Goal: Task Accomplishment & Management: Manage account settings

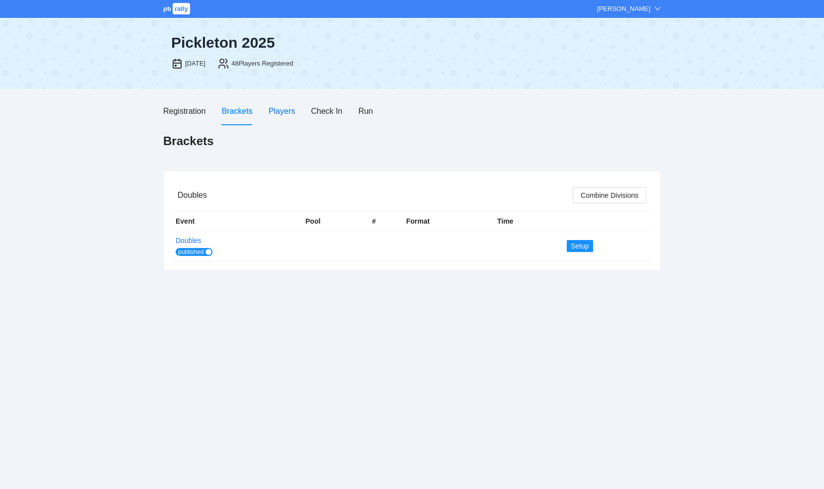
click at [286, 111] on div "Players" at bounding box center [282, 111] width 26 height 12
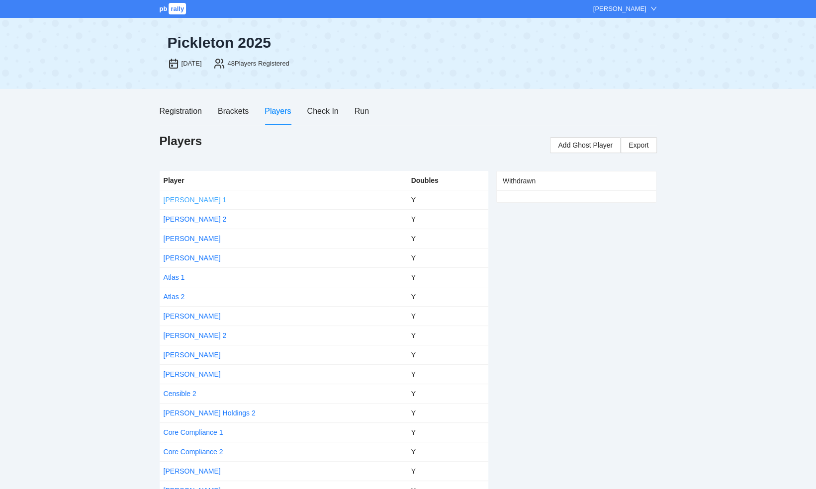
click at [174, 200] on link "[PERSON_NAME] 1" at bounding box center [195, 200] width 63 height 8
click at [174, 200] on body "pb rally [PERSON_NAME] [DATE], 2025 48 Players Registered Registration Brackets…" at bounding box center [408, 244] width 816 height 489
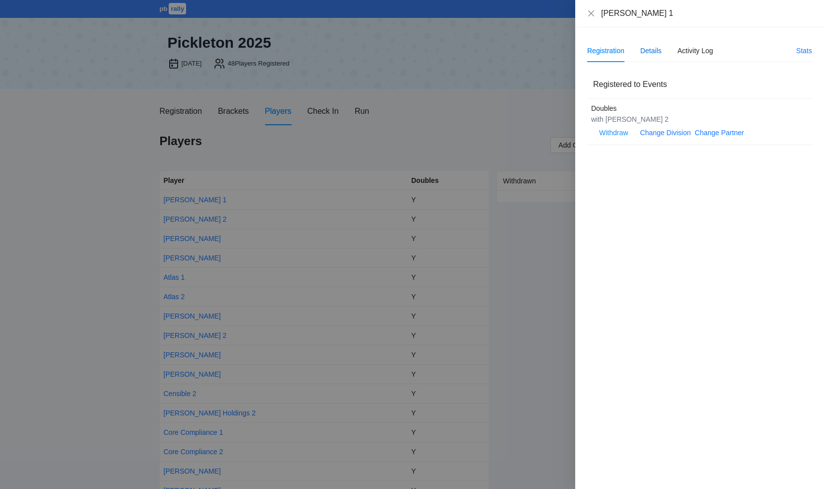
click at [654, 53] on div "Details" at bounding box center [650, 50] width 21 height 11
click at [604, 78] on span "Edit" at bounding box center [601, 78] width 12 height 11
click at [604, 78] on body "pb rally [PERSON_NAME] [DATE], 2025 48 Players Registered Registration Brackets…" at bounding box center [408, 244] width 816 height 489
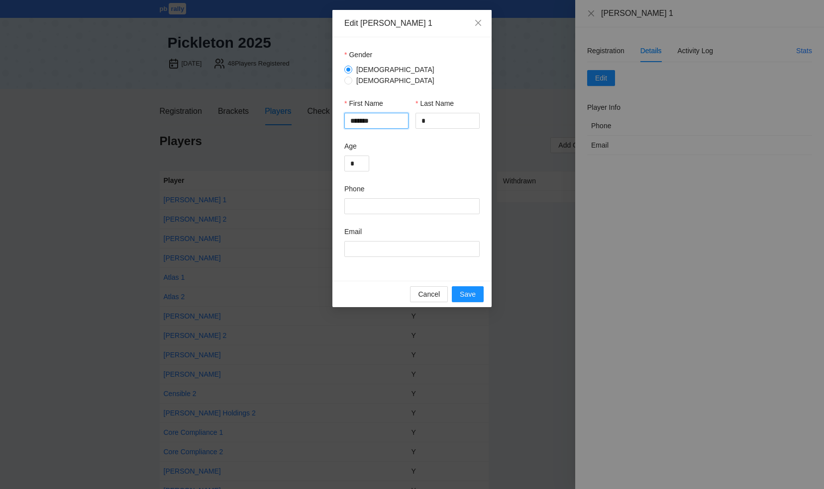
drag, startPoint x: 373, startPoint y: 116, endPoint x: 325, endPoint y: 111, distance: 48.5
click at [325, 111] on div "Edit [PERSON_NAME] 1 Gender [DEMOGRAPHIC_DATA] [DEMOGRAPHIC_DATA] First Name **…" at bounding box center [412, 244] width 824 height 489
type input "***"
click at [435, 116] on input "*" at bounding box center [447, 121] width 64 height 16
type input "*******"
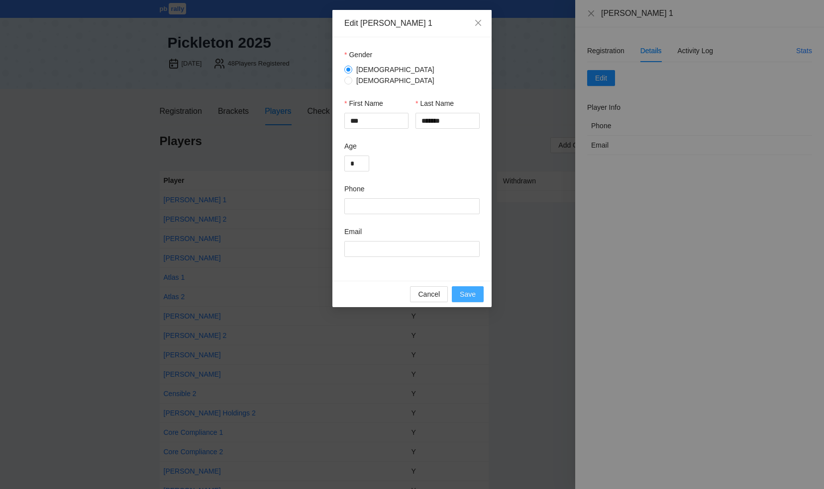
click at [465, 289] on span "Save" at bounding box center [468, 294] width 16 height 11
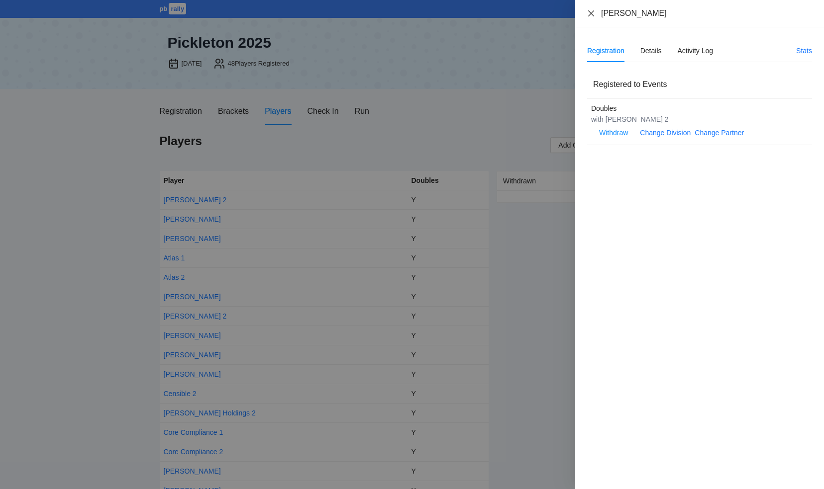
click at [591, 11] on icon "close" at bounding box center [591, 13] width 8 height 8
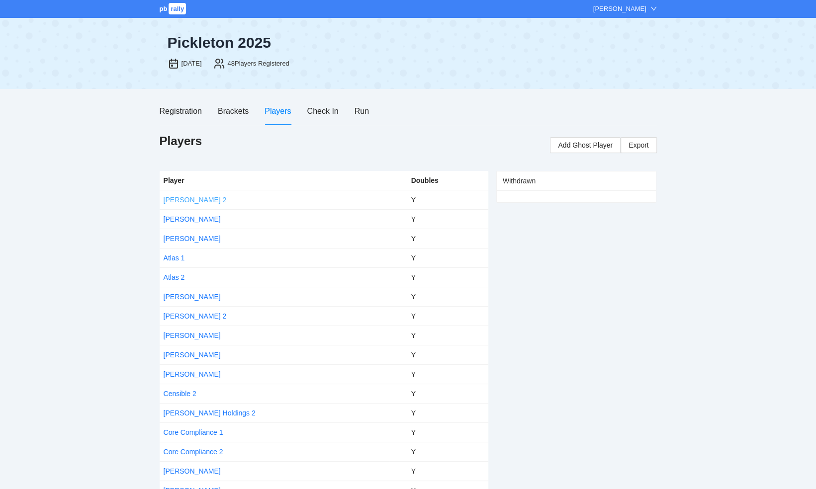
click at [175, 200] on link "[PERSON_NAME] 2" at bounding box center [195, 200] width 63 height 8
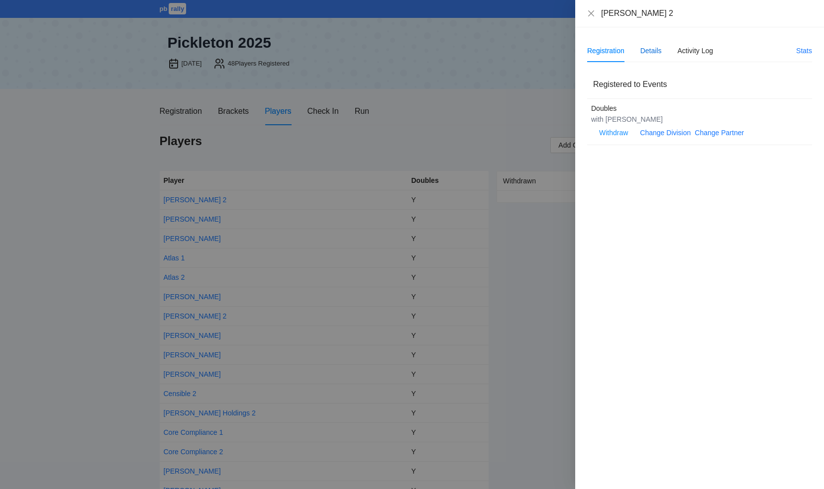
click at [651, 49] on div "Details" at bounding box center [650, 50] width 21 height 11
click at [595, 79] on span "Edit" at bounding box center [601, 78] width 12 height 11
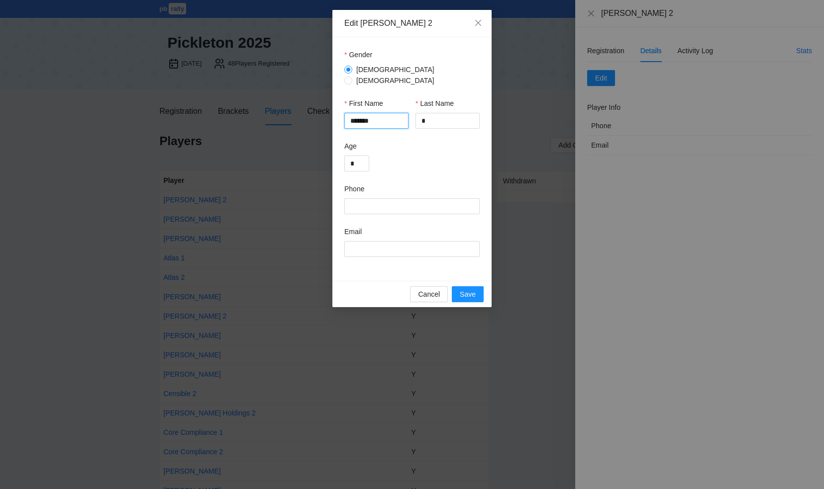
click at [378, 115] on input "*******" at bounding box center [376, 121] width 64 height 16
drag, startPoint x: 378, startPoint y: 115, endPoint x: 334, endPoint y: 112, distance: 43.9
click at [334, 113] on div "Gender [DEMOGRAPHIC_DATA] [DEMOGRAPHIC_DATA] First Name ******* Last Name * Age…" at bounding box center [411, 159] width 159 height 244
type input "****"
drag, startPoint x: 427, startPoint y: 115, endPoint x: 410, endPoint y: 115, distance: 17.4
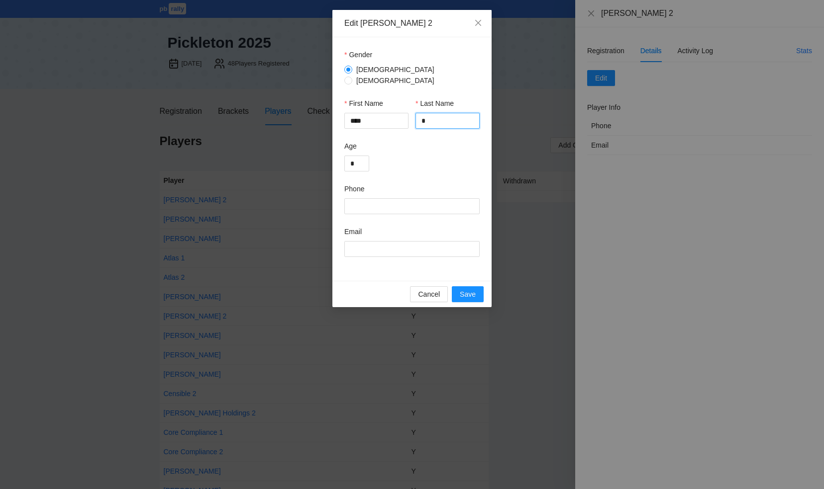
click at [410, 115] on div "First Name **** Last Name *" at bounding box center [411, 119] width 135 height 43
type input "*****"
click at [463, 290] on span "Save" at bounding box center [468, 294] width 16 height 11
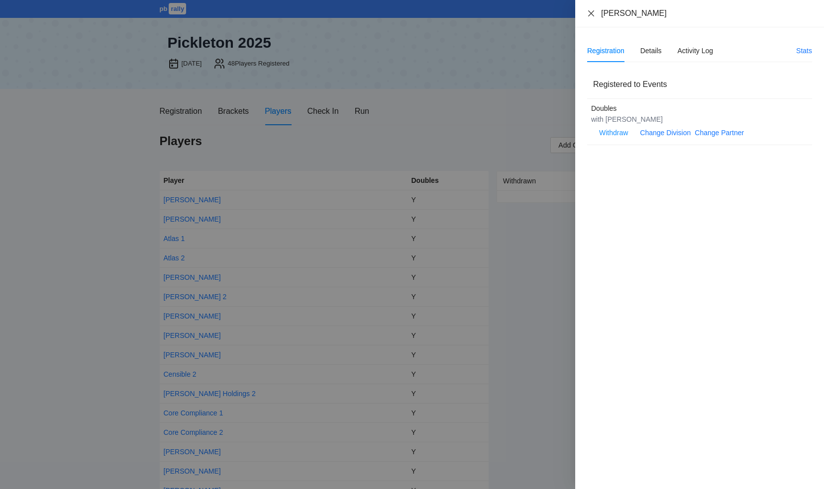
click at [590, 12] on icon "close" at bounding box center [591, 13] width 8 height 8
click at [590, 12] on div "[PERSON_NAME] Registration Details Activity Log Stats Registered to Events Doub…" at bounding box center [412, 244] width 824 height 489
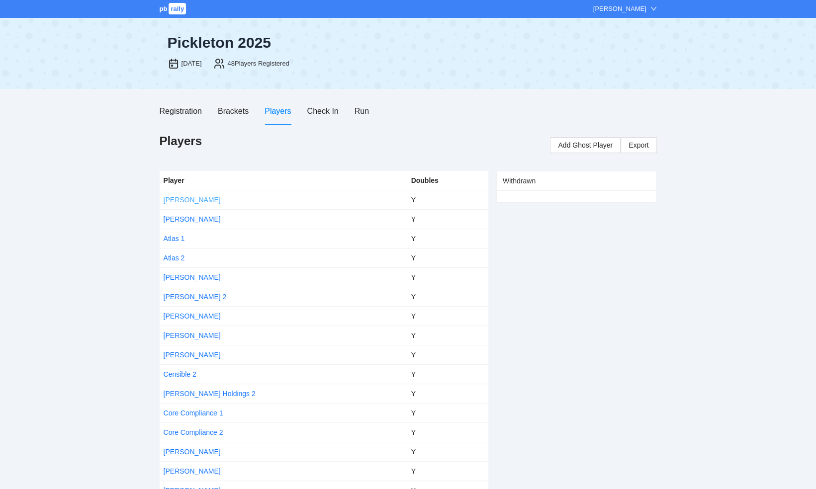
click at [177, 201] on link "[PERSON_NAME]" at bounding box center [192, 200] width 57 height 8
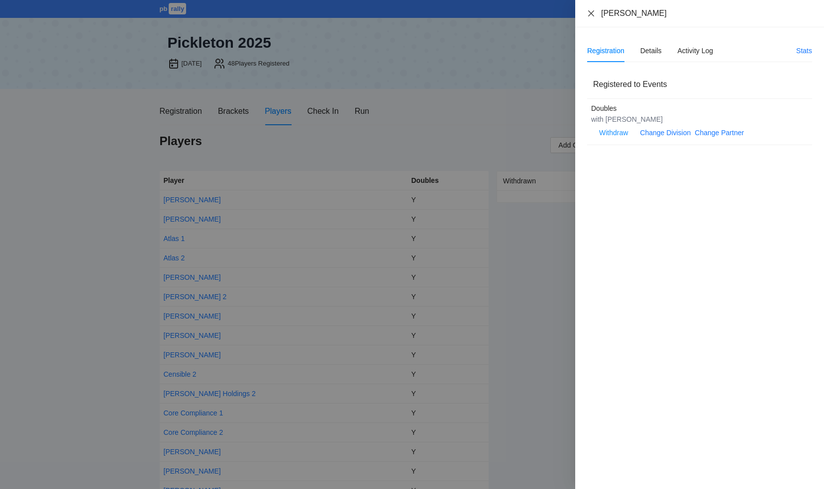
click at [592, 12] on icon "close" at bounding box center [591, 13] width 6 height 6
click at [592, 12] on icon "close" at bounding box center [591, 13] width 8 height 8
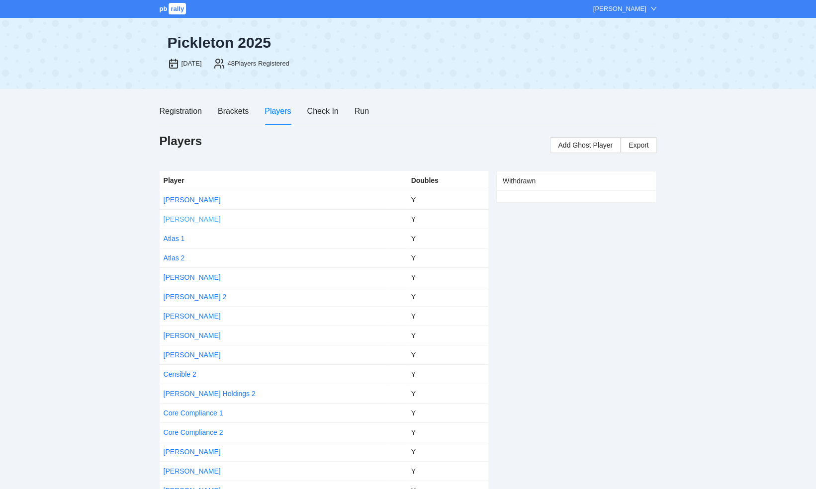
click at [179, 218] on link "[PERSON_NAME]" at bounding box center [192, 219] width 57 height 8
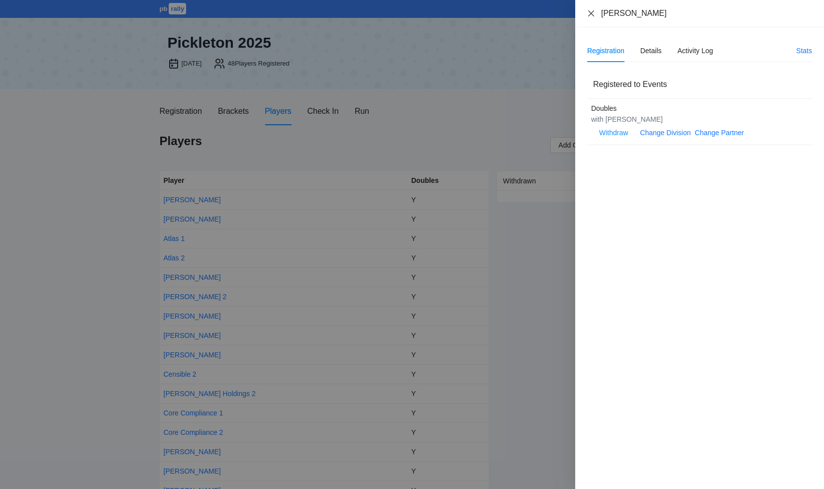
click at [592, 10] on icon "close" at bounding box center [591, 13] width 8 height 8
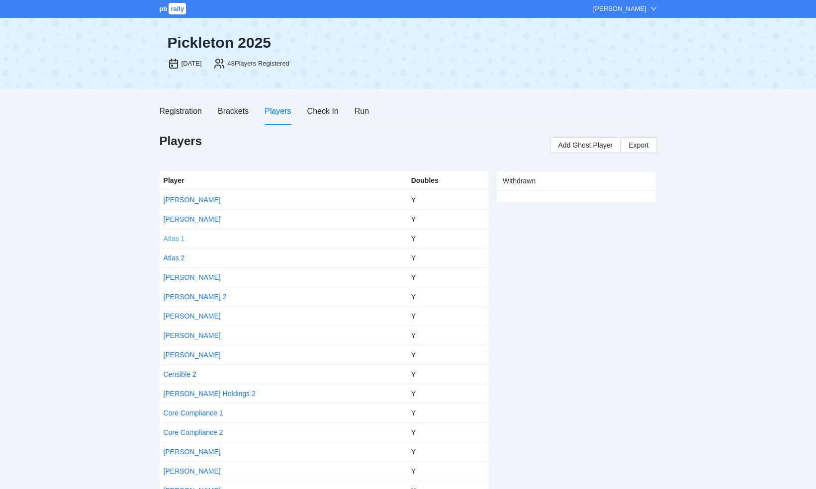
click at [172, 238] on link "Atlas 1" at bounding box center [174, 239] width 21 height 8
click at [172, 238] on body "pb rally [PERSON_NAME] [DATE], 2025 48 Players Registered Registration Brackets…" at bounding box center [408, 244] width 816 height 489
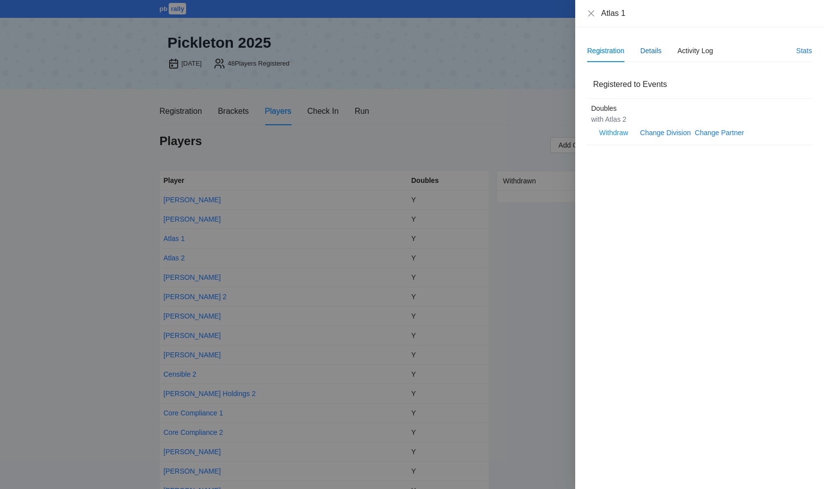
click at [653, 47] on div "Details" at bounding box center [650, 50] width 21 height 11
click at [597, 78] on span "Edit" at bounding box center [601, 78] width 12 height 11
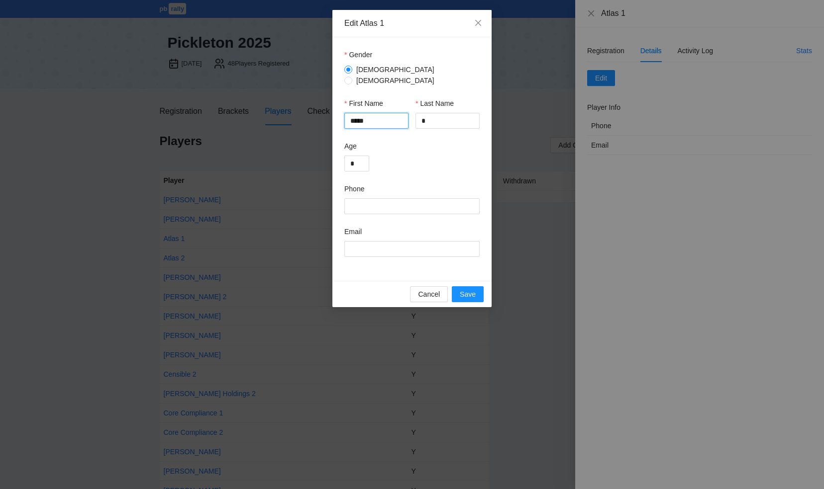
drag, startPoint x: 375, startPoint y: 115, endPoint x: 344, endPoint y: 115, distance: 30.8
click at [344, 115] on input "*****" at bounding box center [376, 121] width 64 height 16
type input "*****"
click at [432, 113] on input "*" at bounding box center [447, 121] width 64 height 16
click at [416, 114] on input "*" at bounding box center [447, 121] width 64 height 16
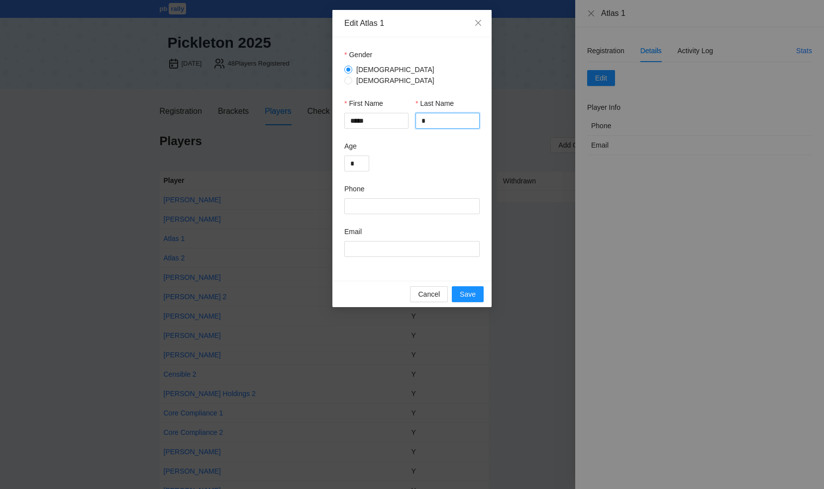
click at [416, 114] on input "*" at bounding box center [447, 121] width 64 height 16
type input "**********"
click at [471, 289] on span "Save" at bounding box center [468, 294] width 16 height 11
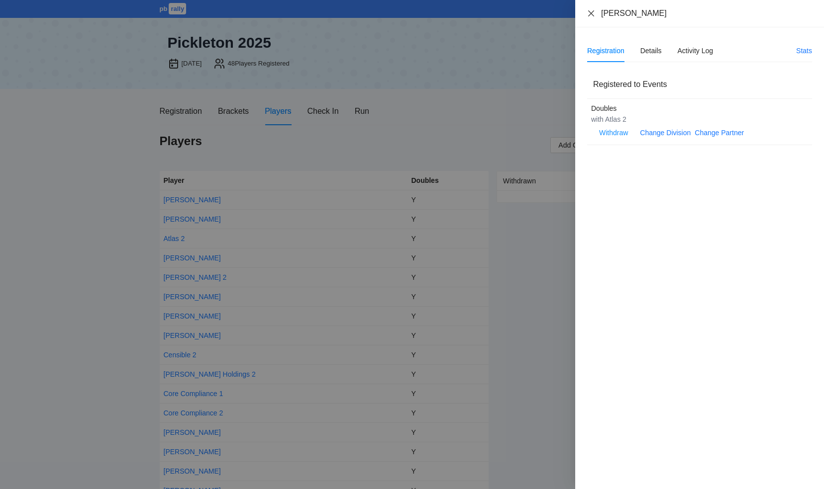
click at [592, 13] on icon "close" at bounding box center [591, 13] width 8 height 8
click at [592, 13] on div "[PERSON_NAME]" at bounding box center [699, 13] width 249 height 27
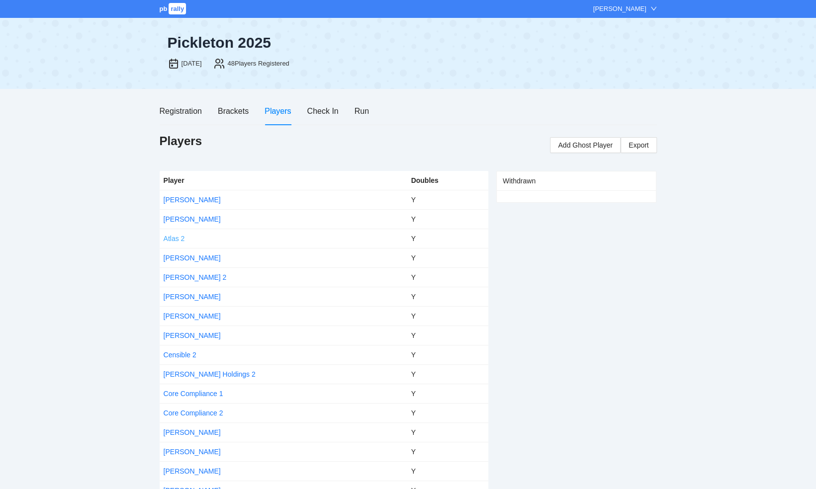
click at [172, 240] on link "Atlas 2" at bounding box center [174, 239] width 21 height 8
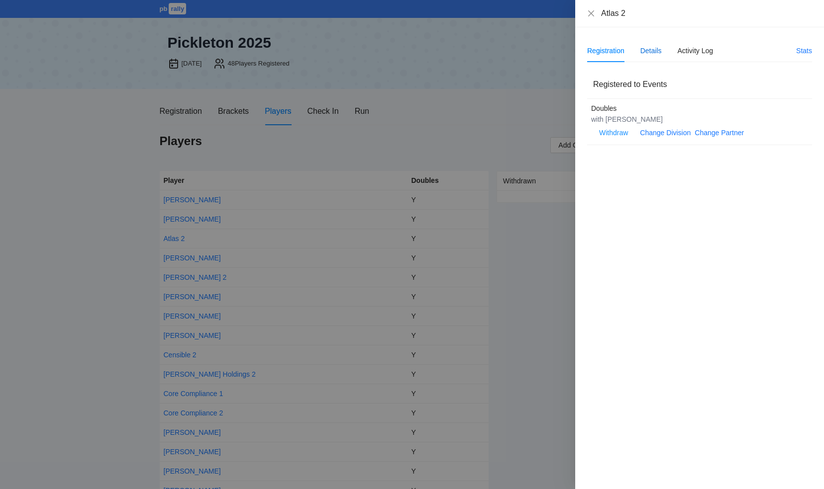
click at [652, 51] on div "Details" at bounding box center [650, 50] width 21 height 11
click at [605, 80] on span "Edit" at bounding box center [601, 78] width 12 height 11
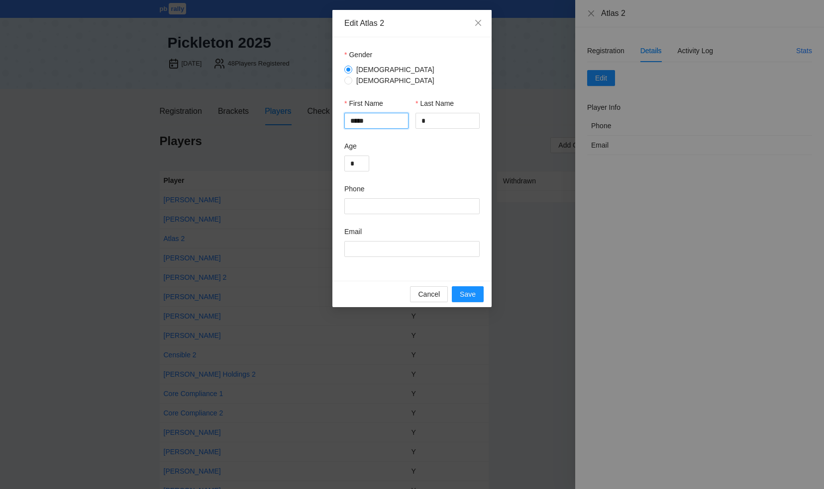
click at [374, 113] on input "*****" at bounding box center [376, 121] width 64 height 16
drag, startPoint x: 373, startPoint y: 111, endPoint x: 339, endPoint y: 110, distance: 33.4
click at [339, 110] on div "Gender [DEMOGRAPHIC_DATA] [DEMOGRAPHIC_DATA] First Name ***** Last Name * Age *…" at bounding box center [411, 159] width 159 height 244
type input "*********"
drag, startPoint x: 439, startPoint y: 117, endPoint x: 419, endPoint y: 115, distance: 19.5
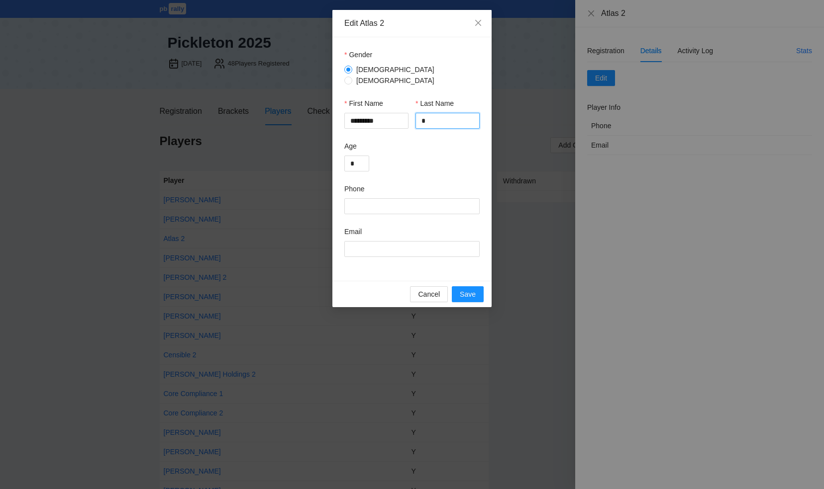
click at [419, 115] on input "*" at bounding box center [447, 121] width 64 height 16
type input "********"
click at [470, 290] on span "Save" at bounding box center [468, 294] width 16 height 11
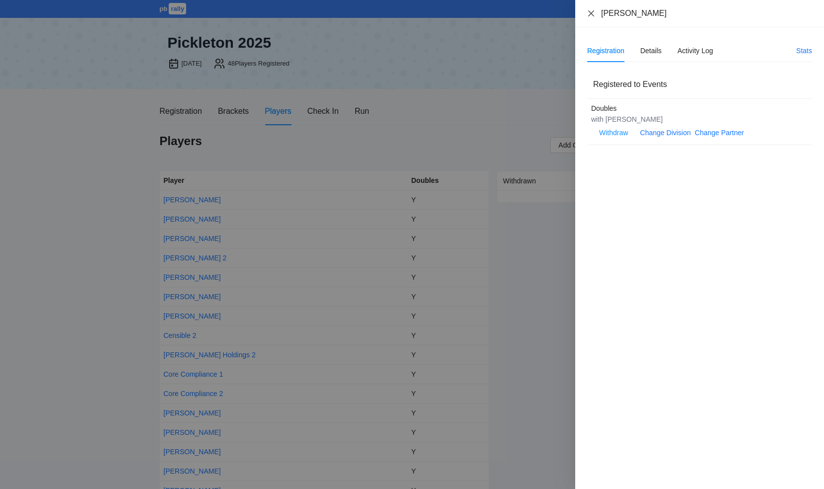
click at [590, 13] on icon "close" at bounding box center [591, 13] width 8 height 8
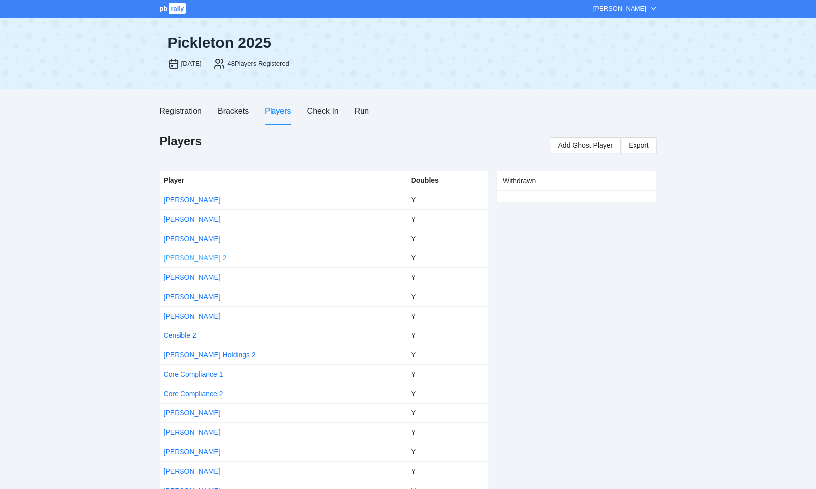
click at [175, 258] on link "[PERSON_NAME] 2" at bounding box center [195, 258] width 63 height 8
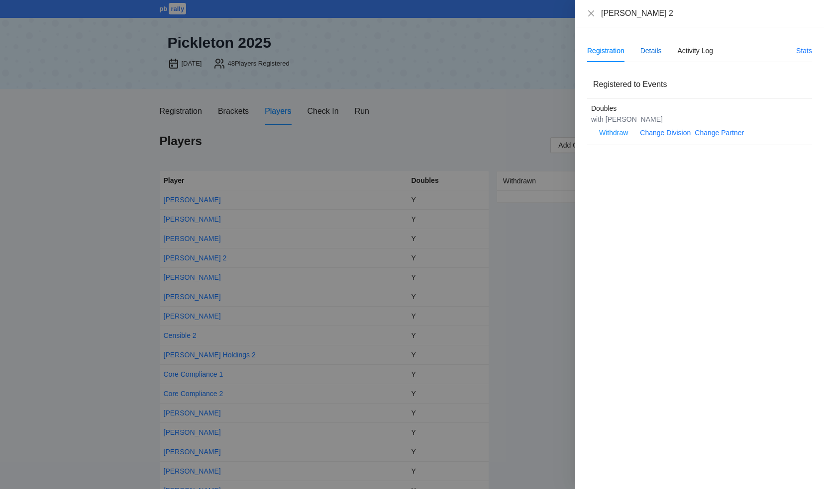
click at [647, 52] on div "Details" at bounding box center [650, 50] width 21 height 11
click at [590, 11] on icon "close" at bounding box center [591, 13] width 8 height 8
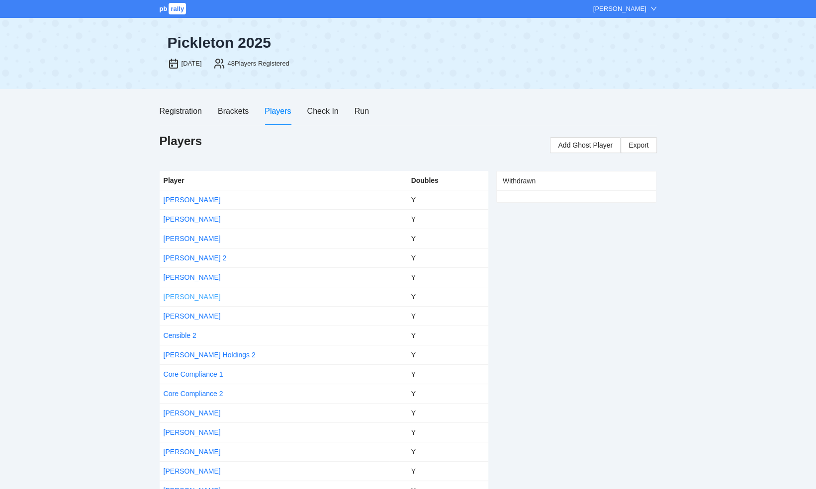
click at [192, 295] on link "[PERSON_NAME]" at bounding box center [192, 297] width 57 height 8
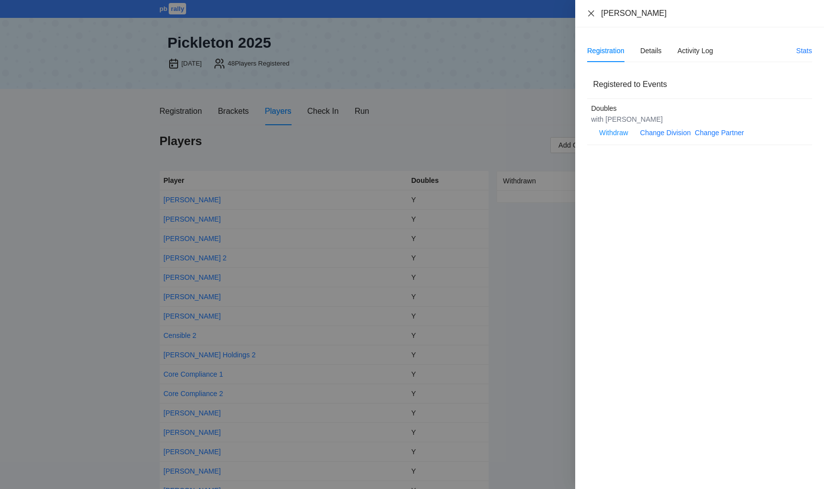
click at [592, 12] on icon "close" at bounding box center [591, 13] width 6 height 6
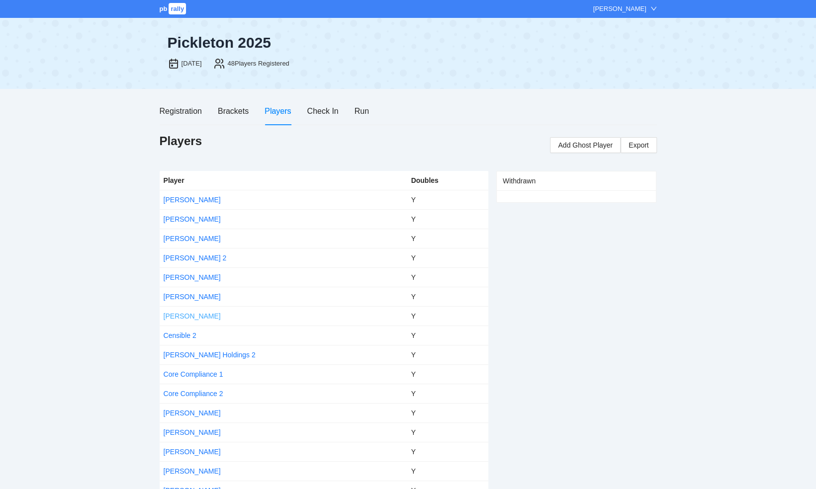
click at [181, 315] on link "[PERSON_NAME]" at bounding box center [192, 316] width 57 height 8
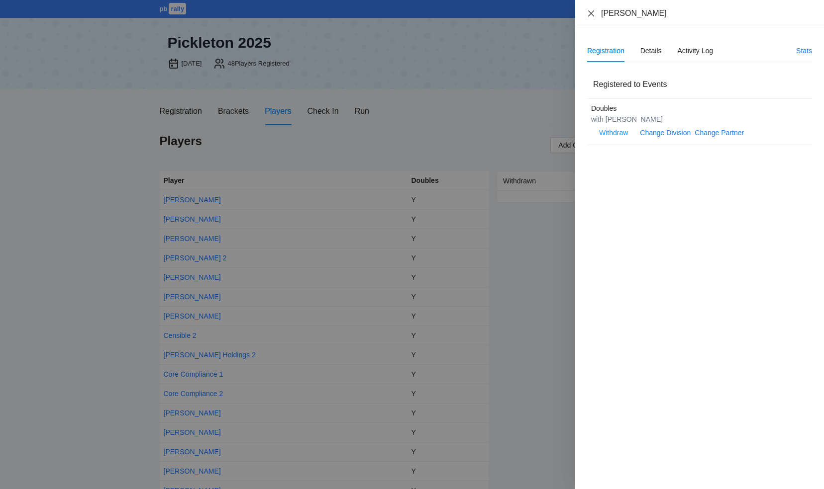
click at [591, 11] on icon "close" at bounding box center [591, 13] width 8 height 8
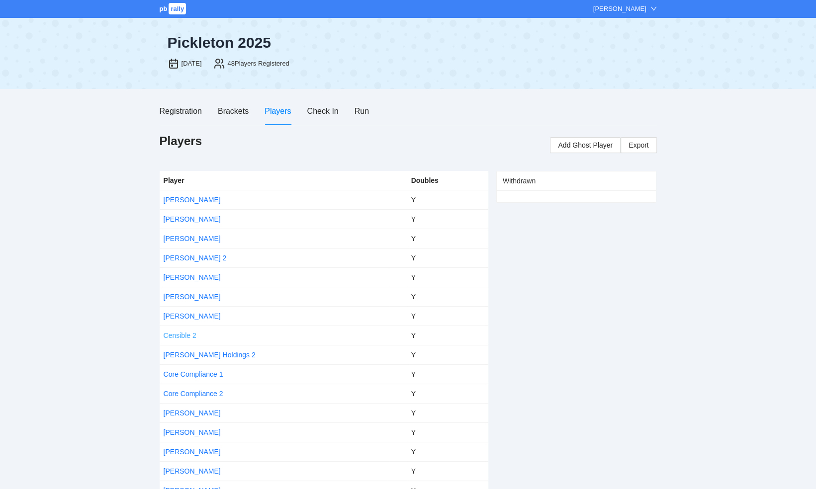
click at [179, 334] on link "Censible 2" at bounding box center [180, 336] width 33 height 8
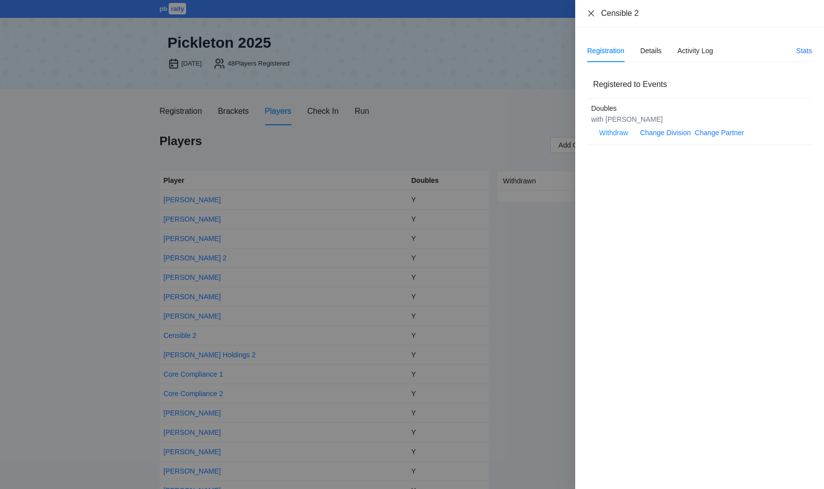
click at [592, 13] on icon "close" at bounding box center [591, 13] width 8 height 8
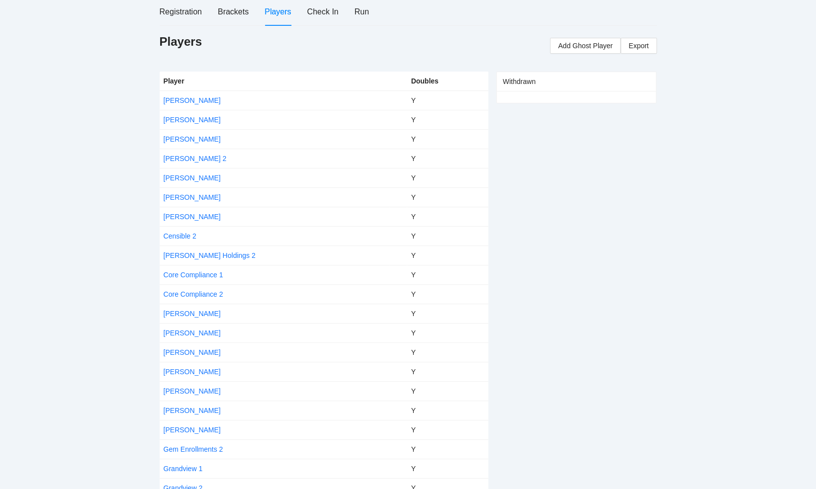
scroll to position [149, 0]
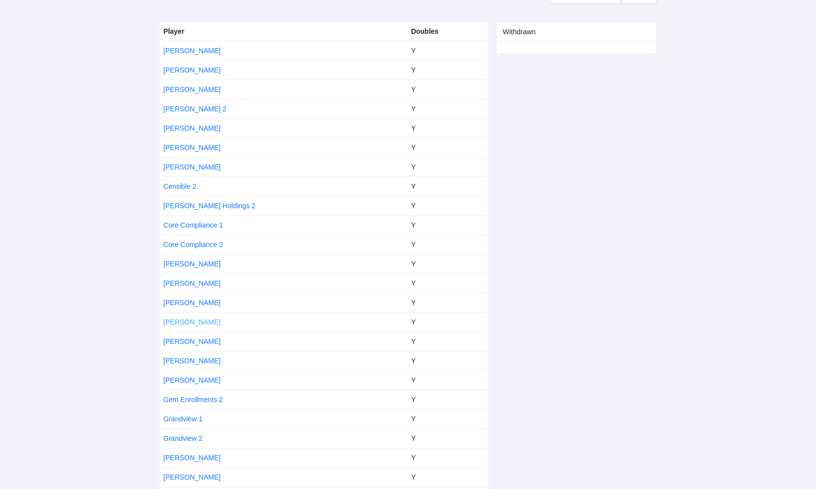
click at [184, 321] on link "[PERSON_NAME]" at bounding box center [192, 322] width 57 height 8
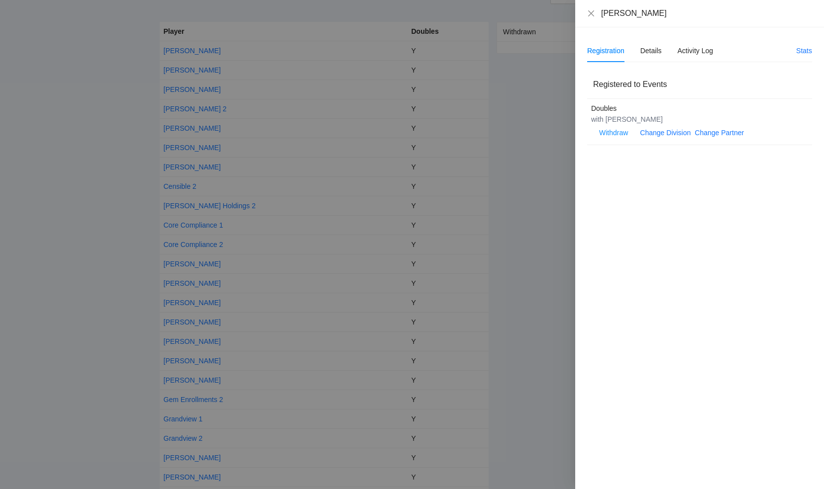
click at [182, 182] on div at bounding box center [412, 244] width 824 height 489
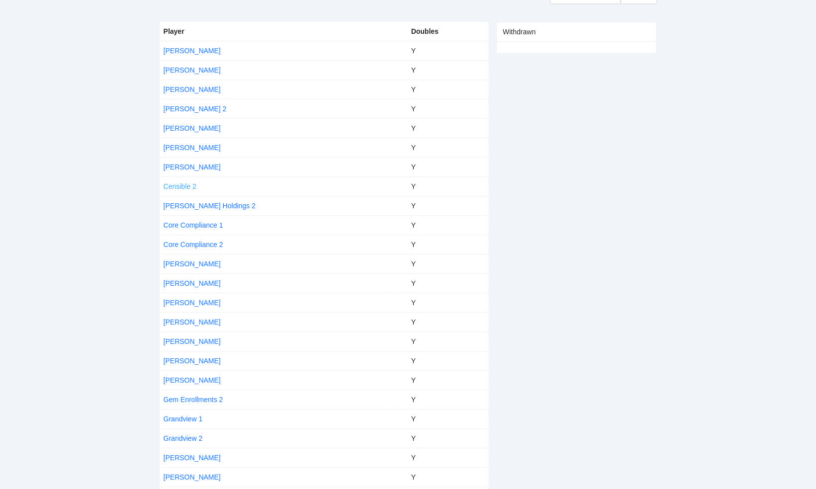
click at [180, 185] on link "Censible 2" at bounding box center [180, 187] width 33 height 8
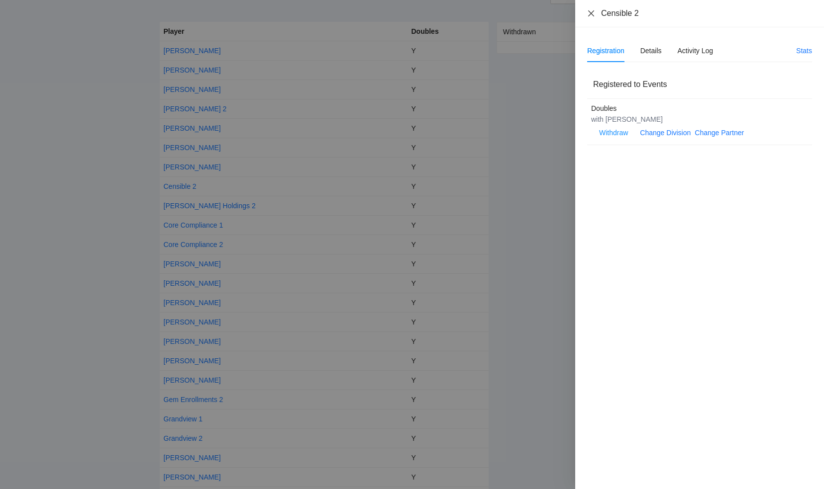
click at [591, 11] on icon "close" at bounding box center [591, 13] width 8 height 8
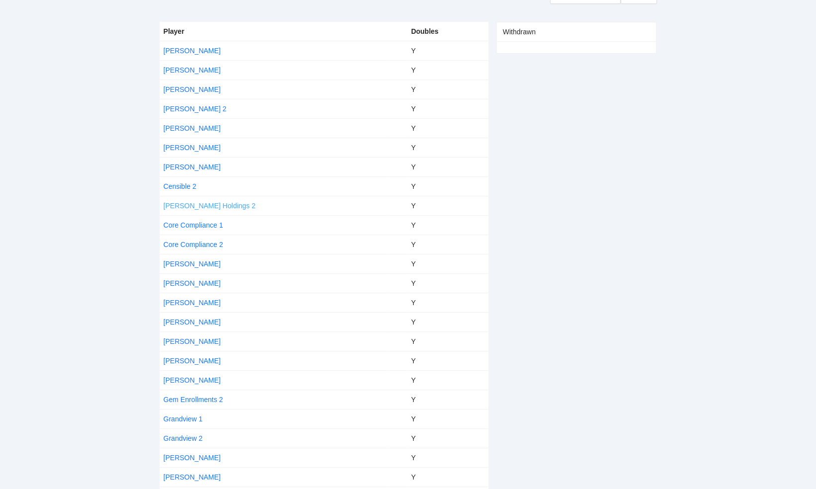
click at [180, 204] on link "[PERSON_NAME] Holdings 2" at bounding box center [210, 206] width 92 height 8
click at [180, 204] on body "pb rally [PERSON_NAME] [DATE], 2025 48 Players Registered Registration Brackets…" at bounding box center [408, 95] width 816 height 489
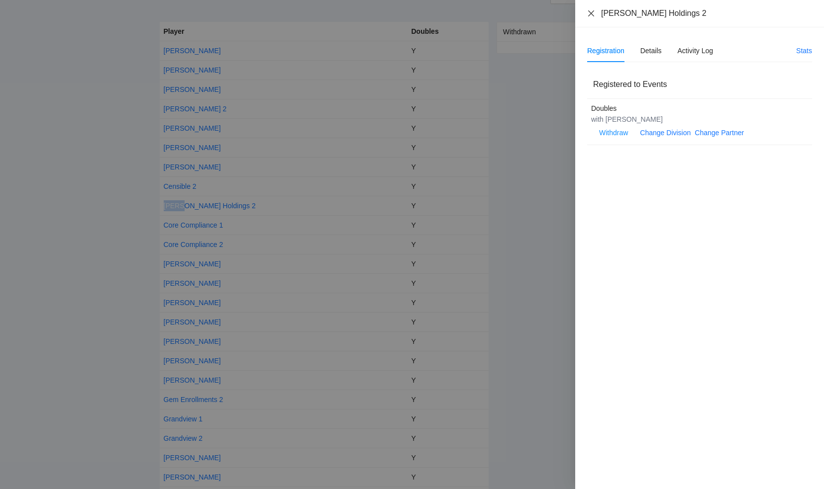
click at [593, 13] on icon "close" at bounding box center [591, 13] width 8 height 8
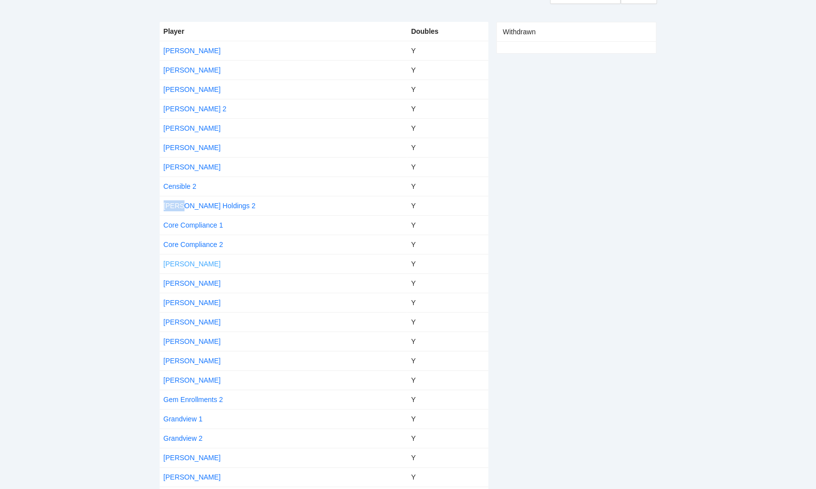
click at [193, 264] on link "[PERSON_NAME]" at bounding box center [192, 264] width 57 height 8
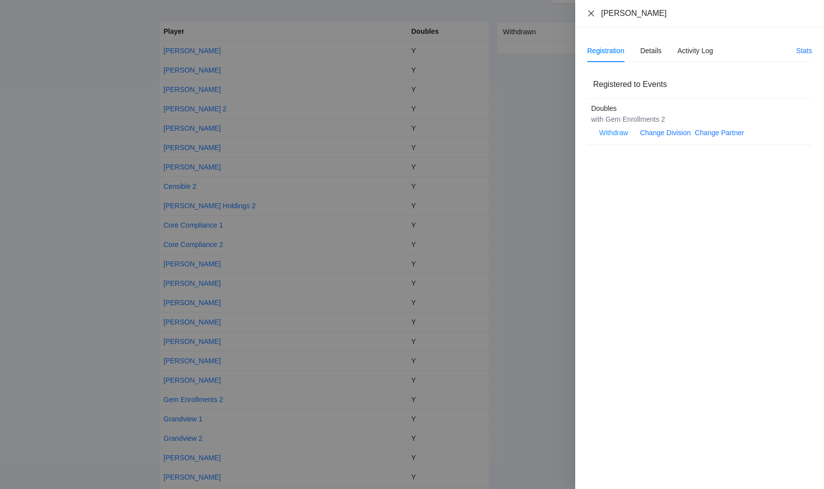
click at [591, 12] on icon "close" at bounding box center [591, 13] width 6 height 6
click at [591, 12] on div "[PERSON_NAME] Registration Details Activity Log Stats Registered to Events Doub…" at bounding box center [412, 244] width 824 height 489
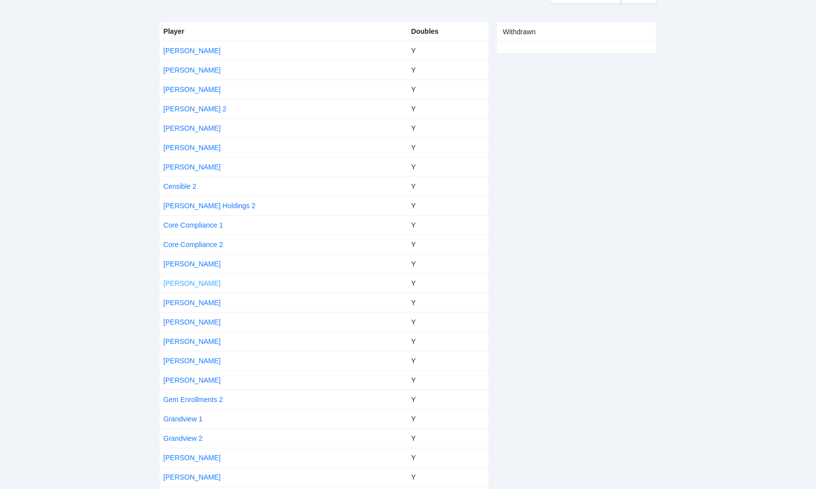
click at [178, 284] on link "[PERSON_NAME]" at bounding box center [192, 284] width 57 height 8
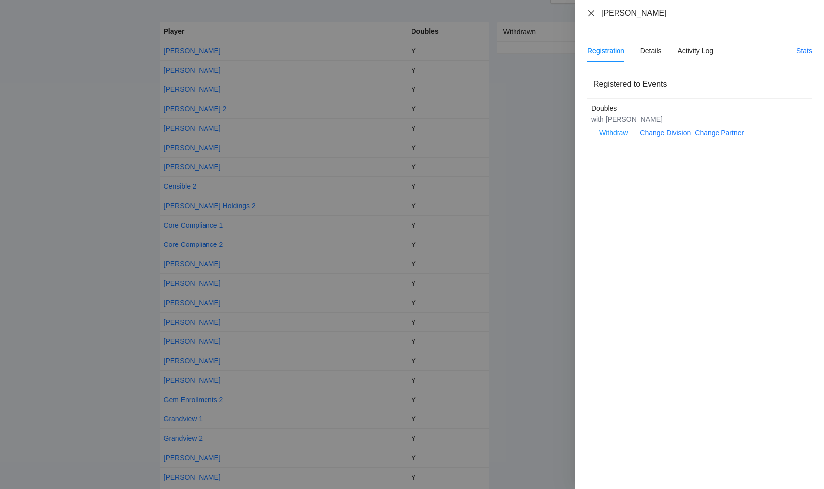
click at [591, 15] on icon "close" at bounding box center [591, 13] width 8 height 8
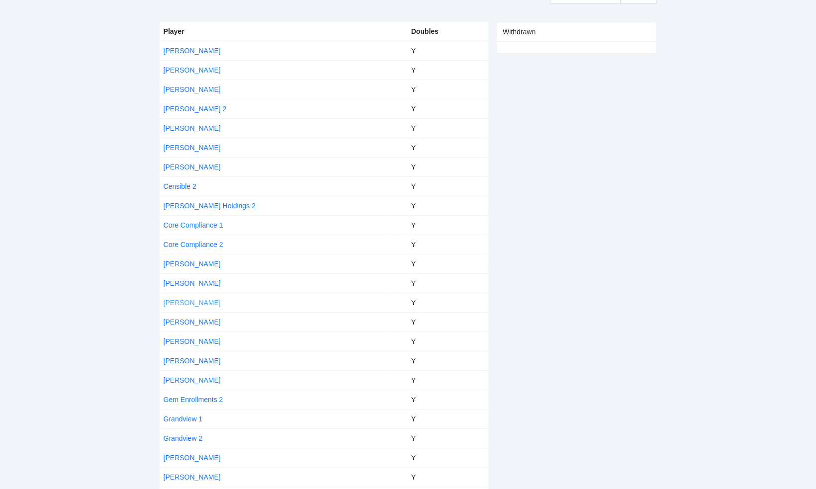
click at [187, 303] on link "[PERSON_NAME]" at bounding box center [192, 303] width 57 height 8
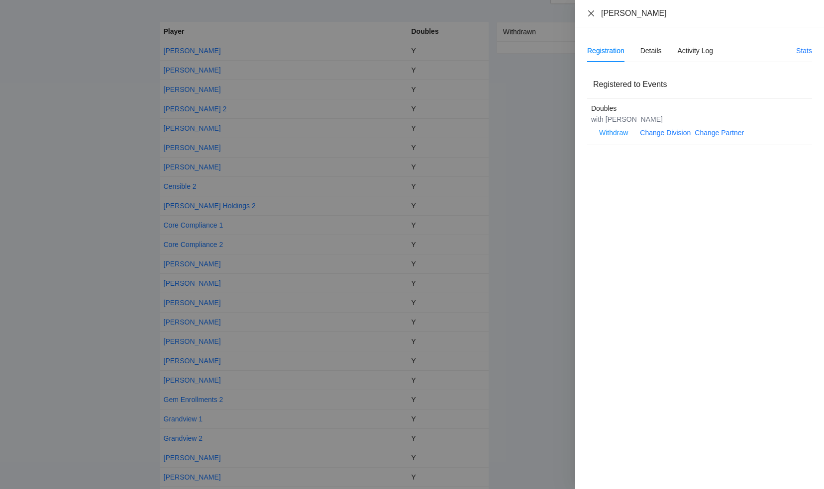
click at [591, 11] on icon "close" at bounding box center [591, 13] width 8 height 8
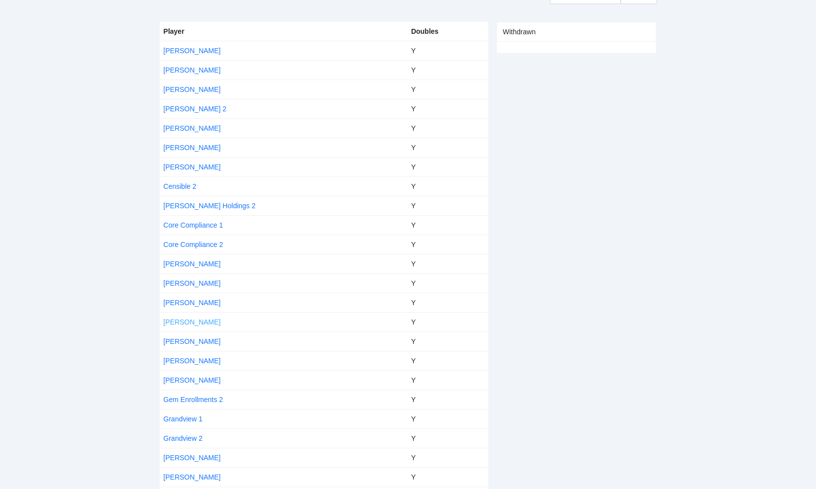
click at [182, 319] on link "[PERSON_NAME]" at bounding box center [192, 322] width 57 height 8
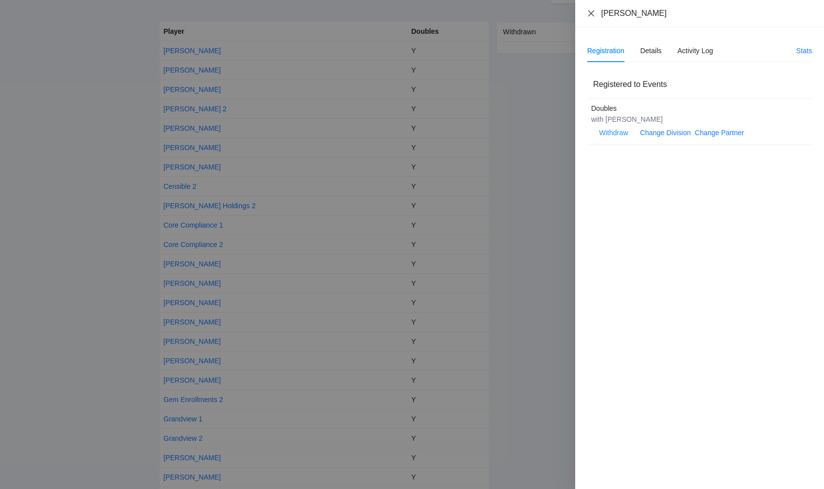
click at [593, 12] on icon "close" at bounding box center [591, 13] width 8 height 8
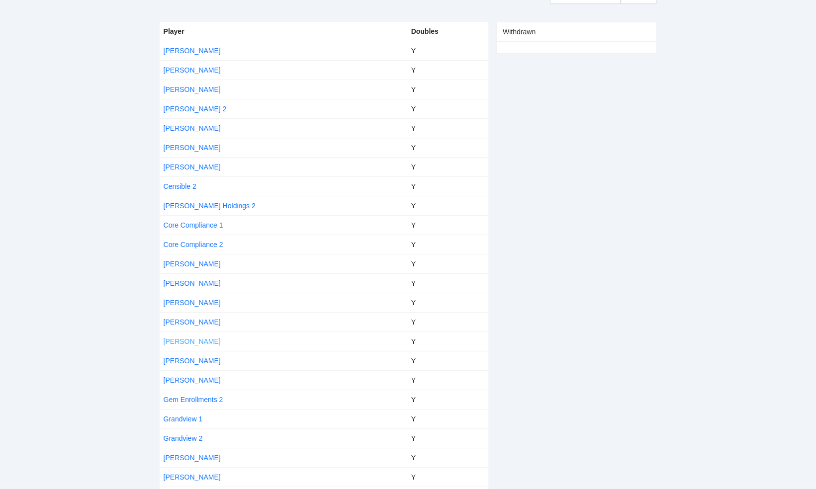
click at [181, 339] on link "[PERSON_NAME]" at bounding box center [192, 342] width 57 height 8
click at [181, 339] on body "pb rally [PERSON_NAME] [DATE], 2025 48 Players Registered Registration Brackets…" at bounding box center [408, 95] width 816 height 489
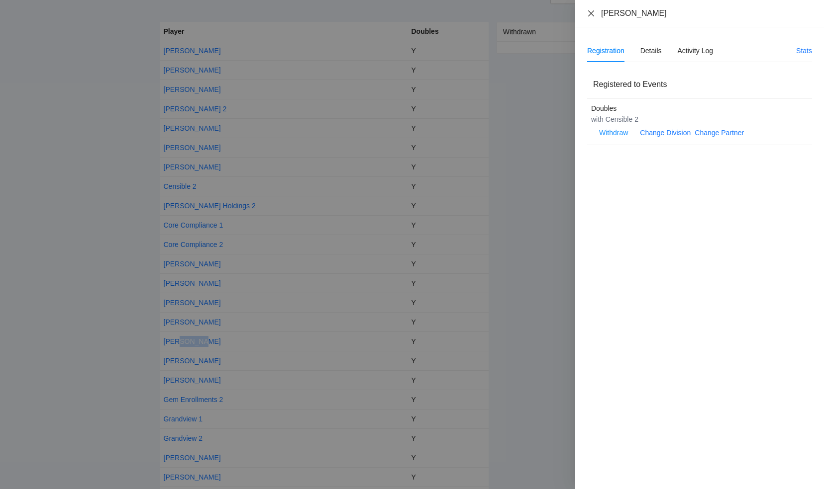
click at [590, 14] on icon "close" at bounding box center [591, 13] width 8 height 8
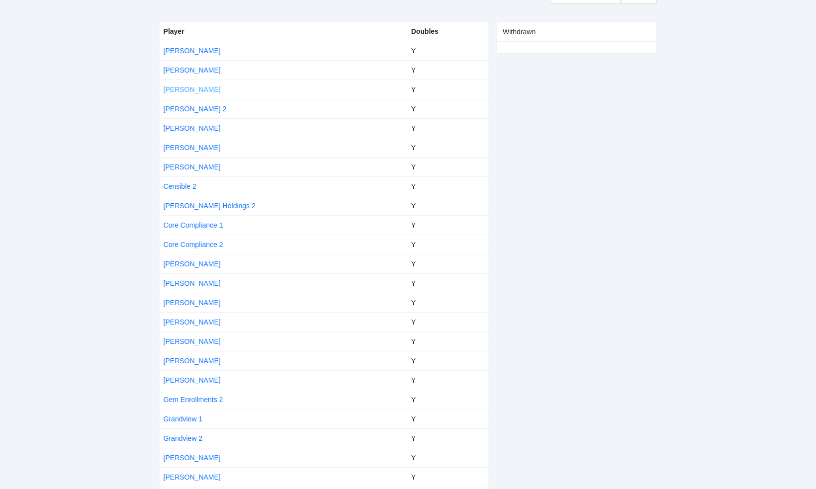
click at [188, 88] on link "[PERSON_NAME]" at bounding box center [192, 90] width 57 height 8
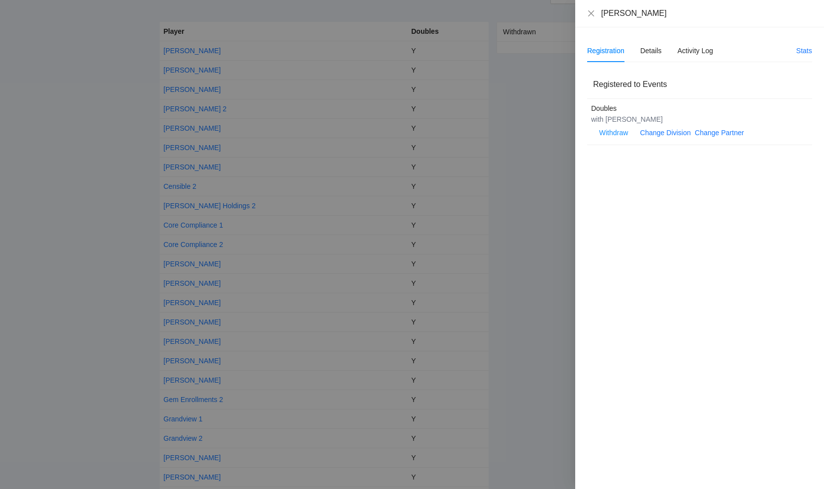
click at [627, 222] on div "Registration Details Activity Log Stats Registered to Events Doubles with [PERS…" at bounding box center [699, 258] width 249 height 462
click at [714, 131] on link "Change Partner" at bounding box center [718, 133] width 49 height 8
click at [704, 132] on link "Change Partner" at bounding box center [718, 133] width 49 height 8
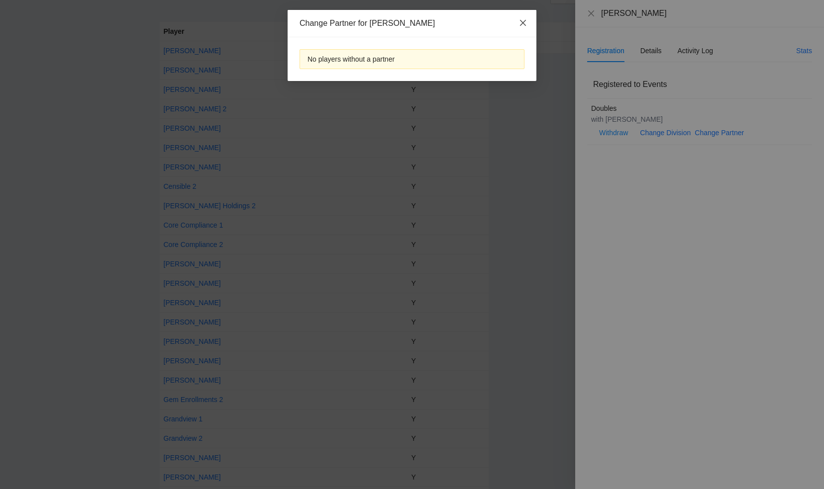
click at [524, 22] on icon "close" at bounding box center [523, 23] width 6 height 6
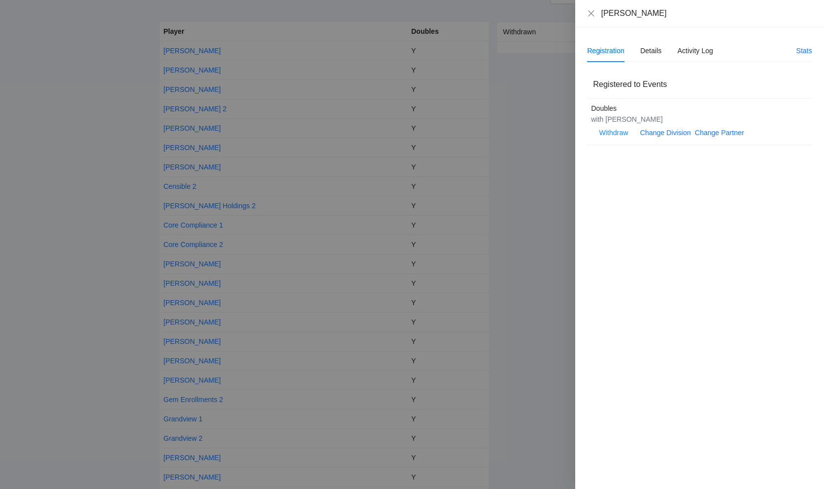
click at [186, 336] on div at bounding box center [412, 244] width 824 height 489
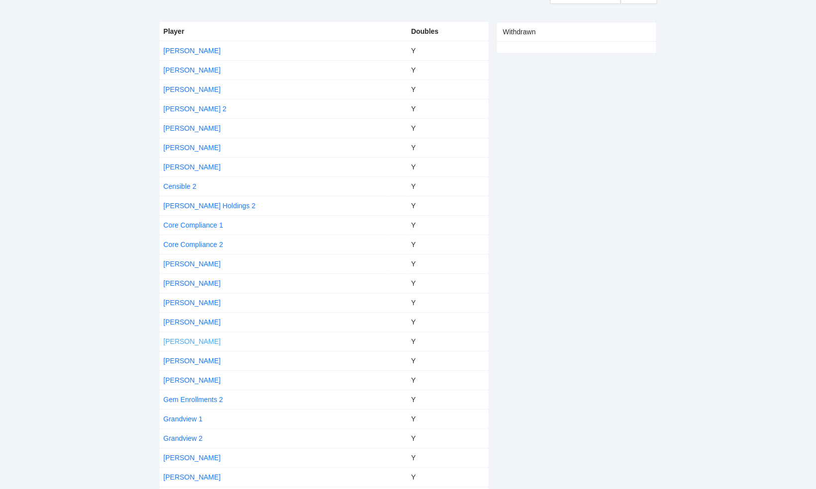
click at [186, 338] on link "[PERSON_NAME]" at bounding box center [192, 342] width 57 height 8
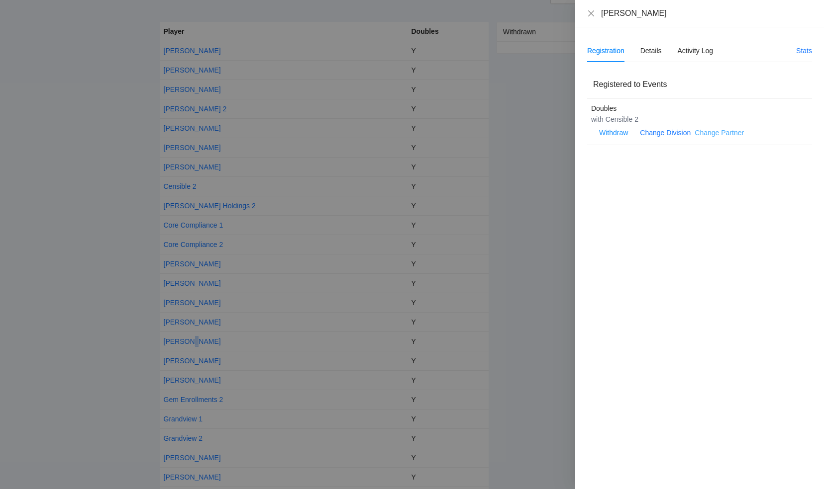
click at [705, 133] on link "Change Partner" at bounding box center [718, 133] width 49 height 8
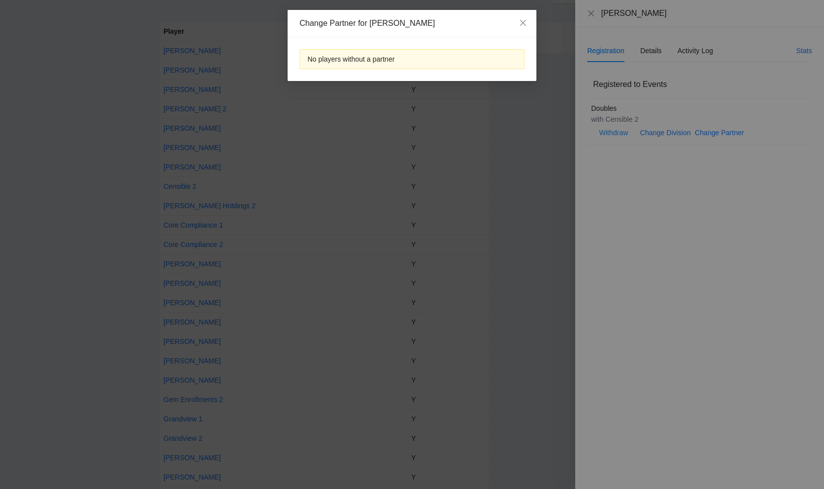
click at [588, 11] on div "Change Partner for [PERSON_NAME] No players without a partner" at bounding box center [412, 244] width 824 height 489
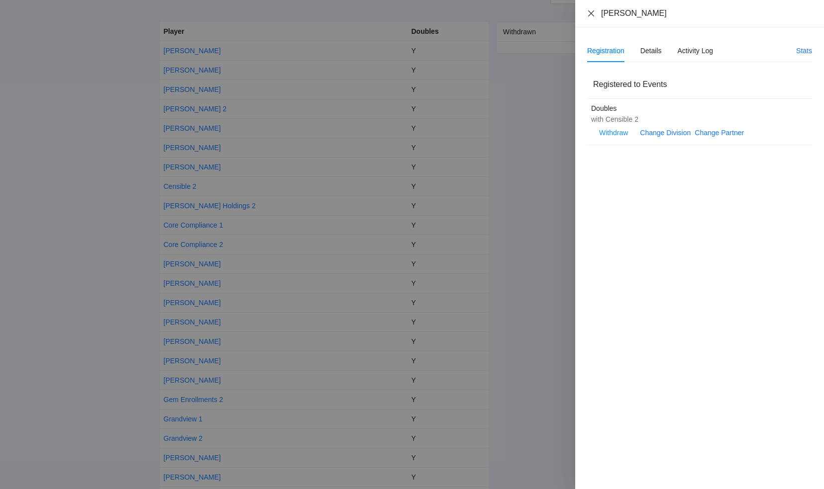
click at [589, 14] on icon "close" at bounding box center [591, 13] width 6 height 6
click at [589, 14] on icon "close" at bounding box center [591, 13] width 8 height 8
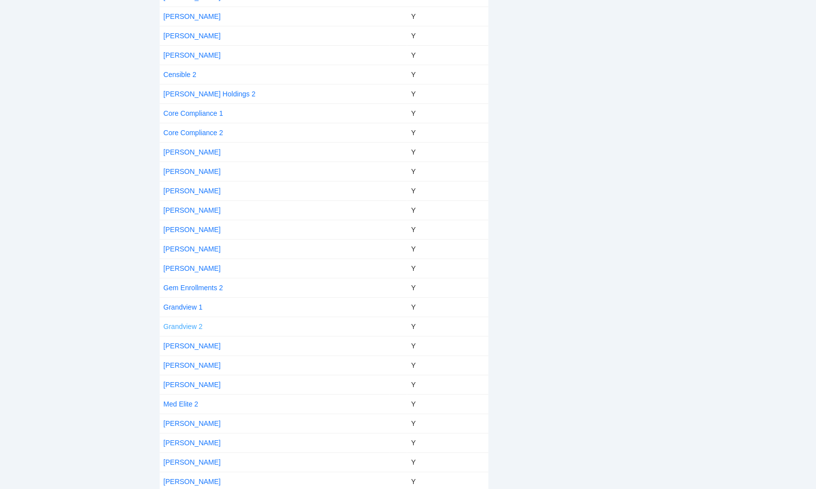
scroll to position [249, 0]
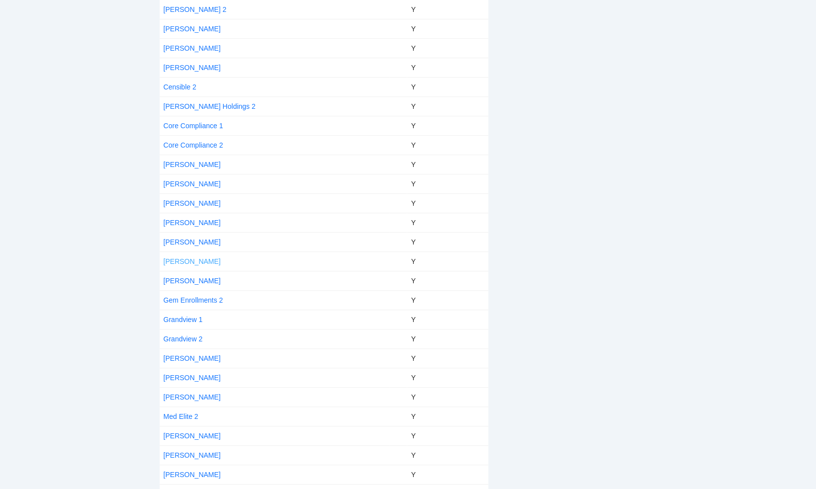
click at [186, 258] on link "[PERSON_NAME]" at bounding box center [192, 262] width 57 height 8
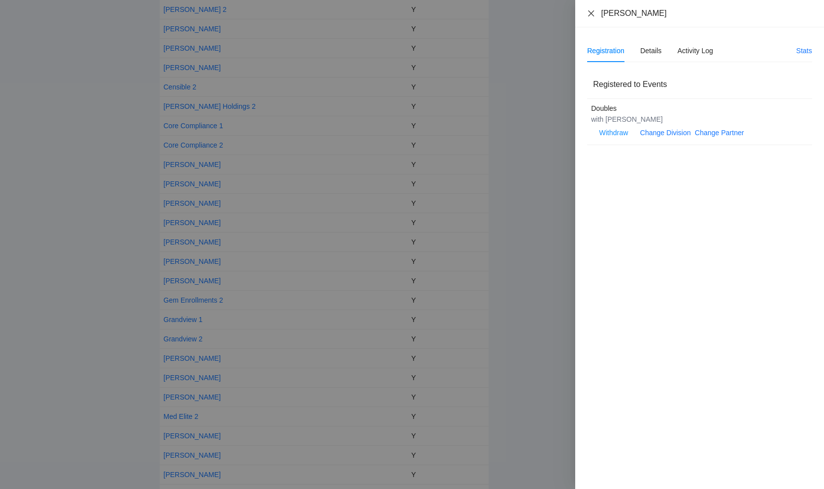
click at [589, 12] on icon "close" at bounding box center [591, 13] width 8 height 8
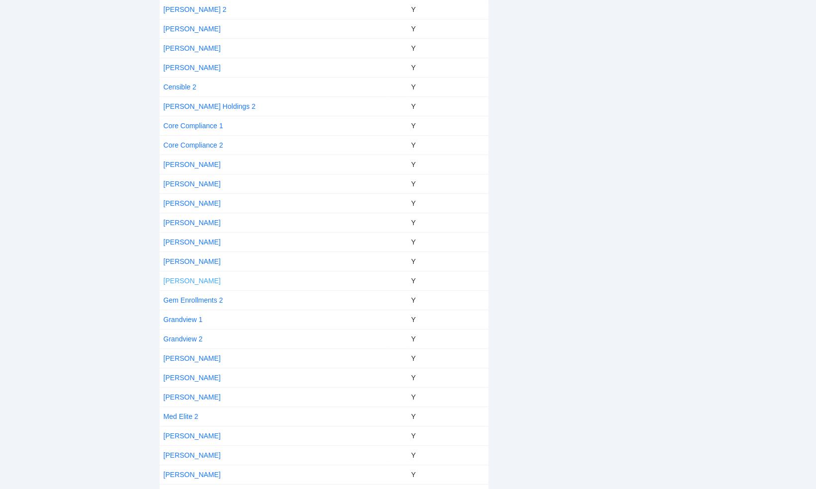
click at [179, 280] on link "[PERSON_NAME]" at bounding box center [192, 281] width 57 height 8
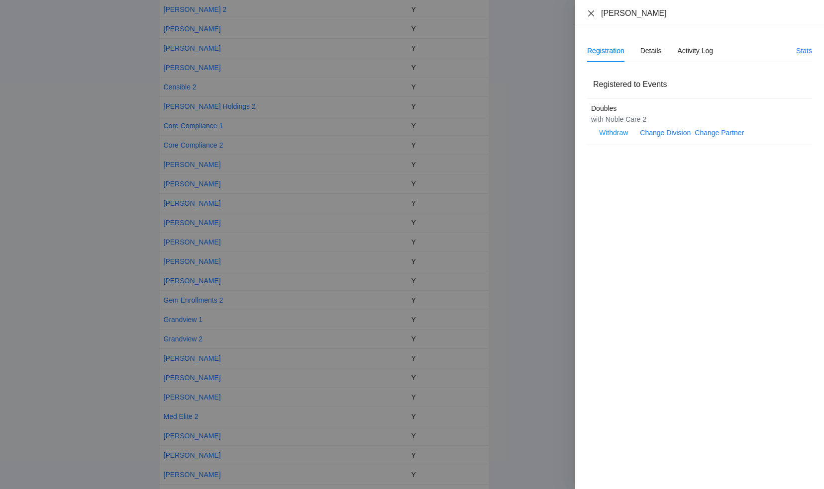
click at [592, 10] on icon "close" at bounding box center [591, 13] width 8 height 8
click at [592, 10] on div "[PERSON_NAME] Registration Details Activity Log Stats Registered to Events Doub…" at bounding box center [412, 244] width 824 height 489
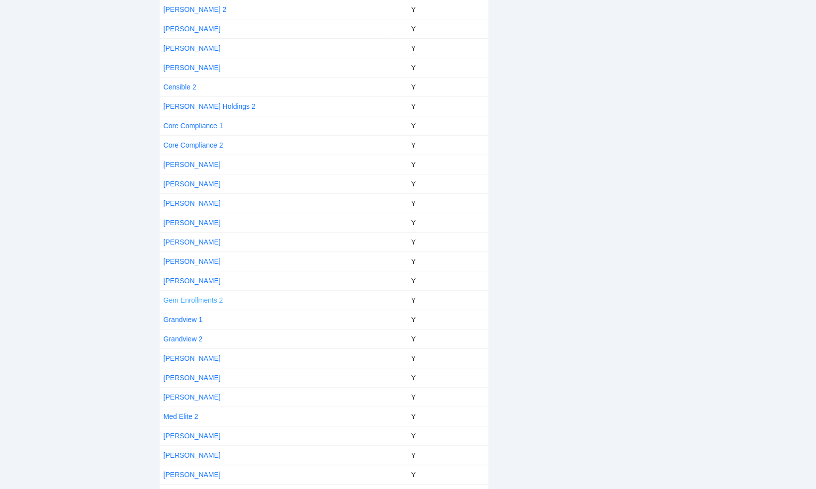
click at [195, 298] on link "Gem Enrollments 2" at bounding box center [194, 300] width 60 height 8
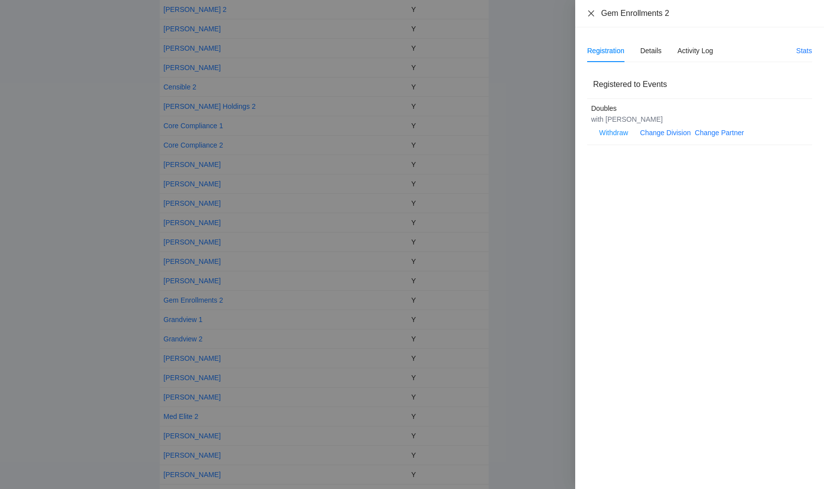
click at [590, 13] on icon "close" at bounding box center [591, 13] width 6 height 6
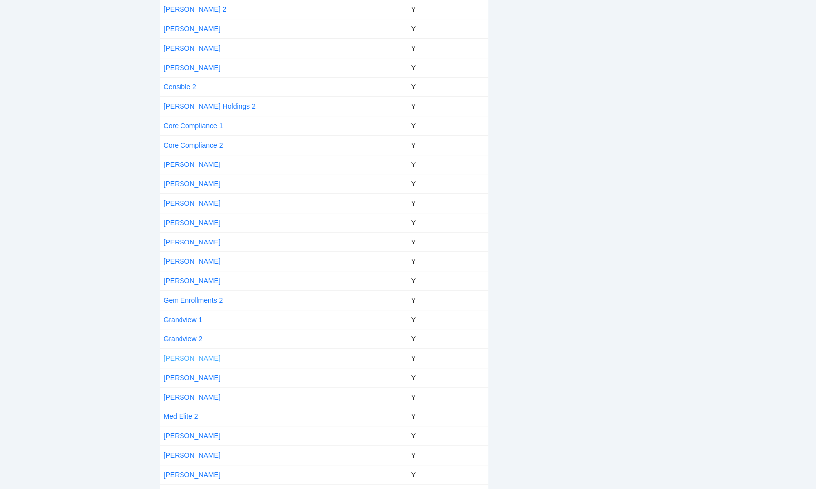
click at [196, 355] on link "[PERSON_NAME]" at bounding box center [192, 359] width 57 height 8
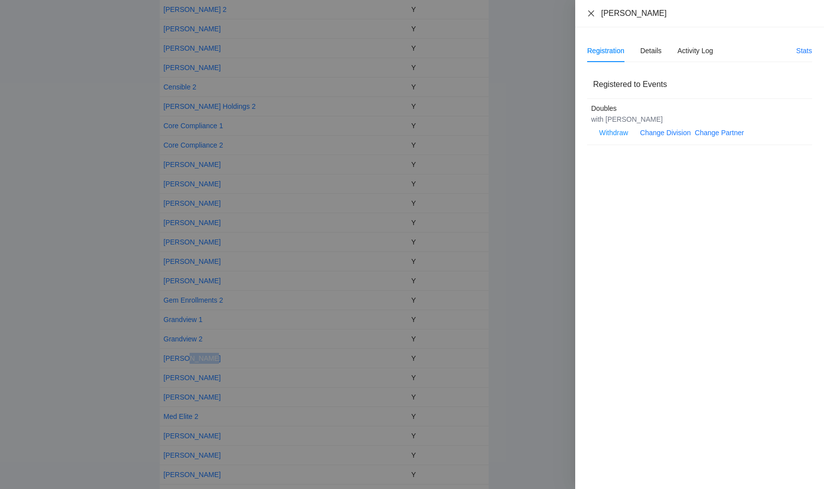
click at [591, 15] on icon "close" at bounding box center [591, 13] width 8 height 8
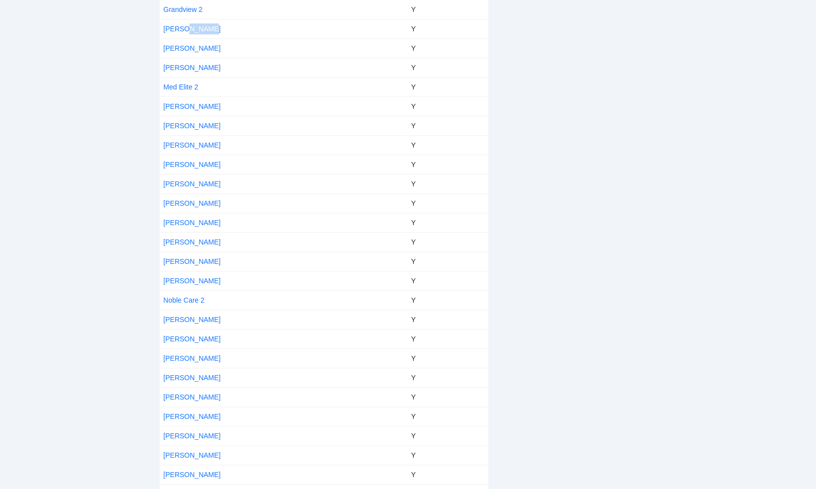
scroll to position [624, 0]
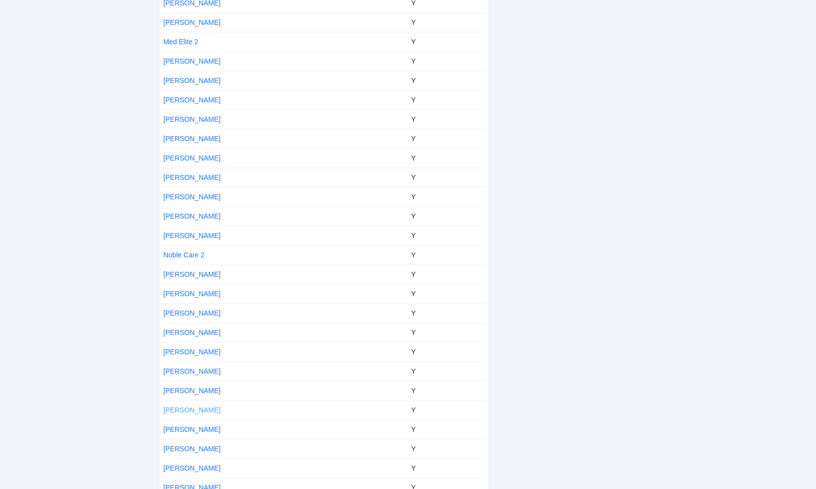
click at [182, 406] on link "[PERSON_NAME]" at bounding box center [192, 410] width 57 height 8
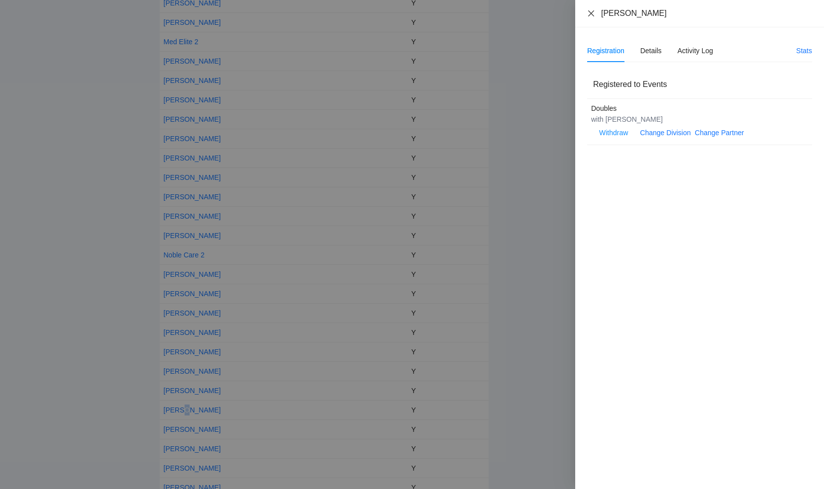
click at [588, 16] on icon "close" at bounding box center [591, 13] width 8 height 8
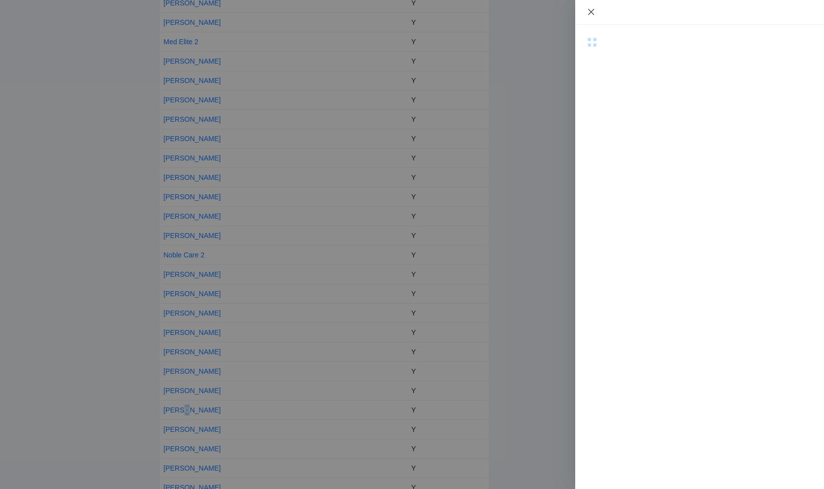
click at [588, 16] on div at bounding box center [699, 12] width 249 height 25
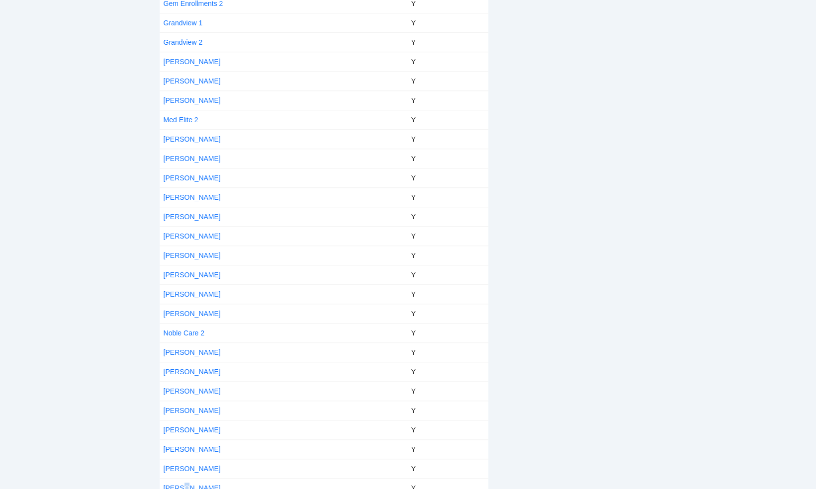
scroll to position [524, 0]
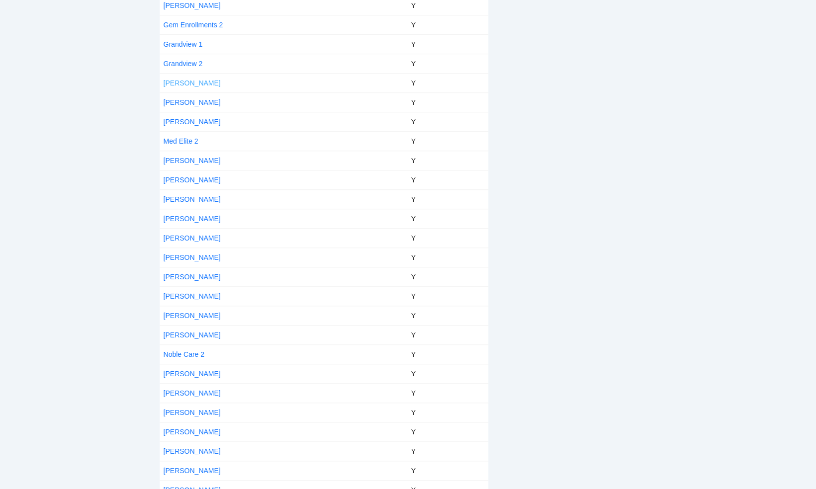
click at [177, 79] on link "[PERSON_NAME]" at bounding box center [192, 83] width 57 height 8
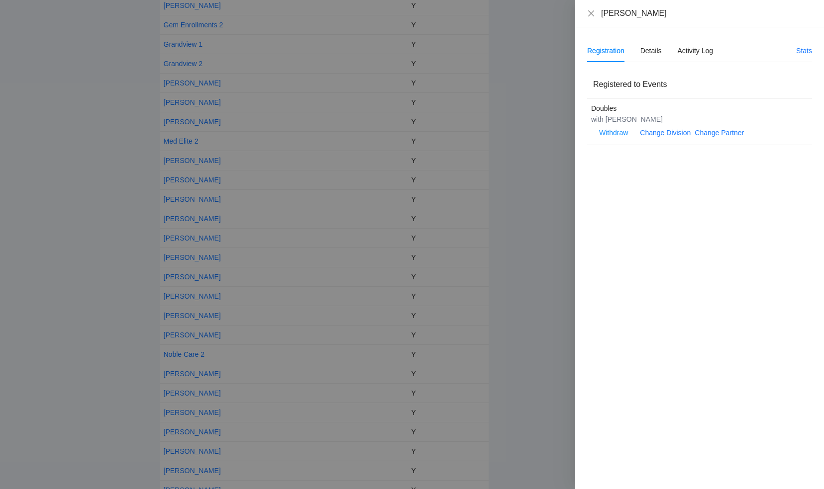
click at [675, 229] on div "Registration Details Activity Log Stats Registered to Events Doubles with [PERS…" at bounding box center [699, 258] width 249 height 462
click at [588, 15] on icon "close" at bounding box center [591, 13] width 6 height 6
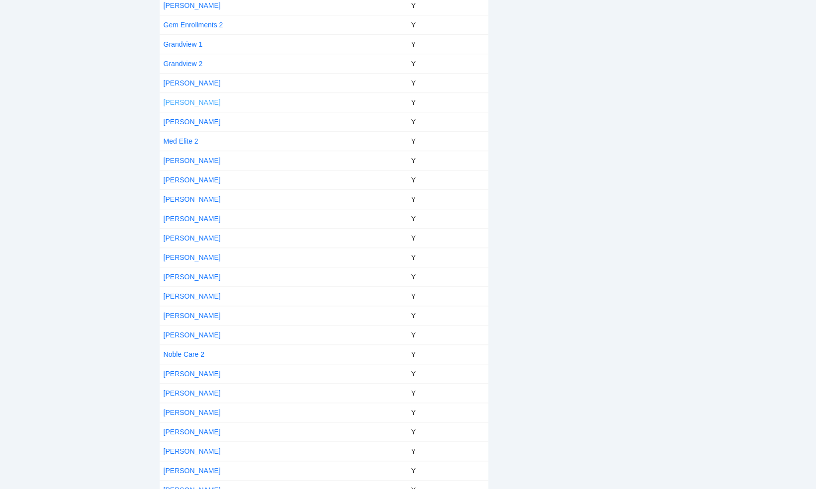
click at [176, 99] on link "[PERSON_NAME]" at bounding box center [192, 102] width 57 height 8
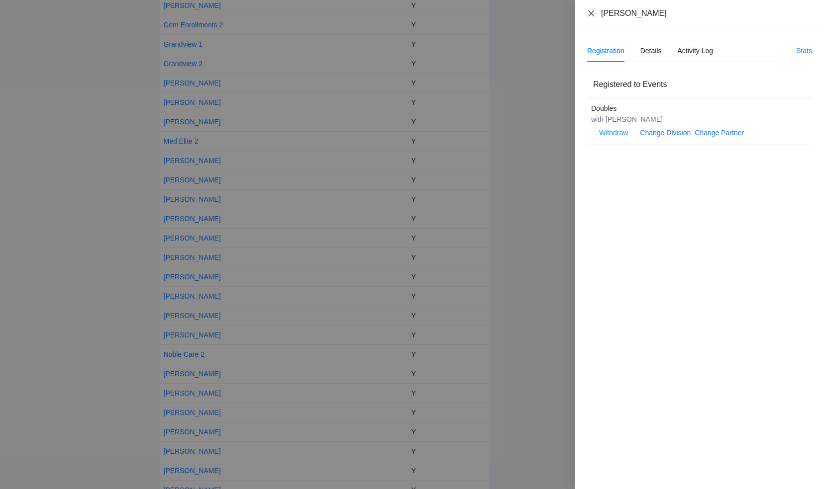
click at [590, 10] on icon "close" at bounding box center [591, 13] width 8 height 8
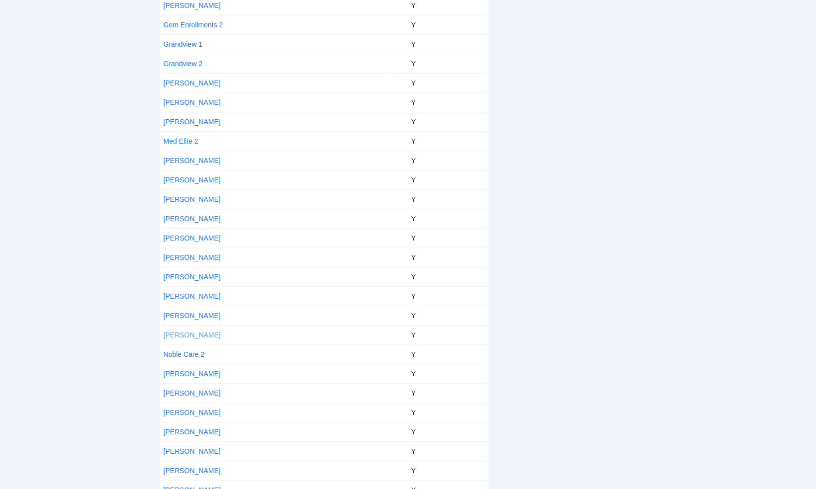
click at [181, 331] on link "[PERSON_NAME]" at bounding box center [192, 335] width 57 height 8
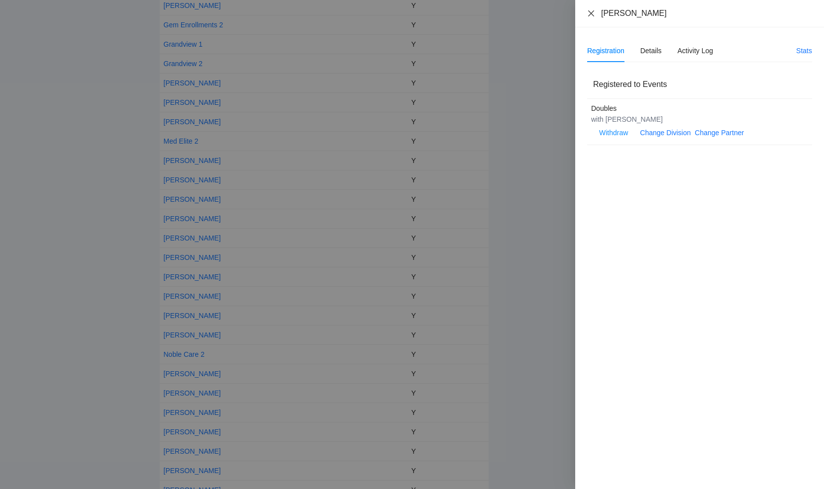
click at [592, 9] on icon "close" at bounding box center [591, 13] width 8 height 8
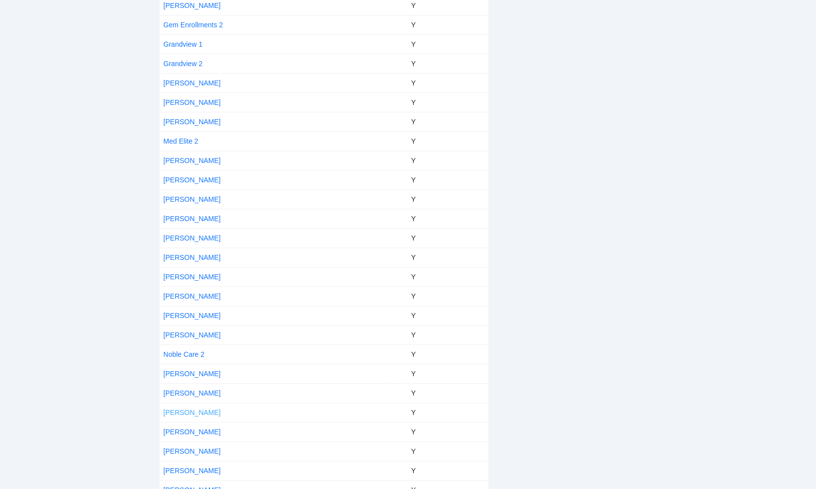
click at [197, 409] on link "[PERSON_NAME]" at bounding box center [192, 413] width 57 height 8
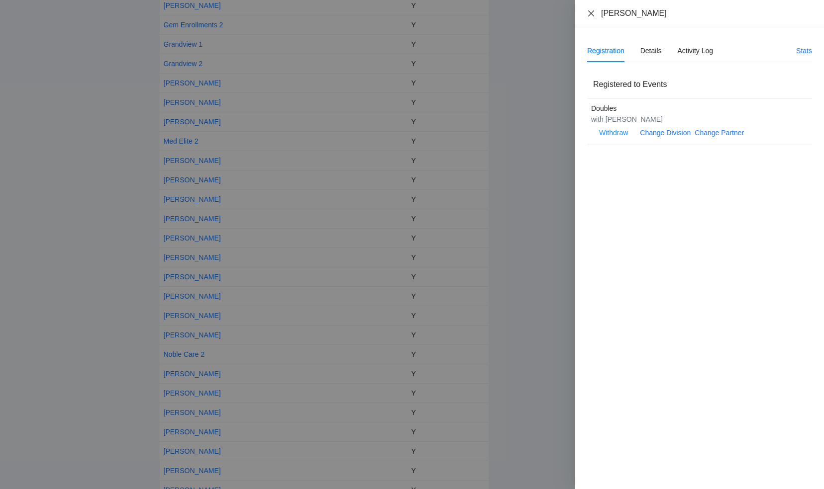
click at [591, 11] on icon "close" at bounding box center [591, 13] width 8 height 8
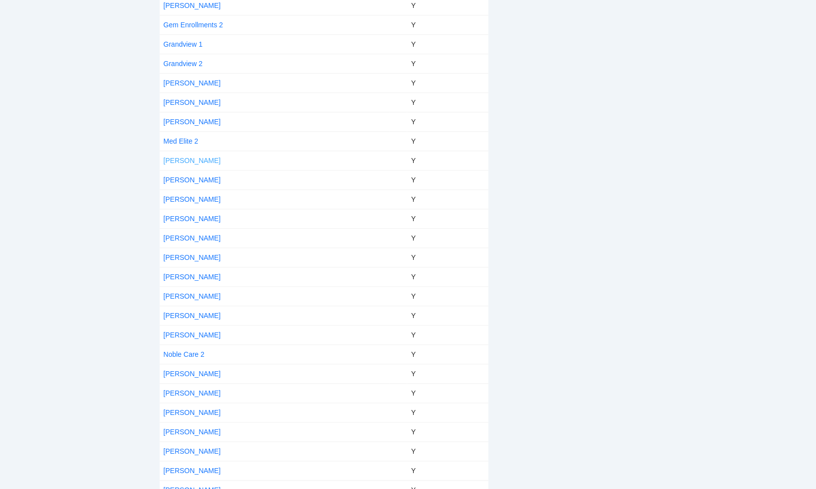
click at [187, 157] on link "[PERSON_NAME]" at bounding box center [192, 161] width 57 height 8
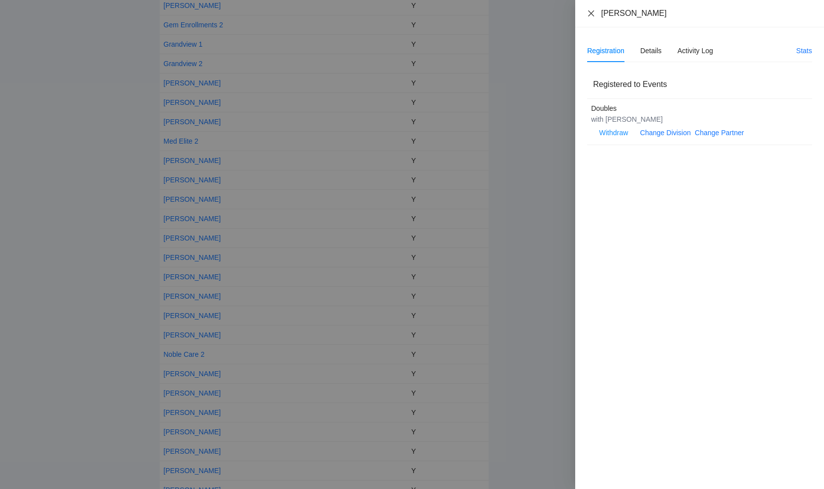
click at [590, 11] on icon "close" at bounding box center [591, 13] width 8 height 8
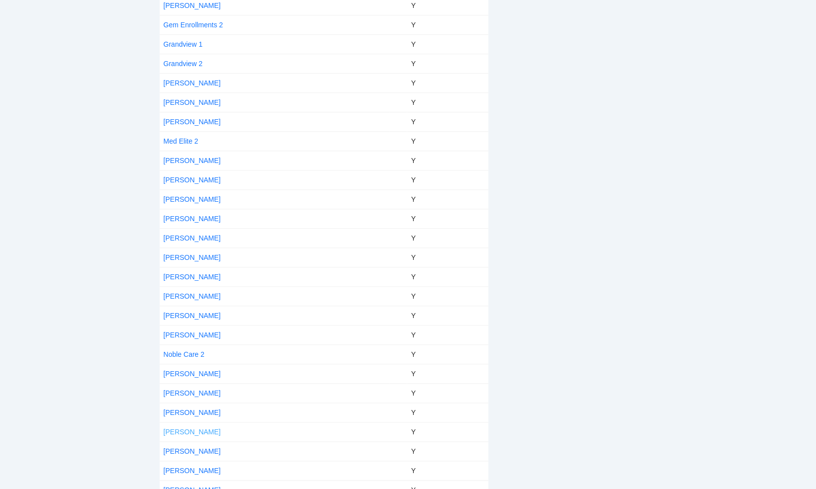
click at [203, 428] on link "[PERSON_NAME]" at bounding box center [192, 432] width 57 height 8
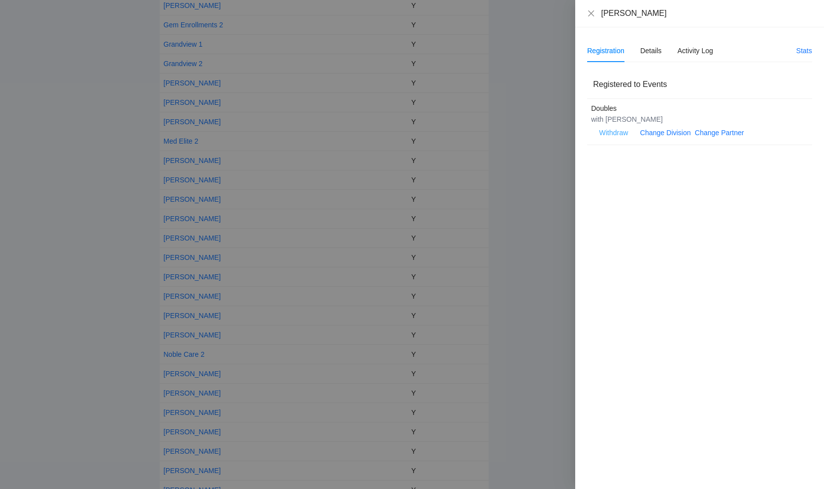
click at [617, 132] on span "Withdraw" at bounding box center [613, 132] width 29 height 11
click at [642, 99] on span "OK" at bounding box center [644, 101] width 10 height 11
click at [589, 13] on icon "close" at bounding box center [591, 13] width 8 height 8
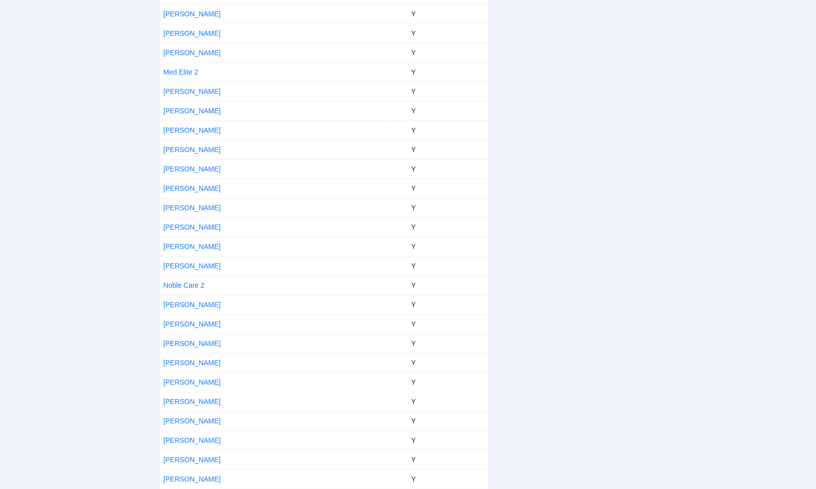
scroll to position [604, 0]
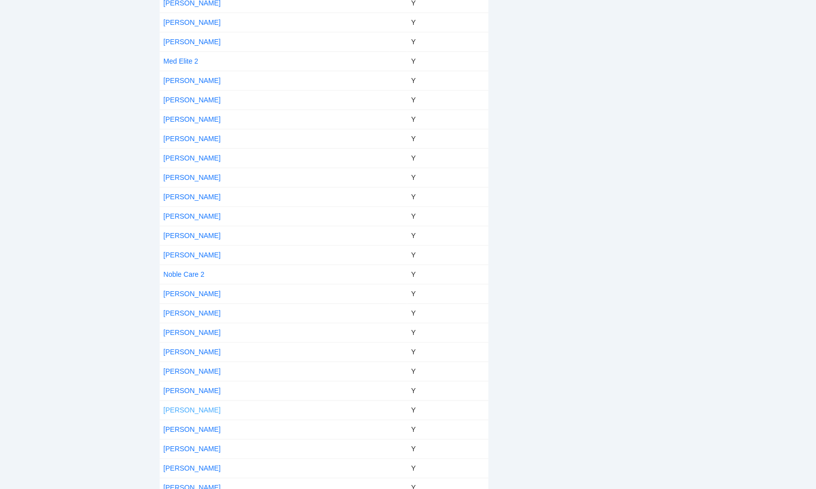
click at [184, 406] on link "[PERSON_NAME]" at bounding box center [192, 410] width 57 height 8
drag, startPoint x: 184, startPoint y: 400, endPoint x: 177, endPoint y: 401, distance: 7.0
click at [177, 406] on link "[PERSON_NAME]" at bounding box center [192, 410] width 57 height 8
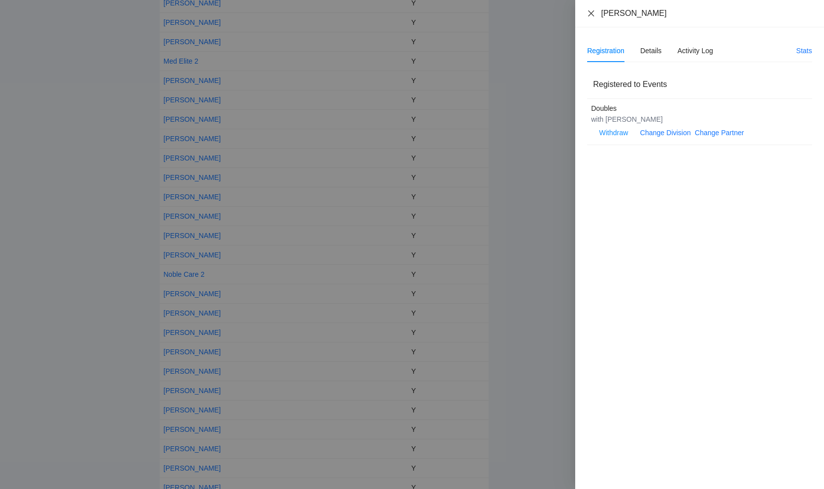
click at [590, 12] on icon "close" at bounding box center [591, 13] width 6 height 6
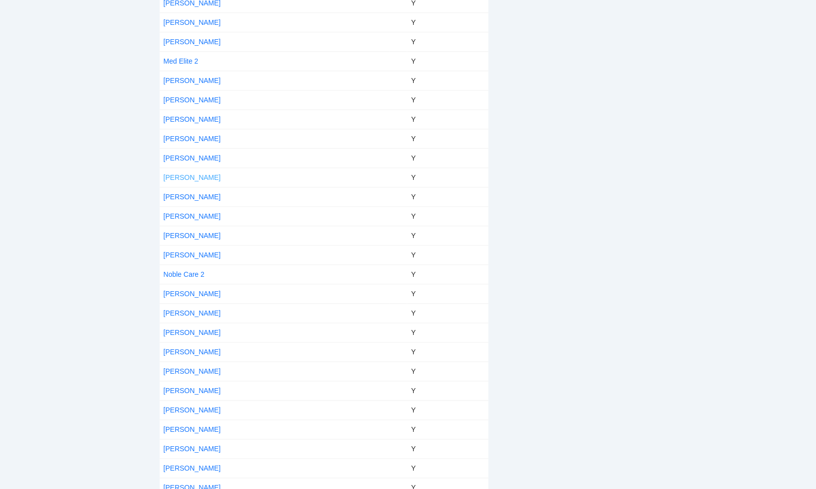
click at [187, 174] on link "[PERSON_NAME]" at bounding box center [192, 178] width 57 height 8
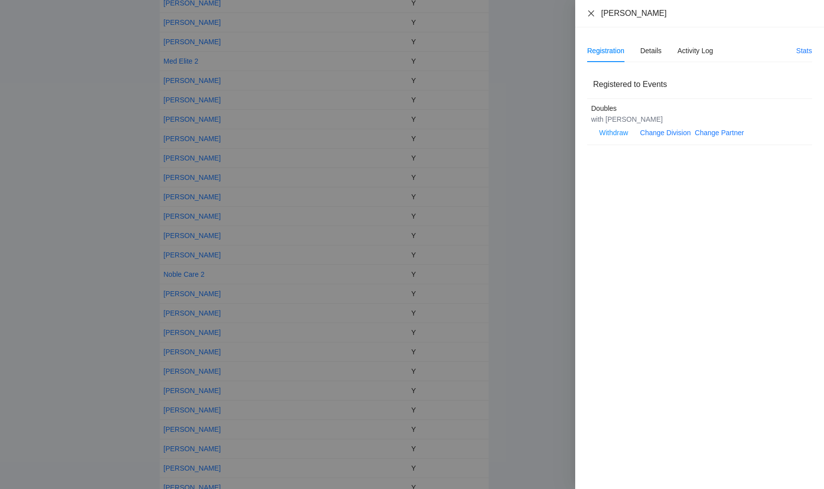
click at [592, 14] on icon "close" at bounding box center [591, 13] width 6 height 6
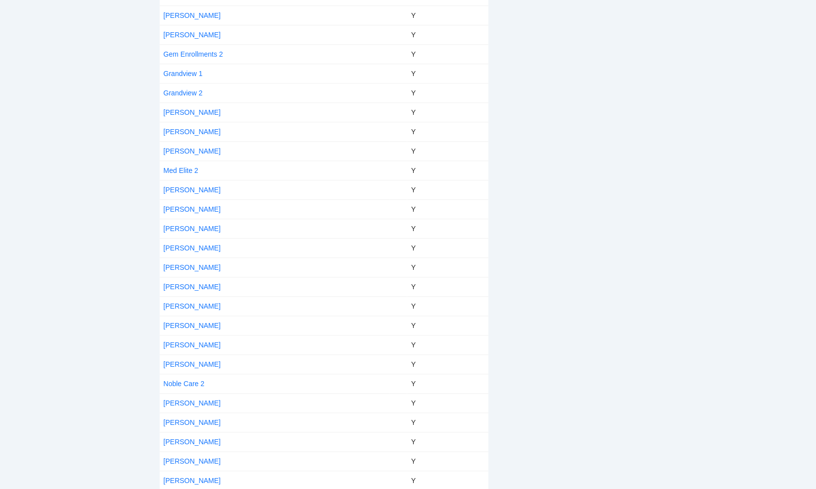
scroll to position [405, 0]
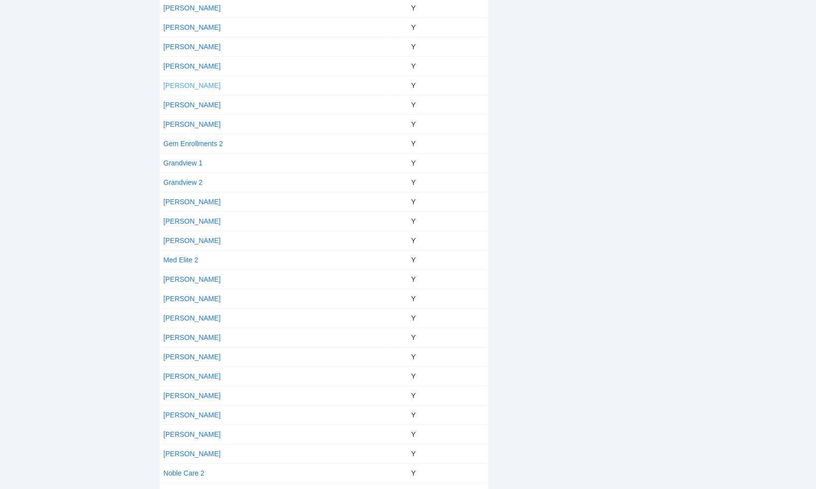
click at [179, 83] on link "[PERSON_NAME]" at bounding box center [192, 86] width 57 height 8
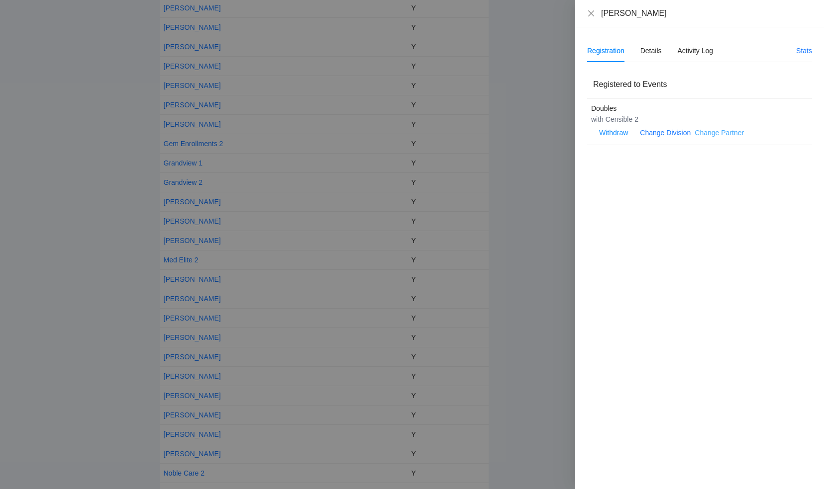
click at [714, 134] on link "Change Partner" at bounding box center [718, 133] width 49 height 8
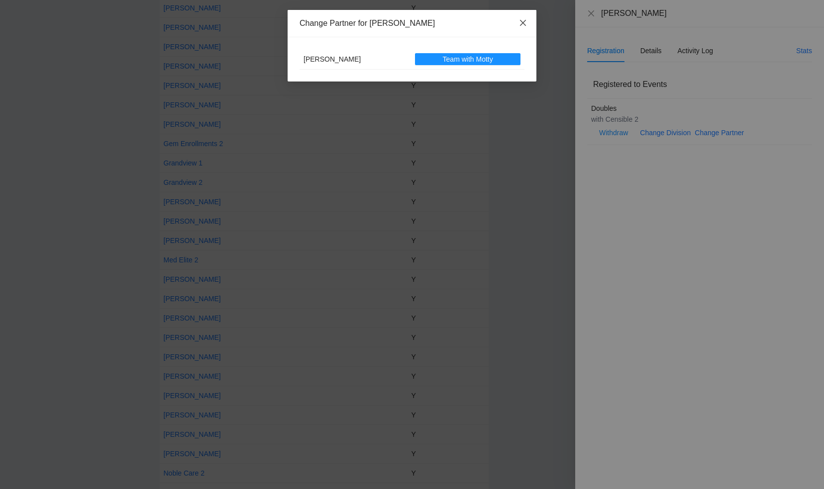
click at [522, 24] on icon "close" at bounding box center [523, 23] width 6 height 6
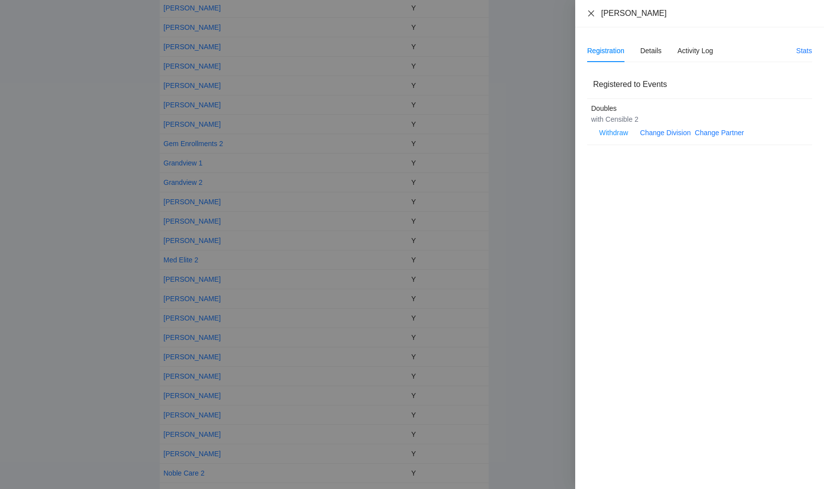
click at [591, 16] on icon "close" at bounding box center [591, 13] width 8 height 8
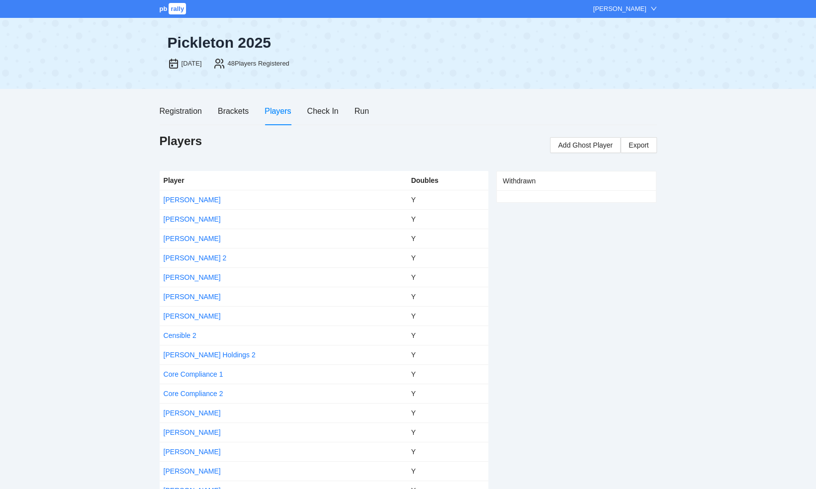
scroll to position [0, 0]
click at [174, 237] on link "[PERSON_NAME]" at bounding box center [192, 239] width 57 height 8
click at [174, 237] on body "pb rally [PERSON_NAME] [DATE], 2025 48 Players Registered Registration Brackets…" at bounding box center [408, 244] width 816 height 489
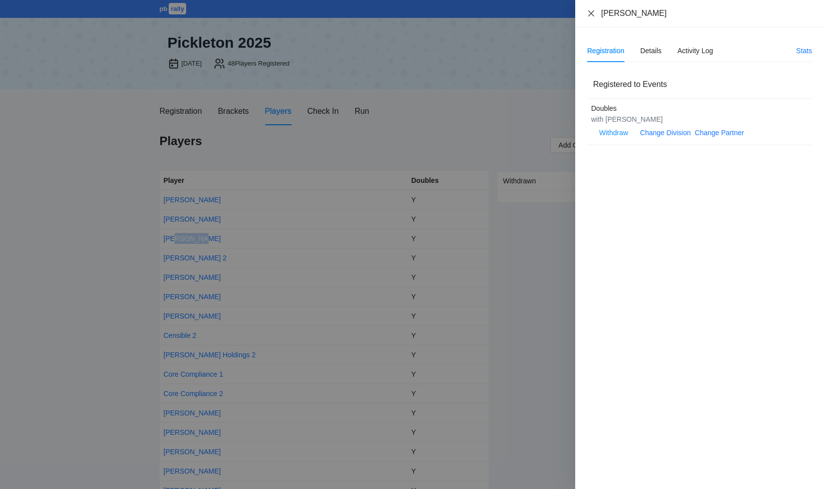
click at [593, 14] on icon "close" at bounding box center [591, 13] width 8 height 8
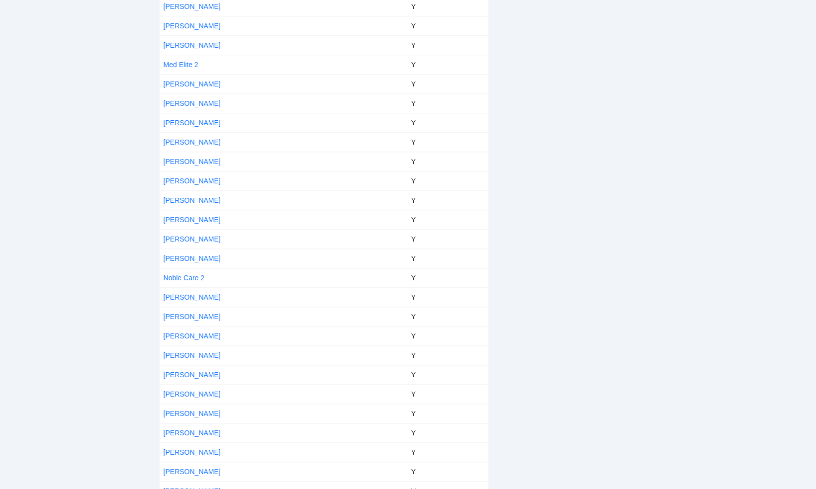
scroll to position [604, 0]
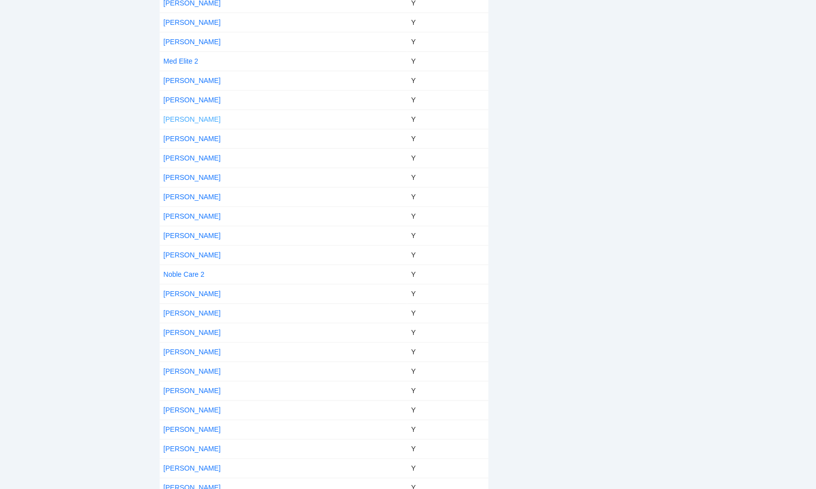
click at [193, 115] on link "[PERSON_NAME]" at bounding box center [192, 119] width 57 height 8
click at [192, 96] on link "[PERSON_NAME]" at bounding box center [192, 100] width 57 height 8
click at [180, 96] on link "[PERSON_NAME]" at bounding box center [192, 100] width 57 height 8
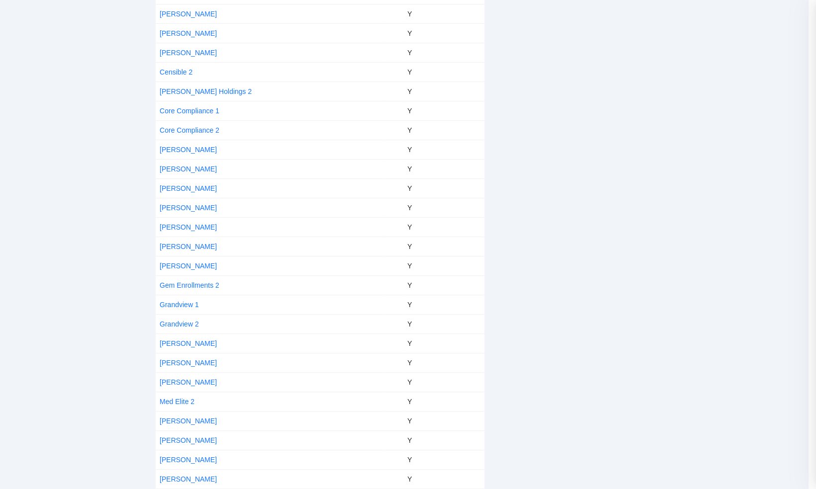
scroll to position [298, 0]
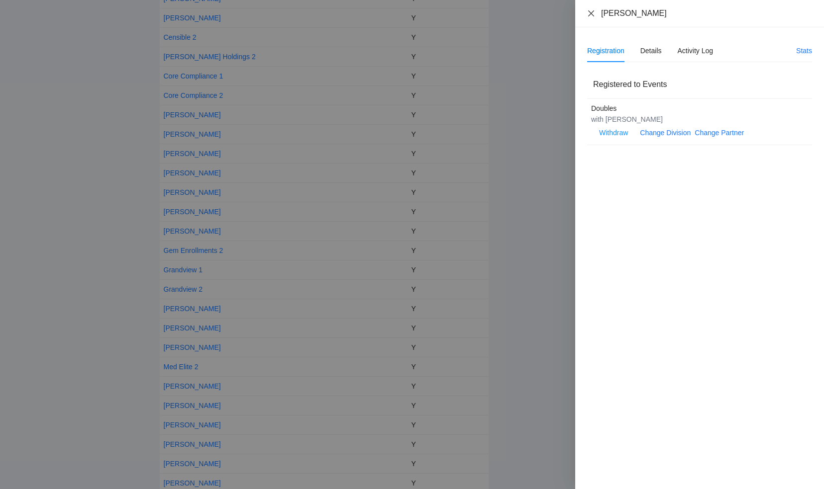
click at [589, 11] on icon "close" at bounding box center [591, 13] width 6 height 6
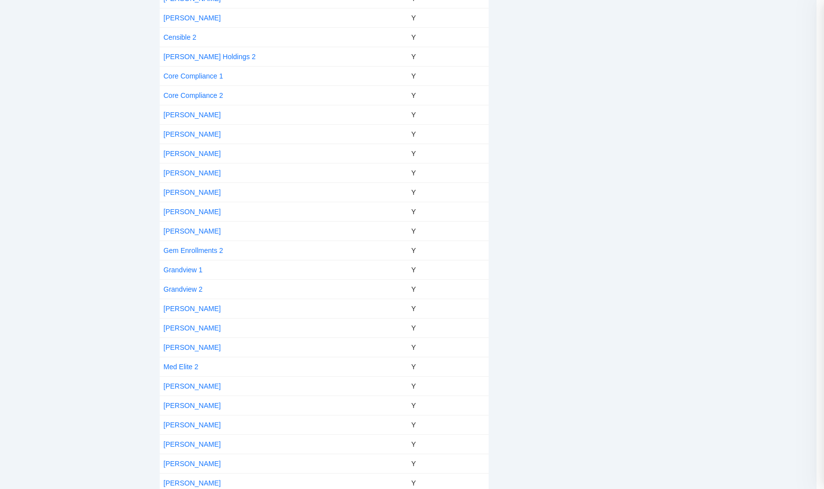
click at [589, 11] on div at bounding box center [412, 244] width 824 height 489
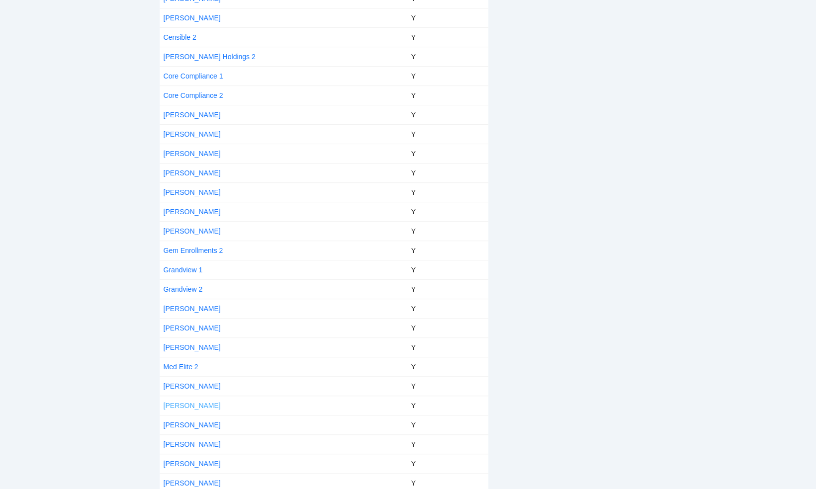
click at [190, 402] on link "[PERSON_NAME]" at bounding box center [192, 406] width 57 height 8
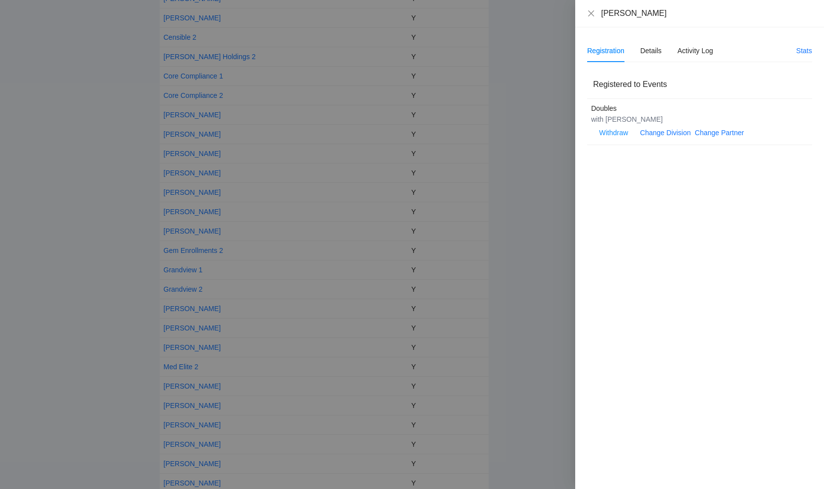
click at [595, 13] on div "[PERSON_NAME]" at bounding box center [699, 13] width 225 height 11
click at [589, 13] on icon "close" at bounding box center [591, 13] width 8 height 8
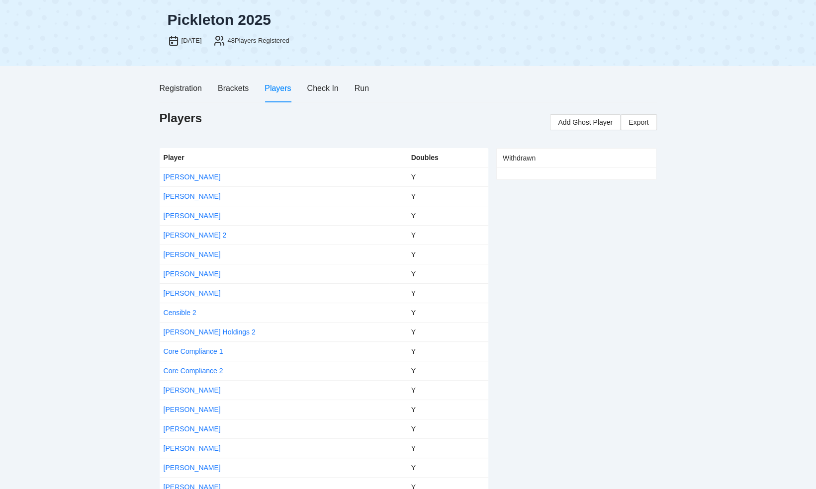
scroll to position [7, 0]
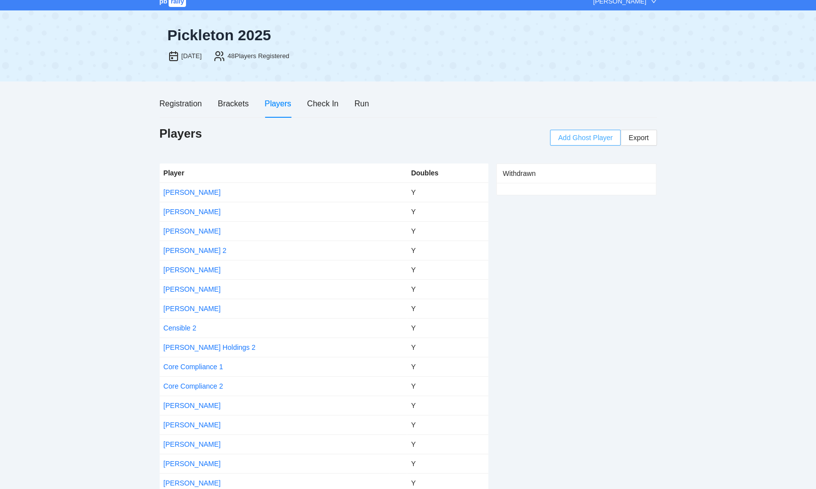
click at [583, 138] on span "Add Ghost Player" at bounding box center [585, 137] width 55 height 11
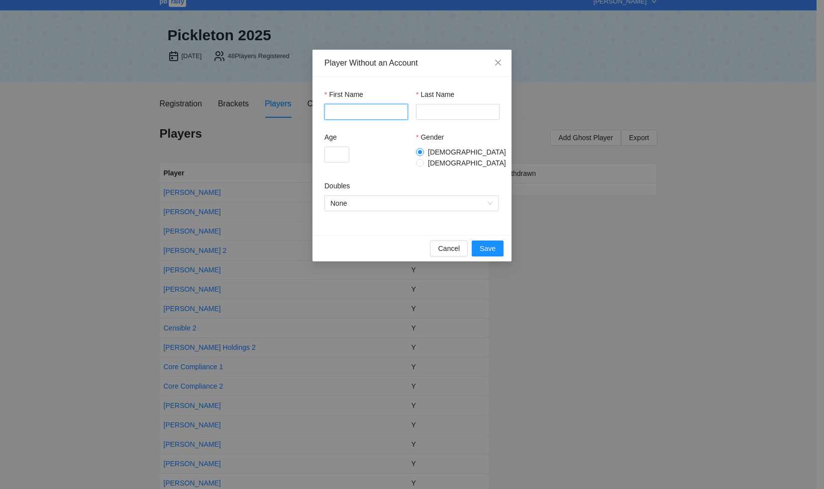
click at [351, 113] on input "First Name" at bounding box center [366, 112] width 84 height 16
type input "*"
type input "*****"
click at [430, 111] on input "Last Name" at bounding box center [458, 112] width 84 height 16
type input "*********"
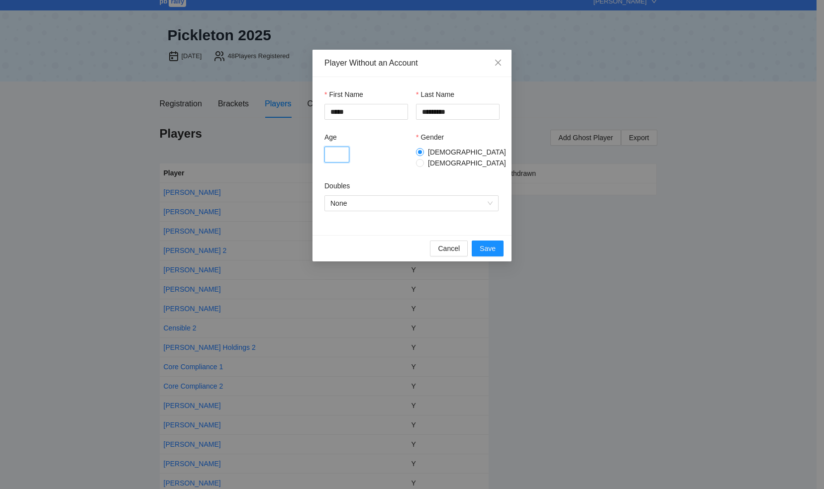
click at [342, 152] on input "Age" at bounding box center [336, 155] width 25 height 16
type input "*"
click at [487, 243] on span "Save" at bounding box center [488, 248] width 16 height 11
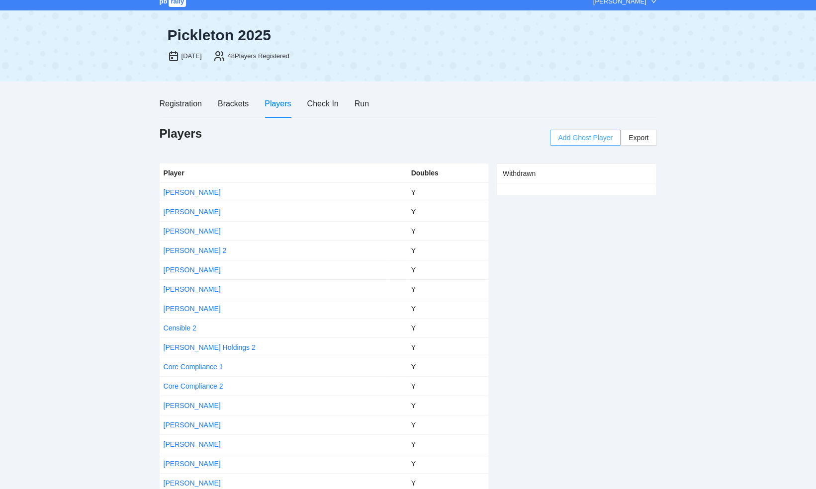
click at [583, 134] on span "Add Ghost Player" at bounding box center [585, 137] width 55 height 11
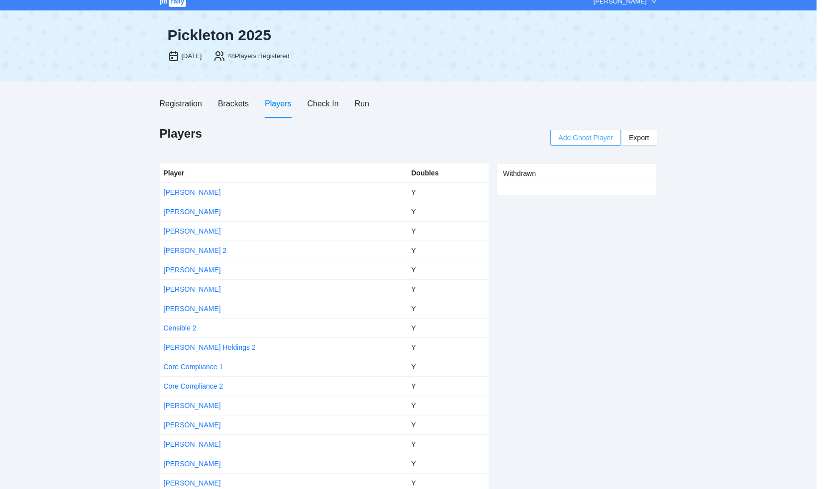
click at [584, 137] on span "Add Ghost Player" at bounding box center [585, 137] width 55 height 11
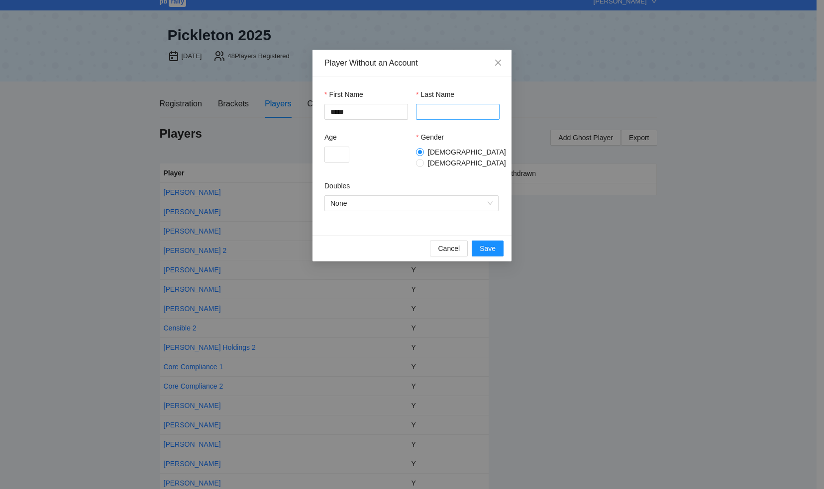
type input "*****"
click at [432, 109] on input "Last Name" at bounding box center [458, 112] width 84 height 16
type input "*********"
type input "*"
click at [488, 196] on span "None" at bounding box center [411, 203] width 162 height 15
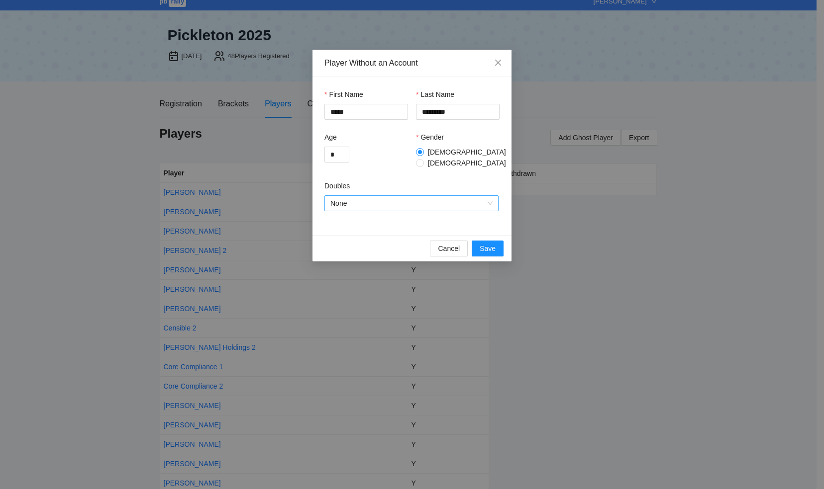
click at [488, 196] on span "None" at bounding box center [411, 203] width 162 height 15
click at [392, 237] on div "Doubles" at bounding box center [411, 233] width 162 height 11
click at [482, 243] on span "Save" at bounding box center [488, 248] width 16 height 11
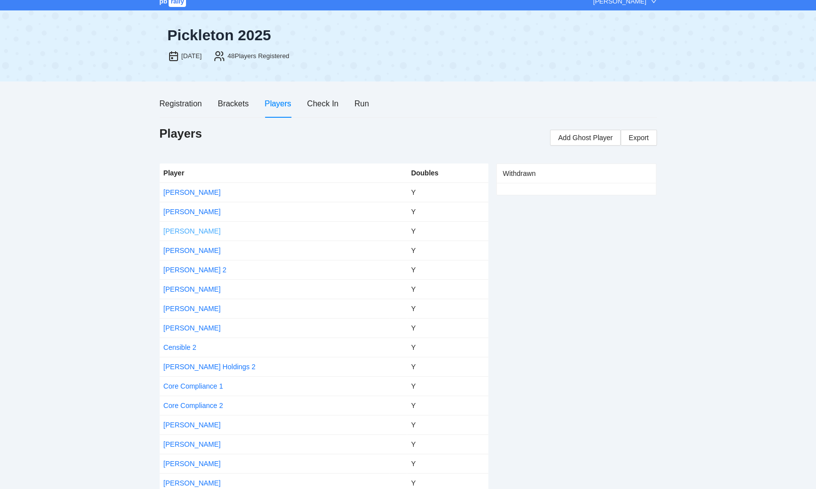
click at [195, 232] on link "[PERSON_NAME]" at bounding box center [192, 231] width 57 height 8
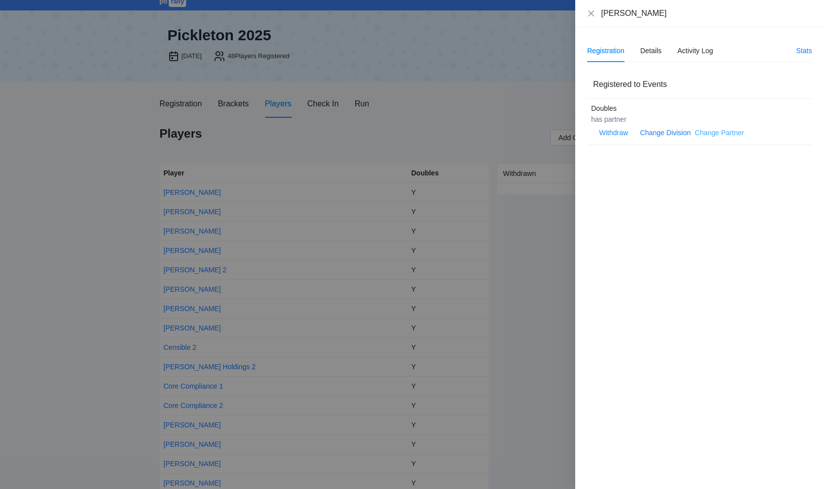
click at [716, 132] on link "Change Partner" at bounding box center [718, 133] width 49 height 8
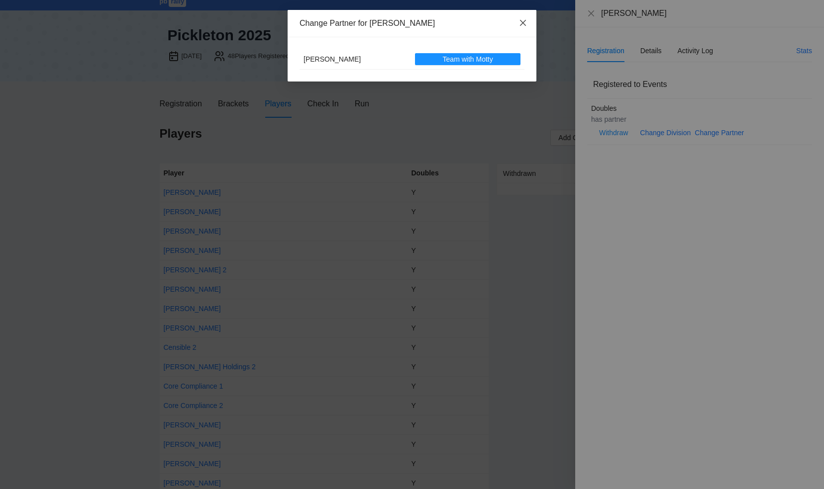
click at [521, 24] on icon "close" at bounding box center [523, 23] width 8 height 8
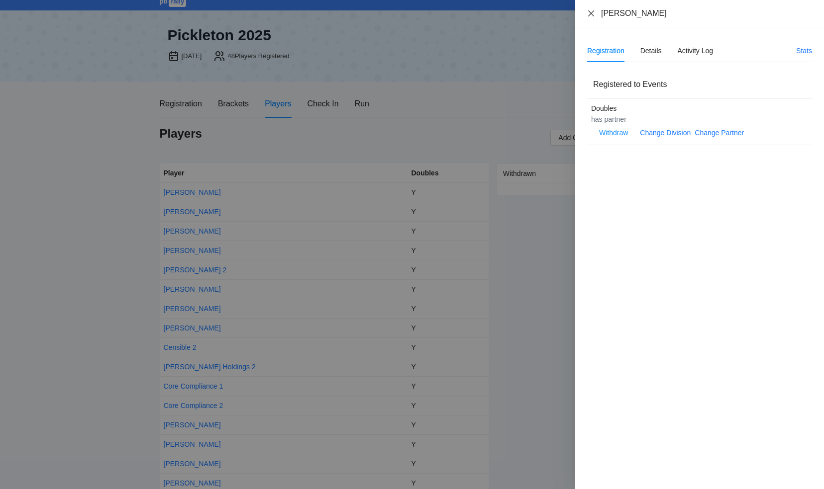
click at [590, 11] on icon "close" at bounding box center [591, 13] width 8 height 8
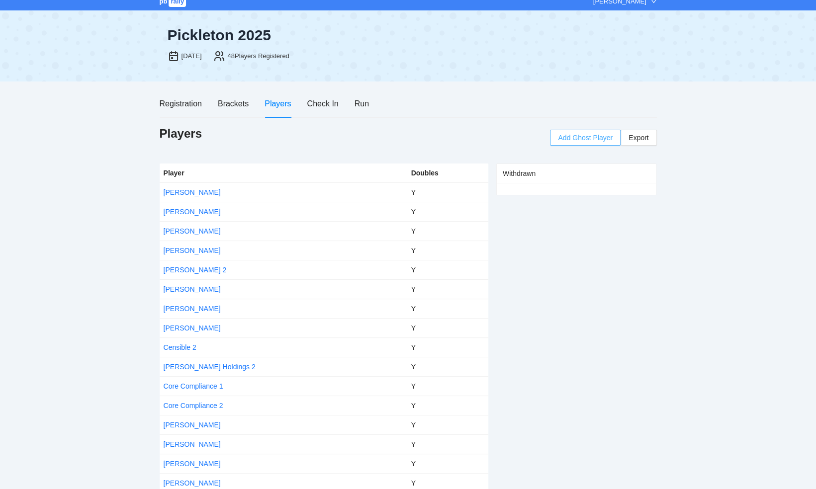
click at [581, 135] on span "Add Ghost Player" at bounding box center [585, 137] width 55 height 11
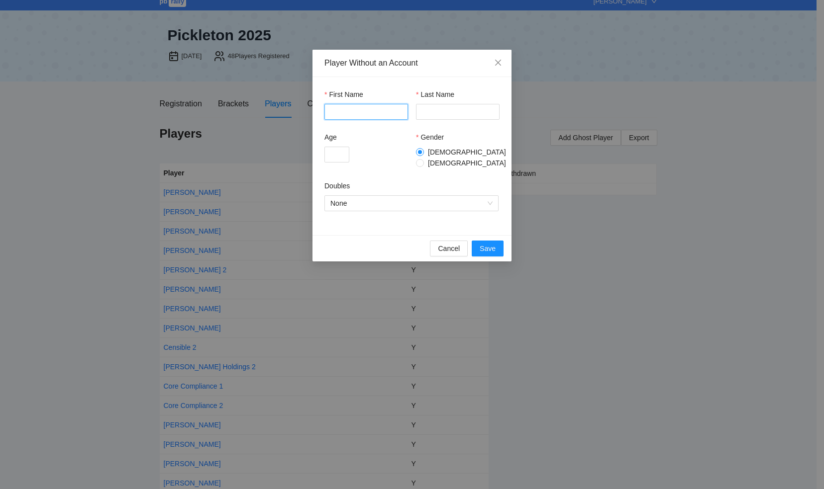
click at [347, 107] on input "First Name" at bounding box center [366, 112] width 84 height 16
type input "*****"
click at [428, 113] on input "Last Name" at bounding box center [458, 112] width 84 height 16
type input "*********"
type input "*"
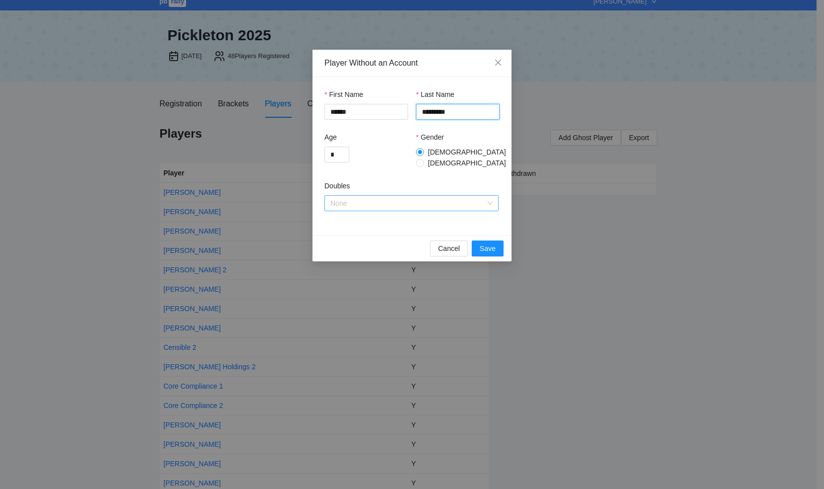
click at [369, 198] on span "None" at bounding box center [411, 203] width 162 height 15
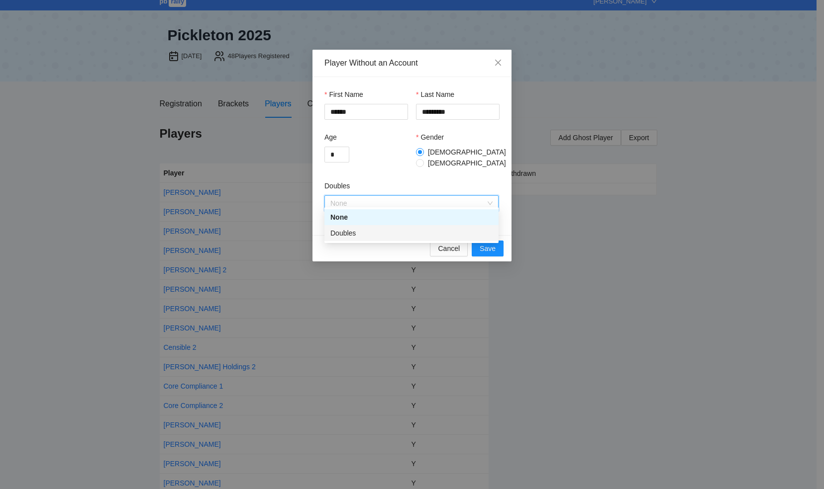
click at [353, 234] on div "Doubles" at bounding box center [411, 233] width 162 height 11
click at [487, 244] on span "Save" at bounding box center [488, 248] width 16 height 11
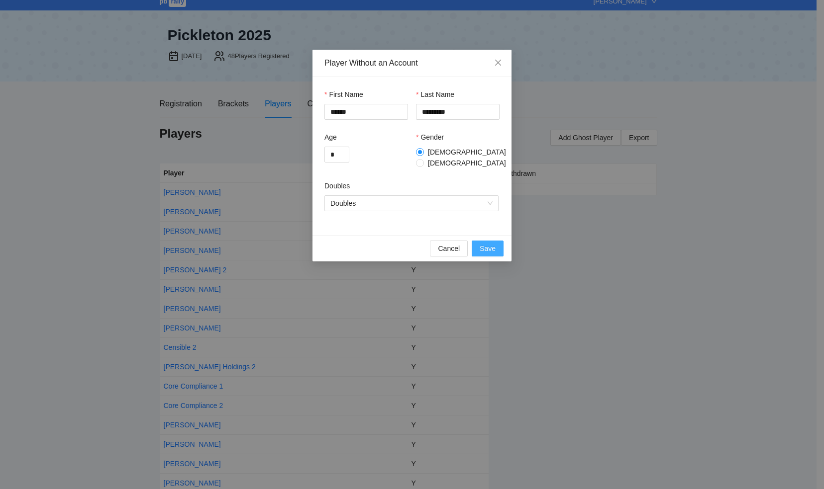
click at [487, 244] on span "Save" at bounding box center [488, 248] width 16 height 11
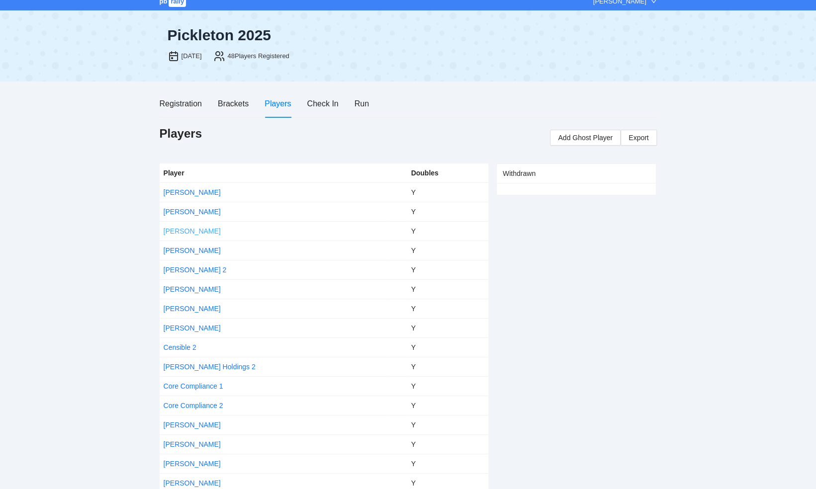
click at [182, 231] on link "[PERSON_NAME]" at bounding box center [192, 231] width 57 height 8
drag, startPoint x: 182, startPoint y: 231, endPoint x: 169, endPoint y: 226, distance: 14.2
click at [169, 226] on td "[PERSON_NAME]" at bounding box center [274, 230] width 229 height 19
click at [169, 227] on link "[PERSON_NAME]" at bounding box center [192, 231] width 57 height 8
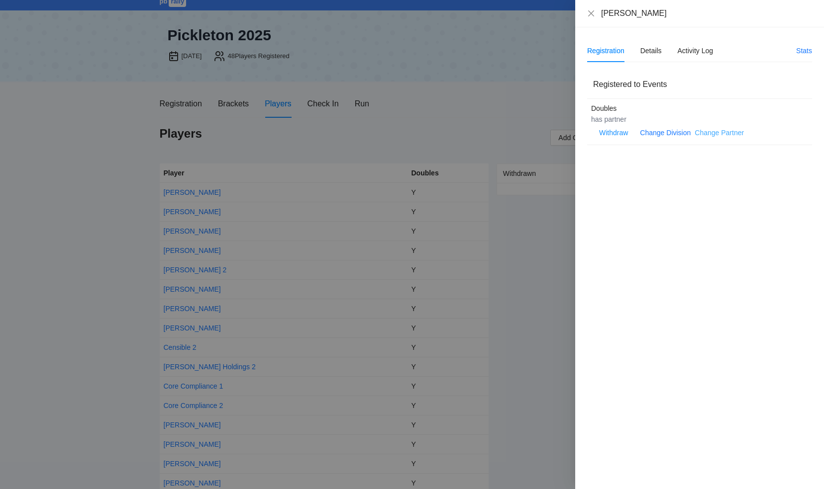
click at [708, 131] on link "Change Partner" at bounding box center [718, 133] width 49 height 8
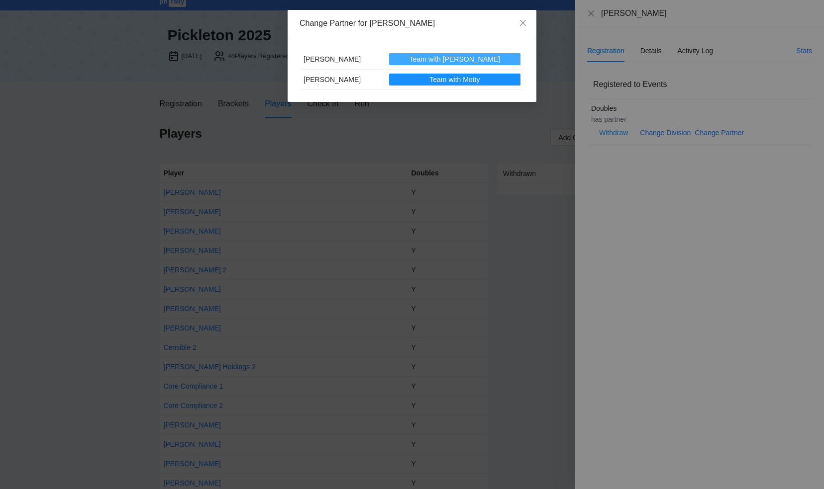
click at [462, 57] on span "Team with [PERSON_NAME]" at bounding box center [454, 59] width 91 height 11
click at [622, 27] on div "Change Partner for [PERSON_NAME] [PERSON_NAME] Team with [PERSON_NAME] Team wit…" at bounding box center [412, 244] width 824 height 489
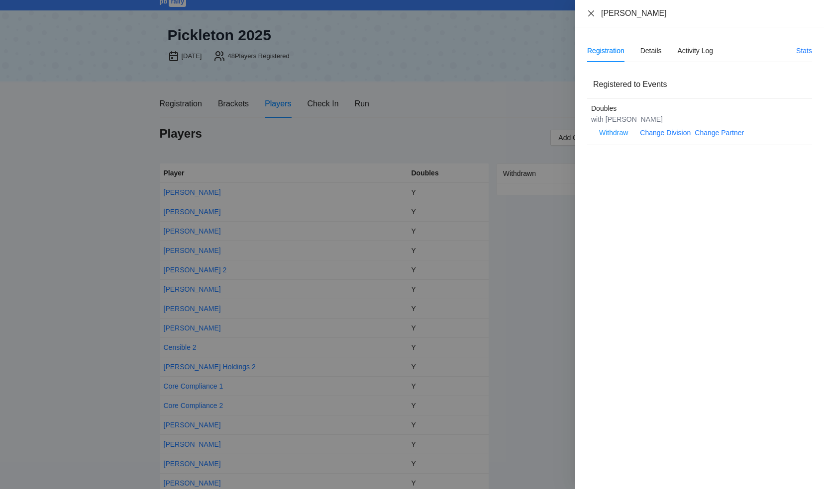
click at [589, 12] on icon "close" at bounding box center [591, 13] width 8 height 8
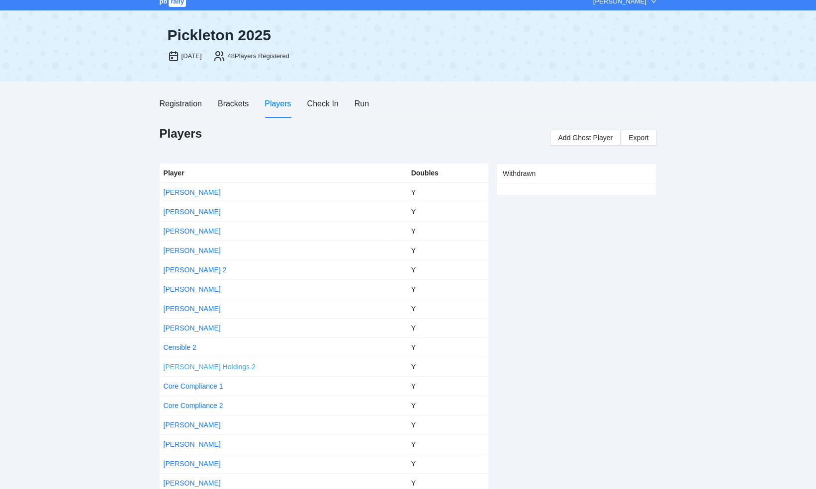
click at [203, 365] on link "[PERSON_NAME] Holdings 2" at bounding box center [210, 367] width 92 height 8
click at [203, 365] on body "pb rally [PERSON_NAME] [DATE], 2025 48 Players Registered Registration Brackets…" at bounding box center [408, 237] width 816 height 489
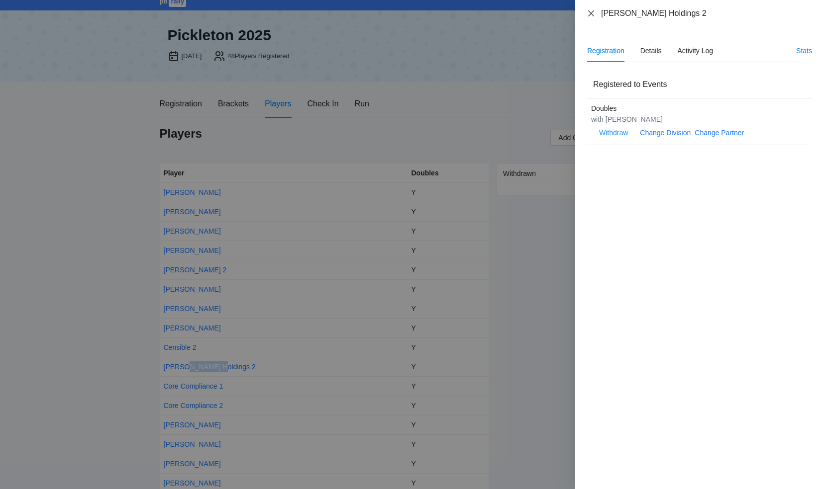
click at [589, 11] on icon "close" at bounding box center [591, 13] width 8 height 8
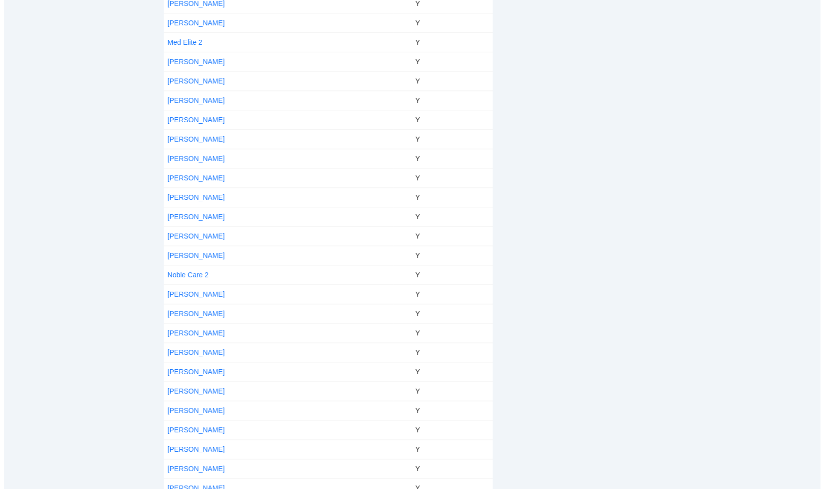
scroll to position [643, 0]
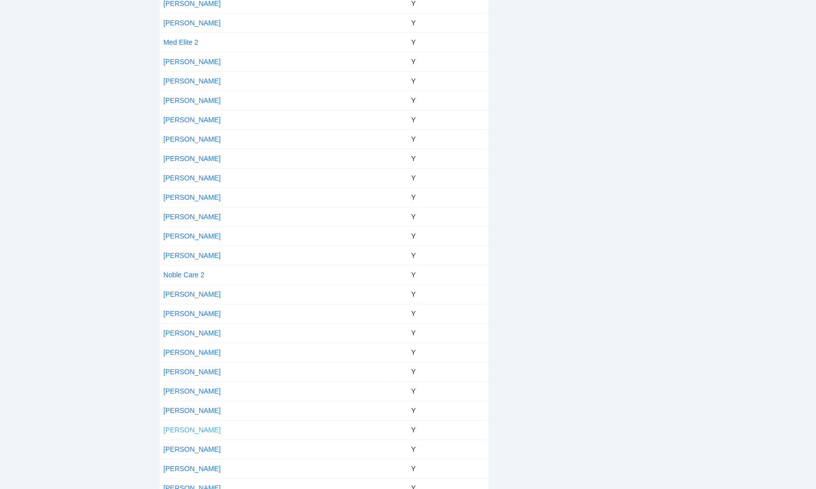
click at [178, 426] on link "[PERSON_NAME]" at bounding box center [192, 430] width 57 height 8
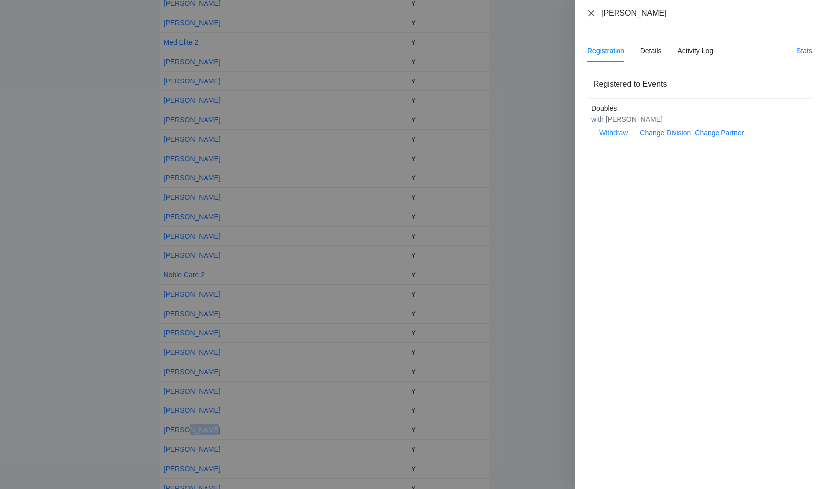
click at [591, 11] on icon "close" at bounding box center [591, 13] width 8 height 8
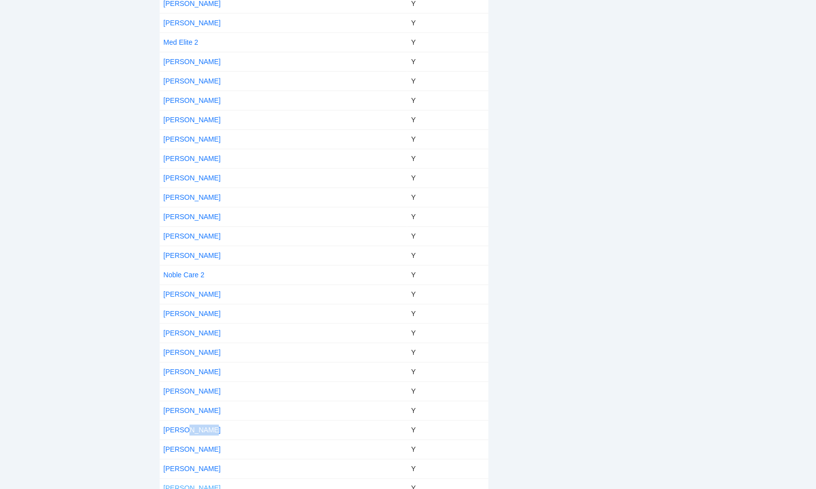
click at [189, 484] on link "[PERSON_NAME]" at bounding box center [192, 488] width 57 height 8
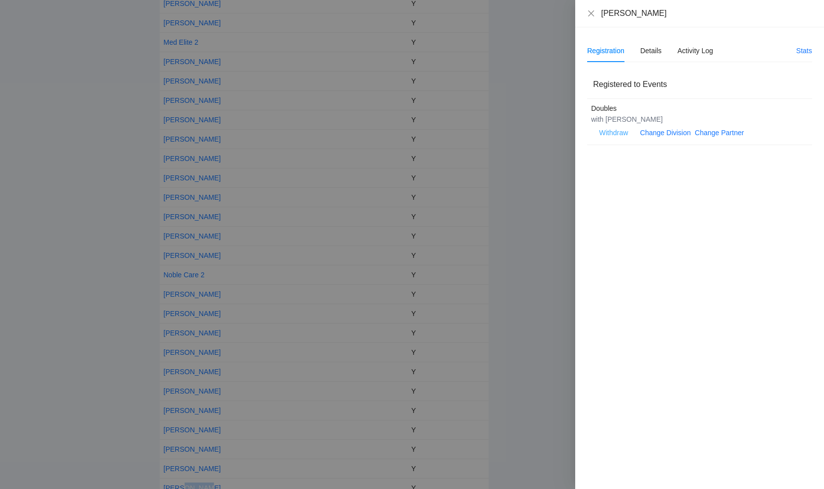
click at [616, 134] on span "Withdraw" at bounding box center [613, 132] width 29 height 11
click at [639, 98] on span "OK" at bounding box center [644, 101] width 10 height 11
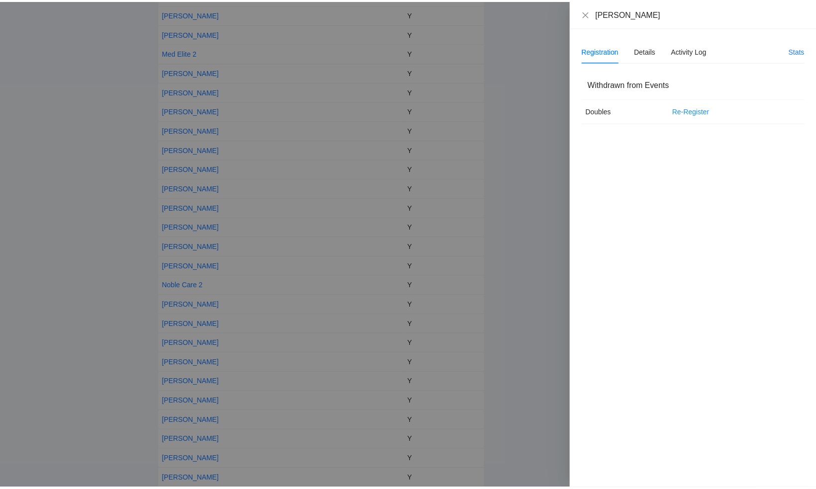
scroll to position [624, 0]
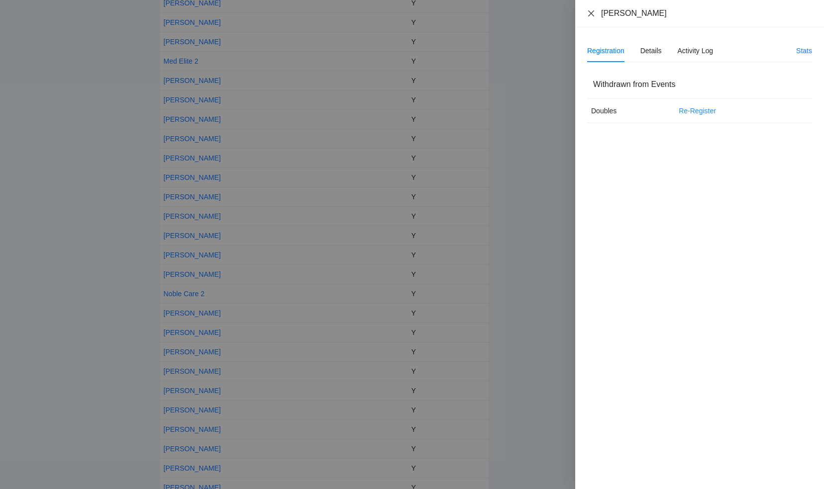
click at [588, 11] on icon "close" at bounding box center [591, 13] width 8 height 8
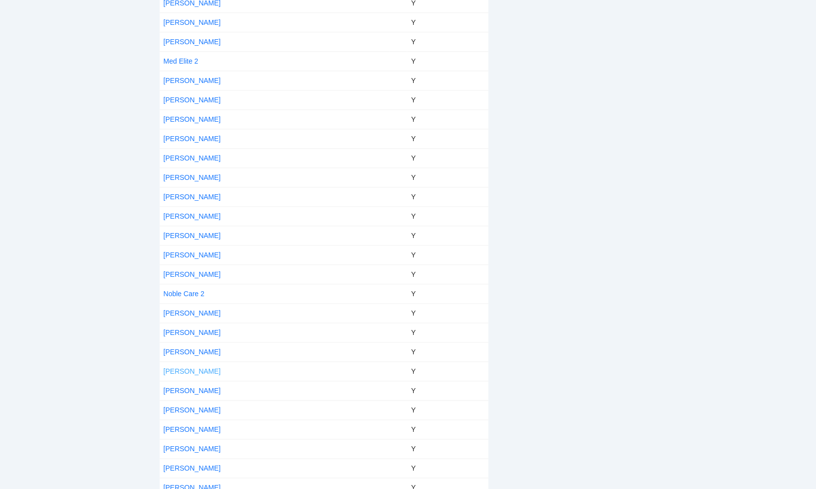
click at [173, 368] on link "[PERSON_NAME]" at bounding box center [192, 372] width 57 height 8
click at [173, 365] on div at bounding box center [408, 244] width 816 height 489
click at [173, 368] on link "[PERSON_NAME]" at bounding box center [192, 372] width 57 height 8
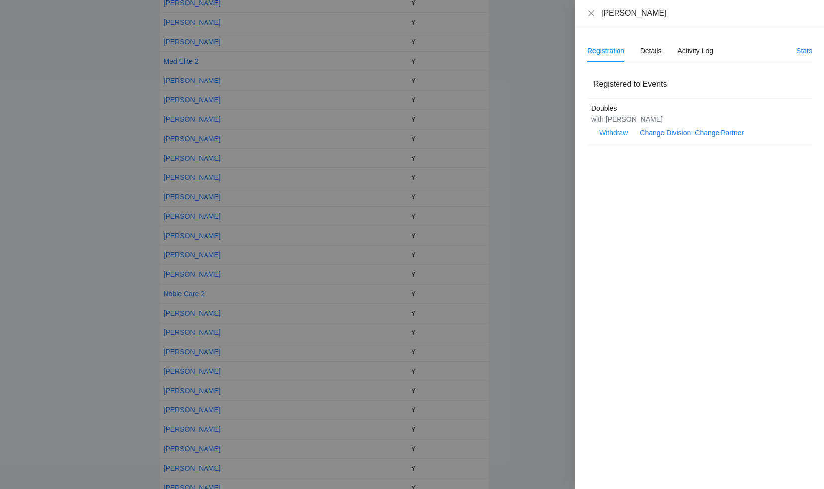
click at [592, 9] on div "[PERSON_NAME]" at bounding box center [699, 13] width 225 height 11
click at [589, 14] on icon "close" at bounding box center [591, 13] width 8 height 8
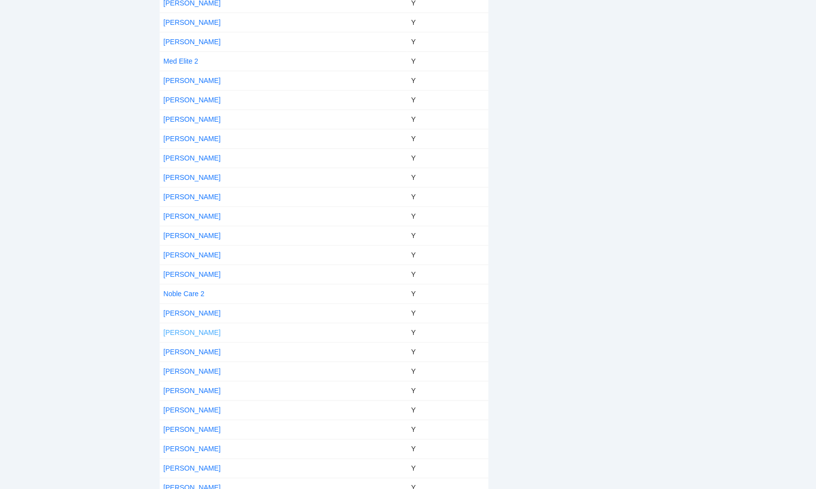
click at [181, 329] on link "[PERSON_NAME]" at bounding box center [192, 333] width 57 height 8
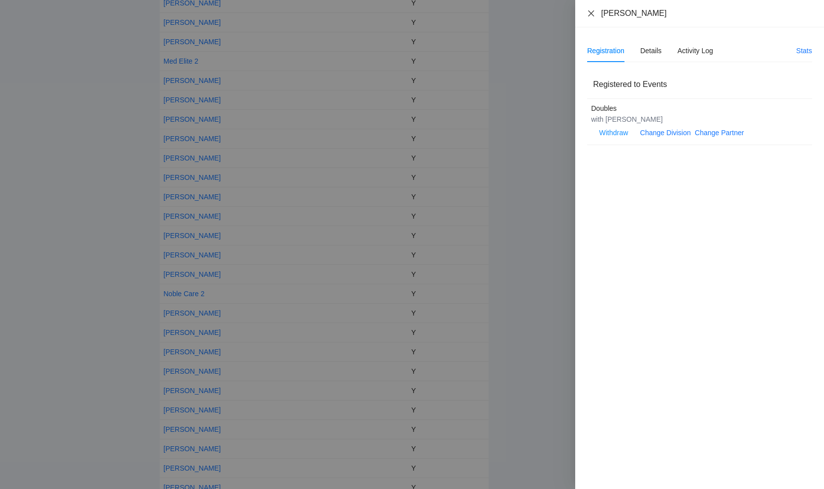
click at [588, 11] on icon "close" at bounding box center [591, 13] width 8 height 8
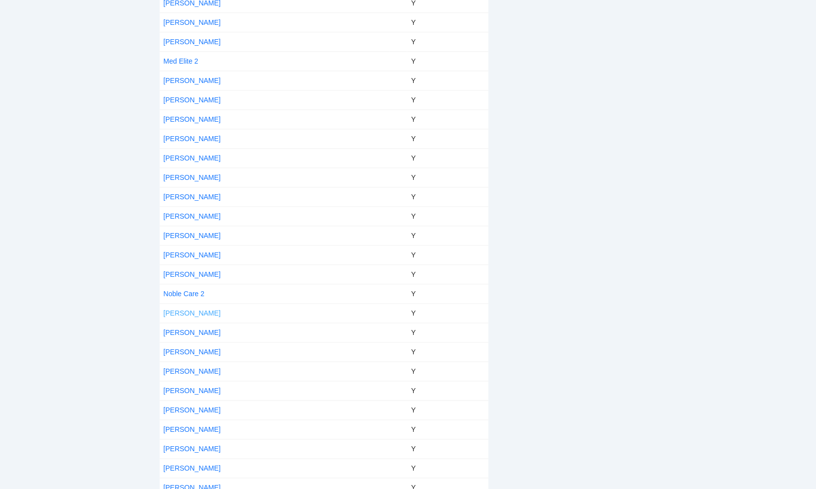
click at [191, 309] on link "[PERSON_NAME]" at bounding box center [192, 313] width 57 height 8
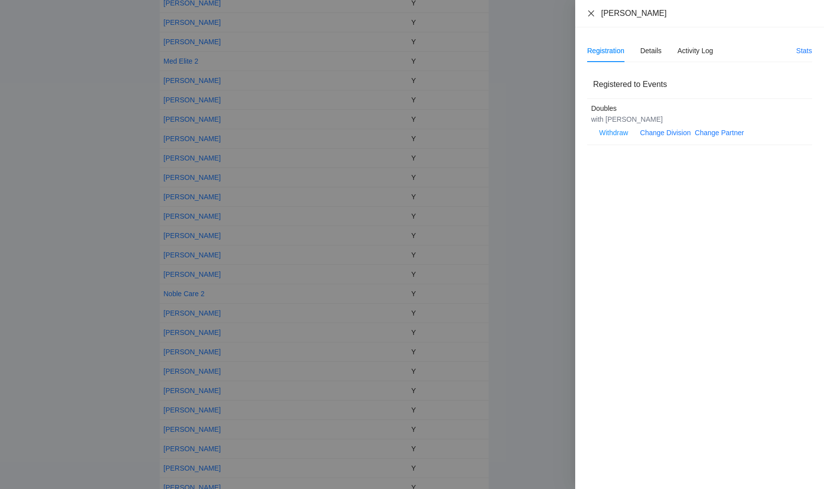
click at [592, 11] on icon "close" at bounding box center [591, 13] width 8 height 8
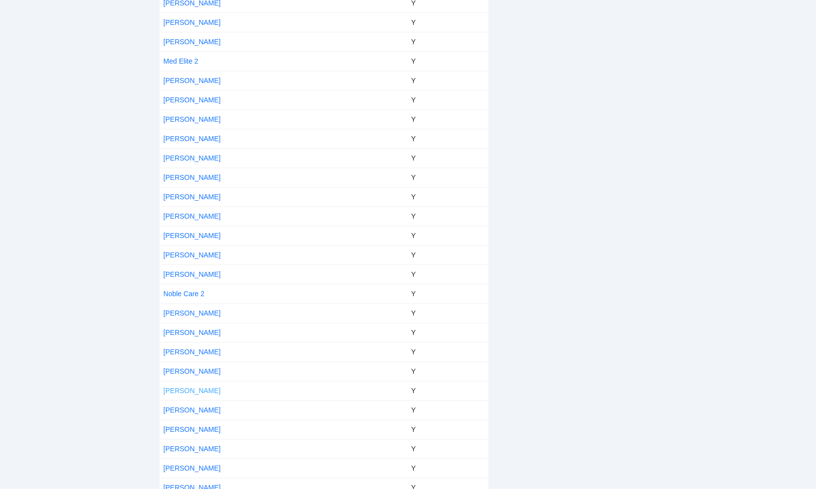
click at [196, 387] on link "[PERSON_NAME]" at bounding box center [192, 391] width 57 height 8
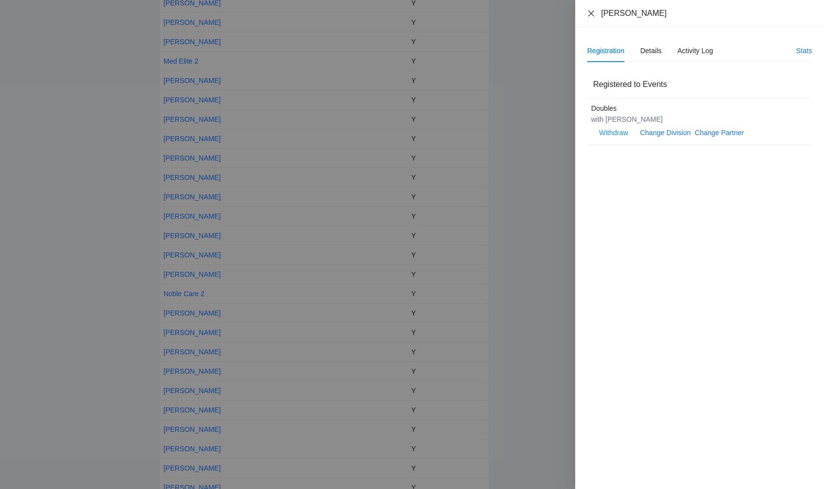
click at [590, 11] on icon "close" at bounding box center [591, 13] width 8 height 8
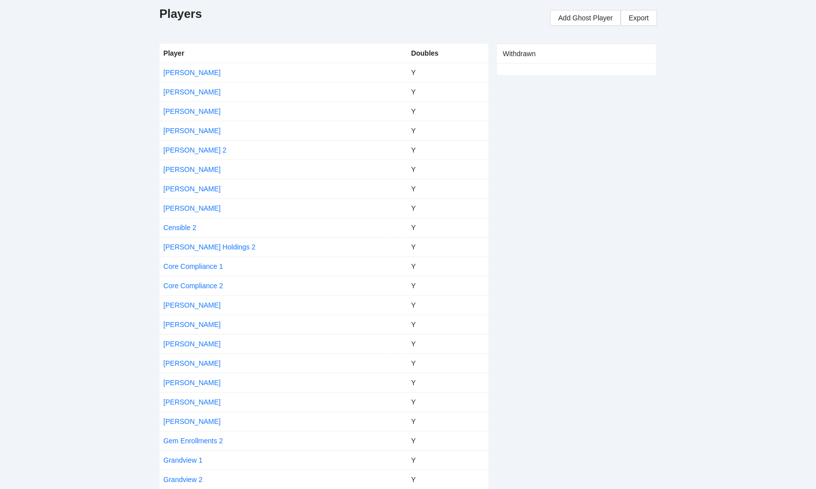
scroll to position [77, 0]
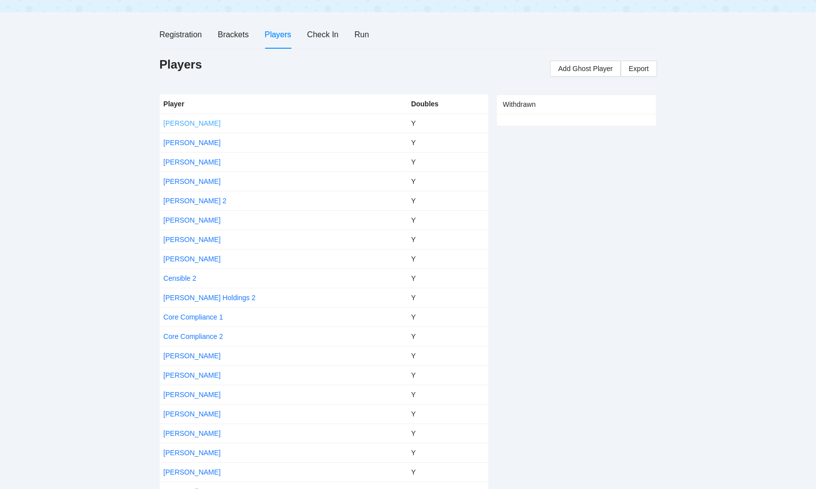
click at [177, 122] on link "[PERSON_NAME]" at bounding box center [192, 123] width 57 height 8
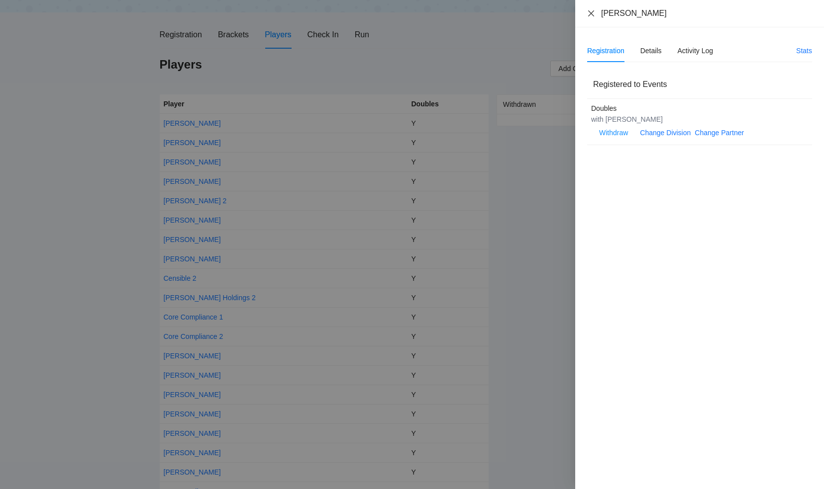
click at [587, 12] on icon "close" at bounding box center [591, 13] width 8 height 8
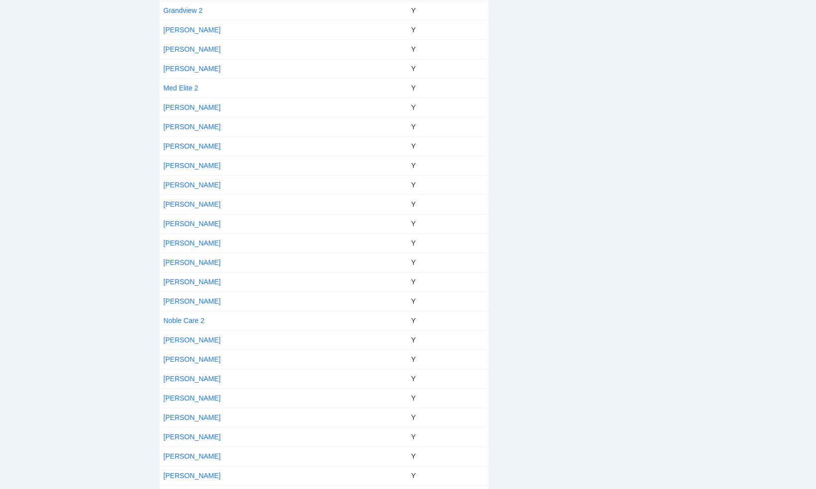
scroll to position [624, 0]
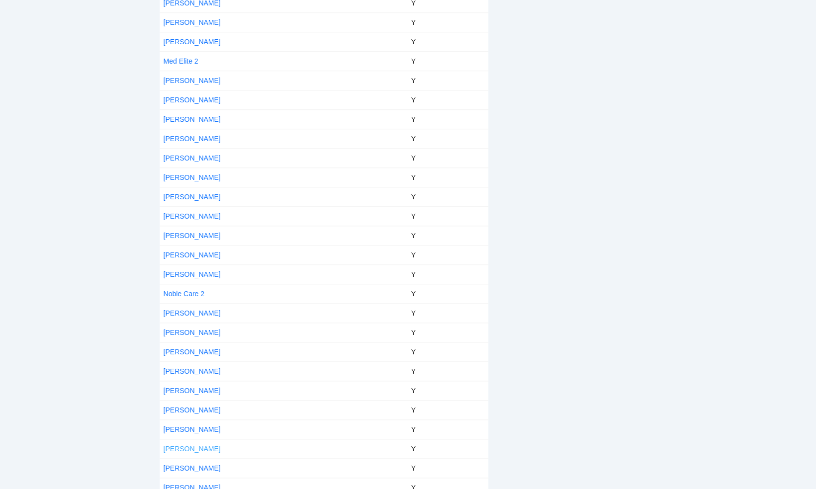
click at [193, 445] on link "[PERSON_NAME]" at bounding box center [192, 449] width 57 height 8
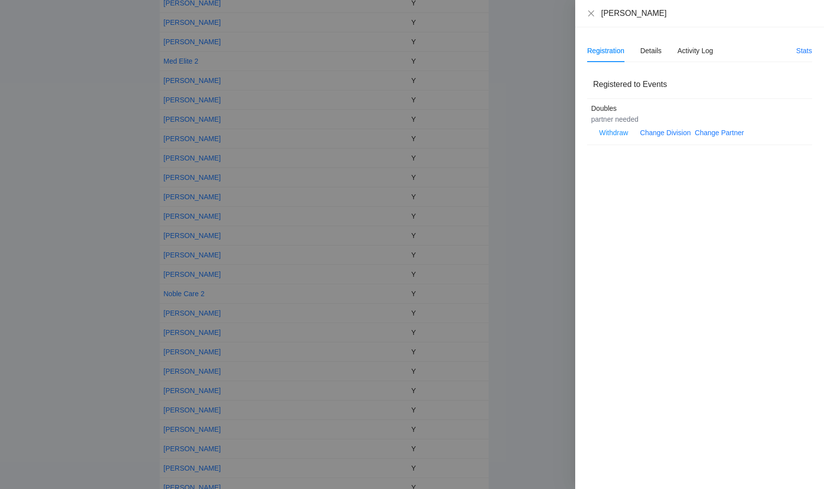
click at [207, 444] on div at bounding box center [412, 244] width 824 height 489
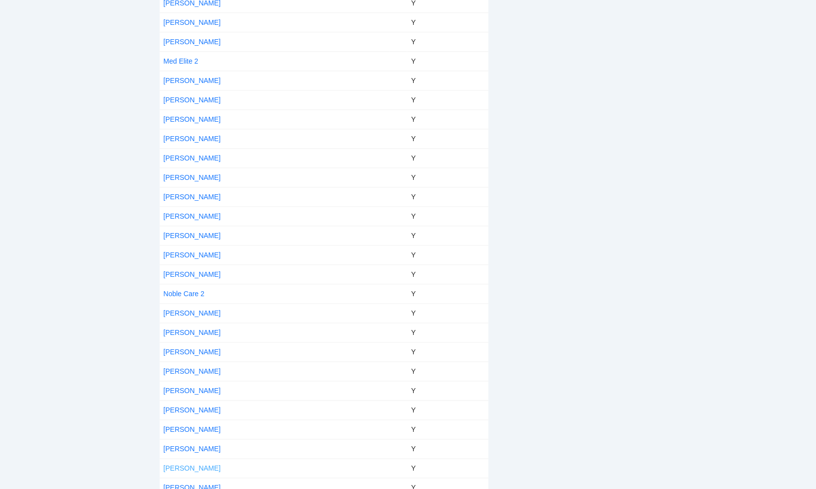
click at [187, 465] on link "[PERSON_NAME]" at bounding box center [192, 469] width 57 height 8
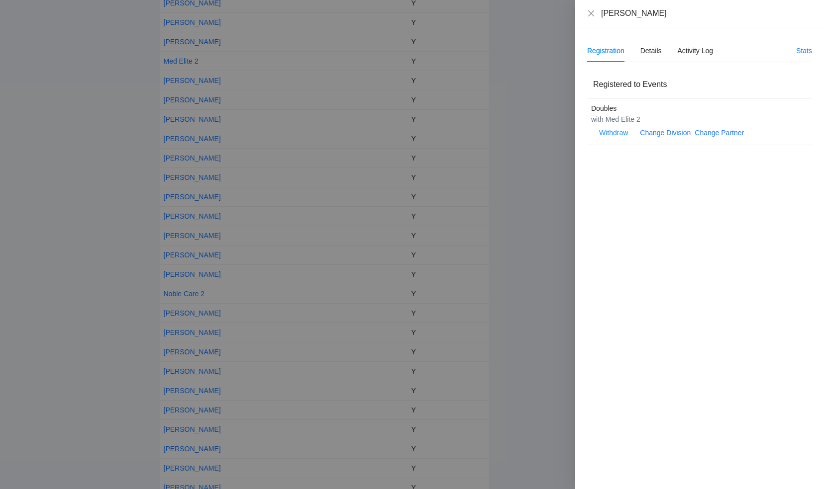
click at [589, 8] on div "[PERSON_NAME]" at bounding box center [699, 13] width 225 height 11
click at [588, 14] on icon "close" at bounding box center [591, 13] width 8 height 8
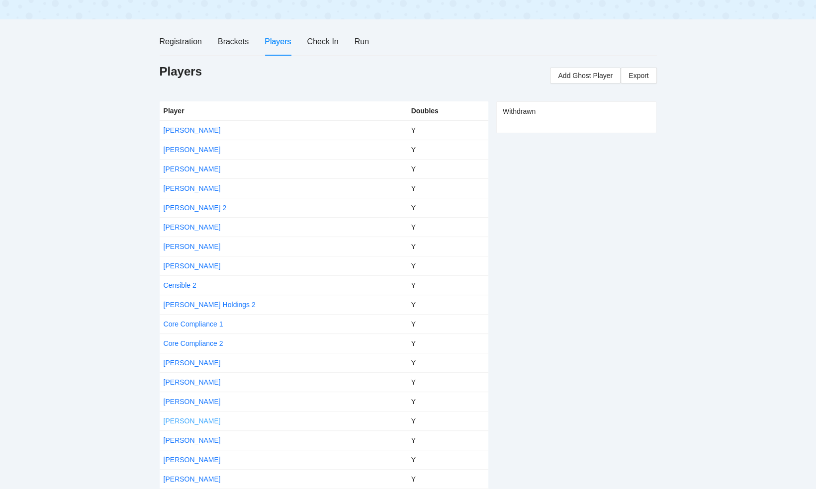
scroll to position [99, 0]
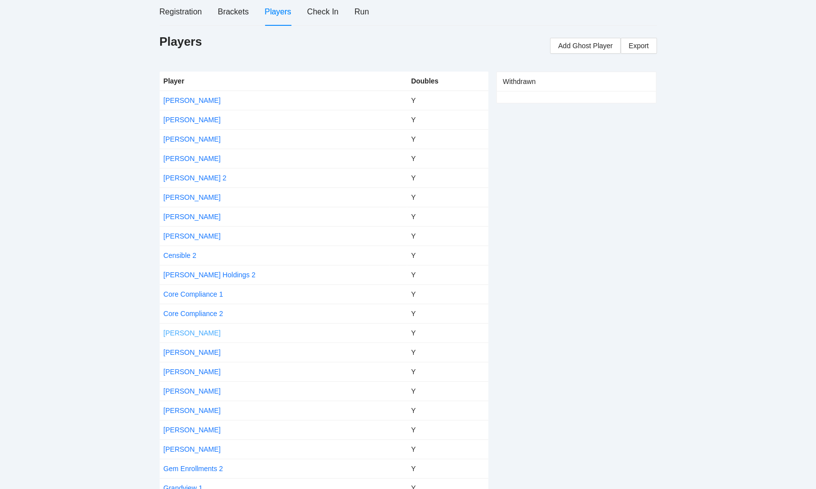
click at [191, 330] on link "[PERSON_NAME]" at bounding box center [192, 333] width 57 height 8
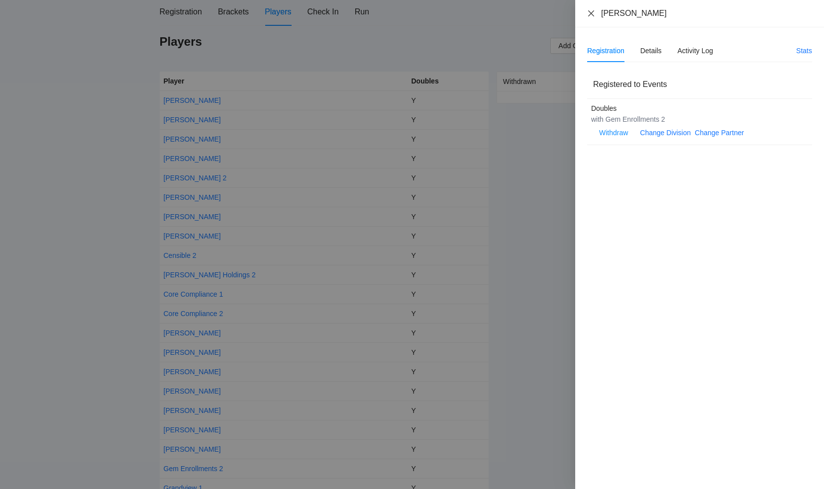
click at [592, 12] on icon "close" at bounding box center [591, 13] width 8 height 8
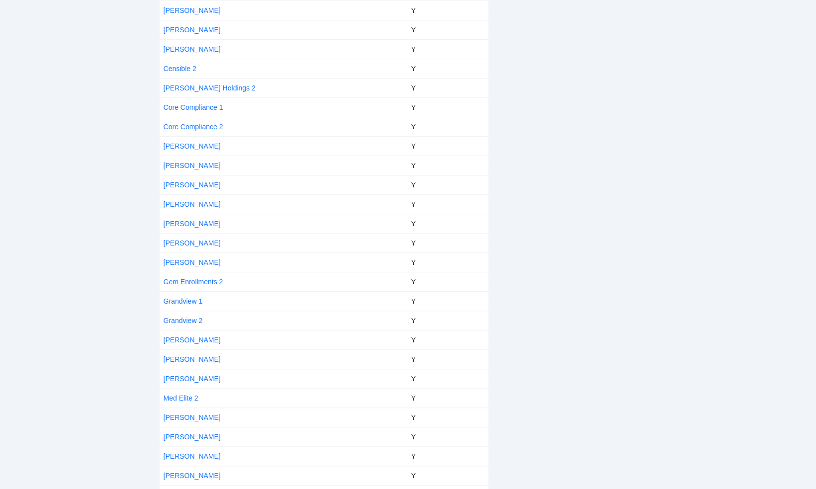
scroll to position [348, 0]
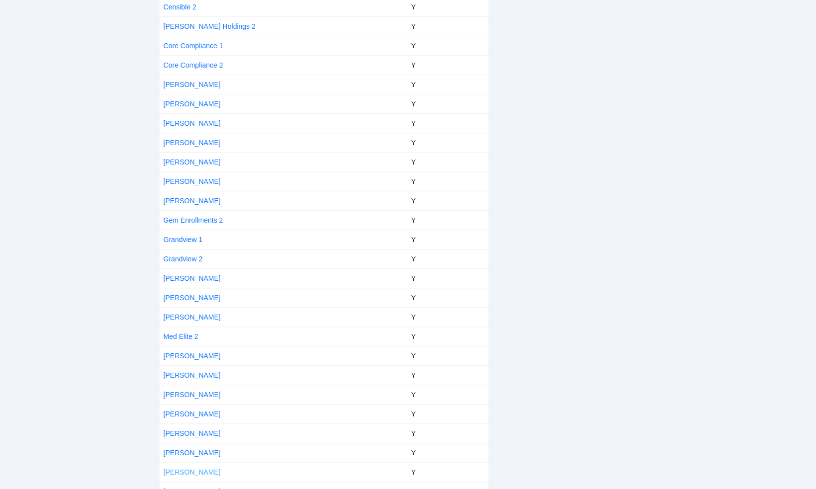
click at [184, 469] on link "[PERSON_NAME]" at bounding box center [192, 473] width 57 height 8
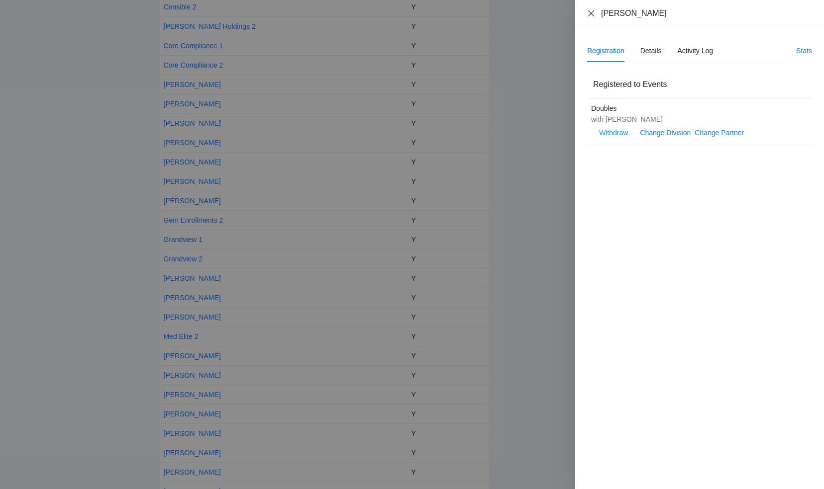
click at [591, 13] on icon "close" at bounding box center [591, 13] width 6 height 6
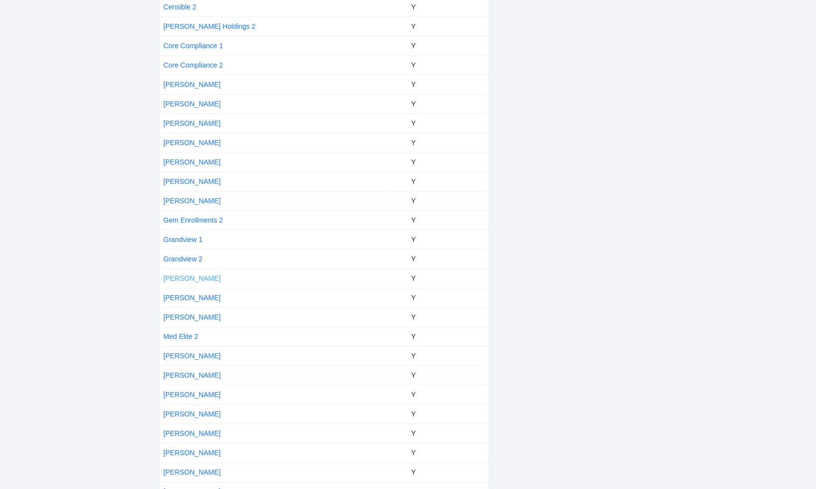
click at [179, 275] on link "[PERSON_NAME]" at bounding box center [192, 279] width 57 height 8
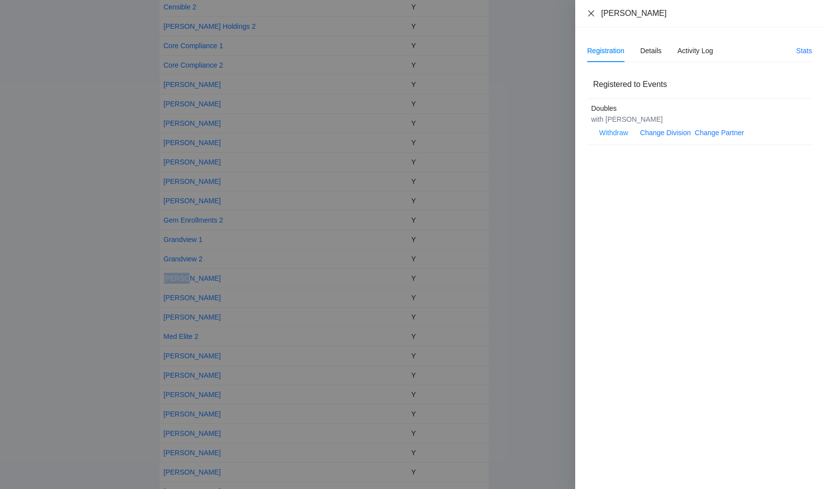
click at [587, 12] on icon "close" at bounding box center [591, 13] width 8 height 8
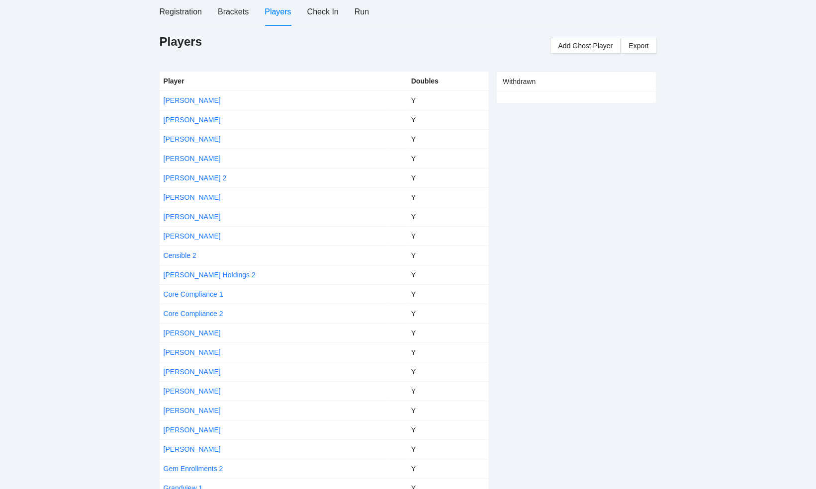
scroll to position [99, 0]
click at [185, 156] on link "[PERSON_NAME]" at bounding box center [192, 159] width 57 height 8
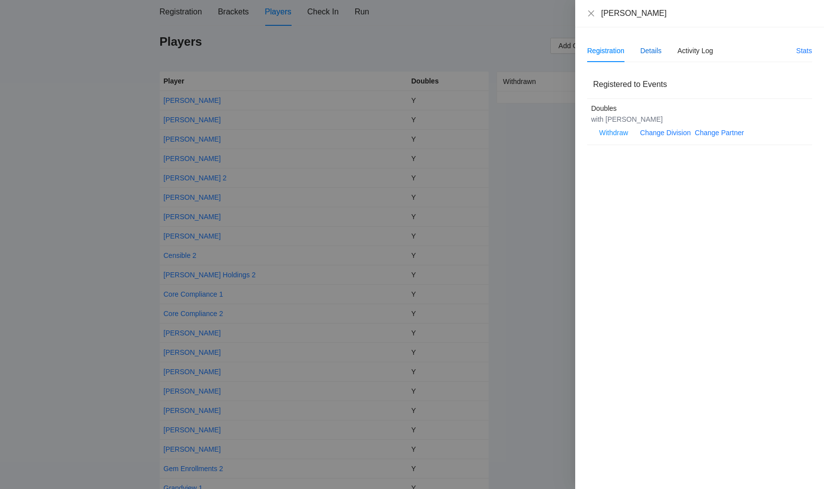
click at [649, 51] on div "Details" at bounding box center [650, 50] width 21 height 11
click at [602, 50] on div "Registration" at bounding box center [605, 50] width 37 height 11
click at [709, 133] on link "Change Partner" at bounding box center [718, 133] width 49 height 8
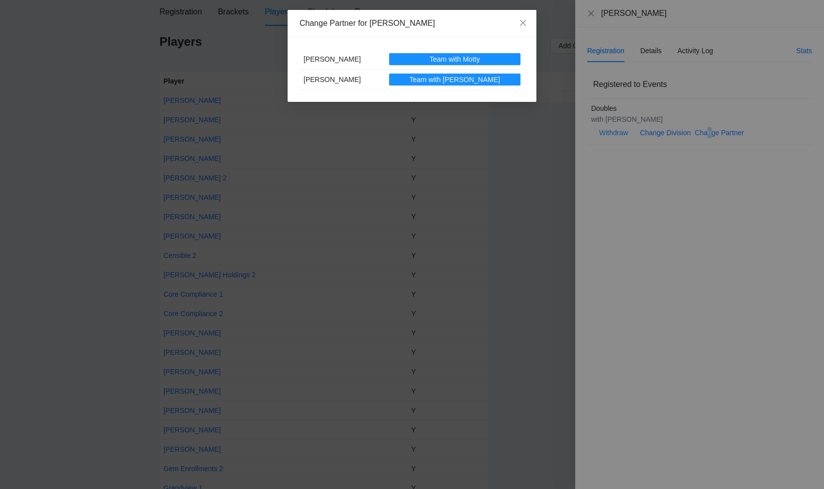
drag, startPoint x: 709, startPoint y: 133, endPoint x: 709, endPoint y: 144, distance: 11.0
click at [709, 144] on div "Change Partner for Ay [PERSON_NAME] [PERSON_NAME] Team with [PERSON_NAME] Team …" at bounding box center [412, 244] width 824 height 489
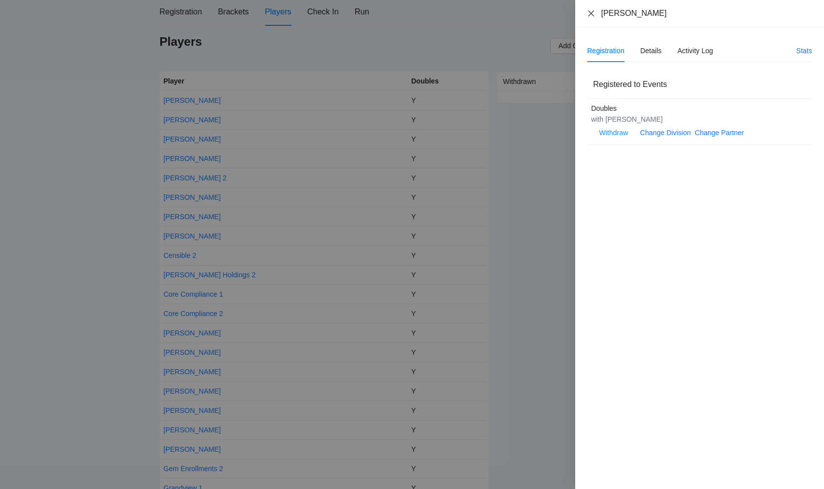
click at [591, 11] on icon "close" at bounding box center [591, 13] width 8 height 8
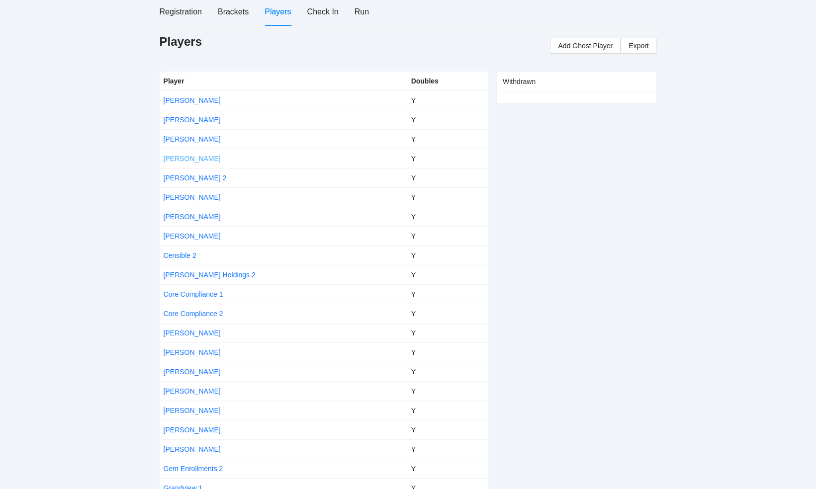
click at [187, 159] on link "[PERSON_NAME]" at bounding box center [192, 159] width 57 height 8
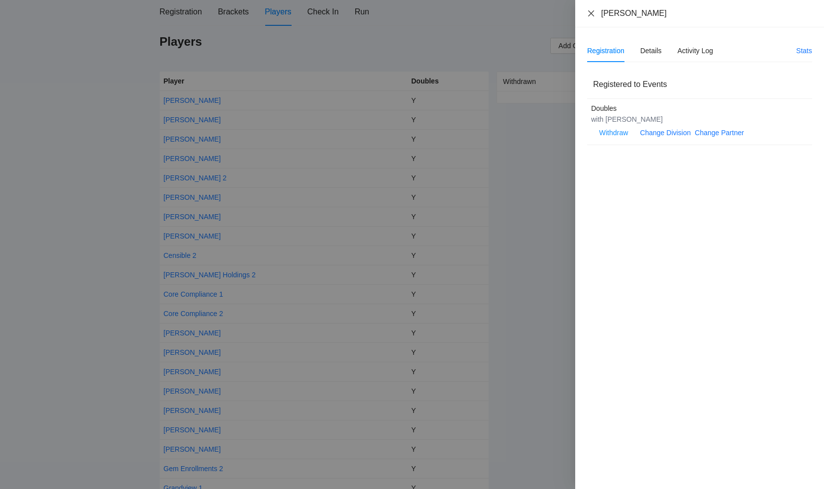
click at [590, 12] on icon "close" at bounding box center [591, 13] width 6 height 6
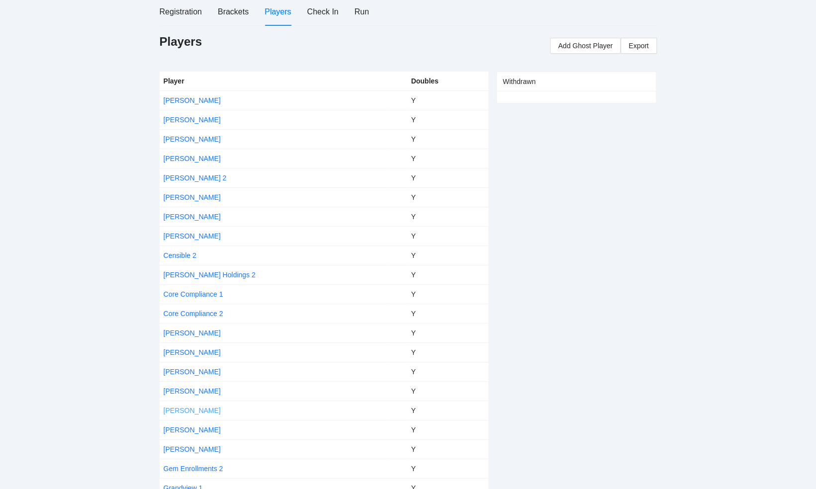
click at [184, 410] on link "[PERSON_NAME]" at bounding box center [192, 411] width 57 height 8
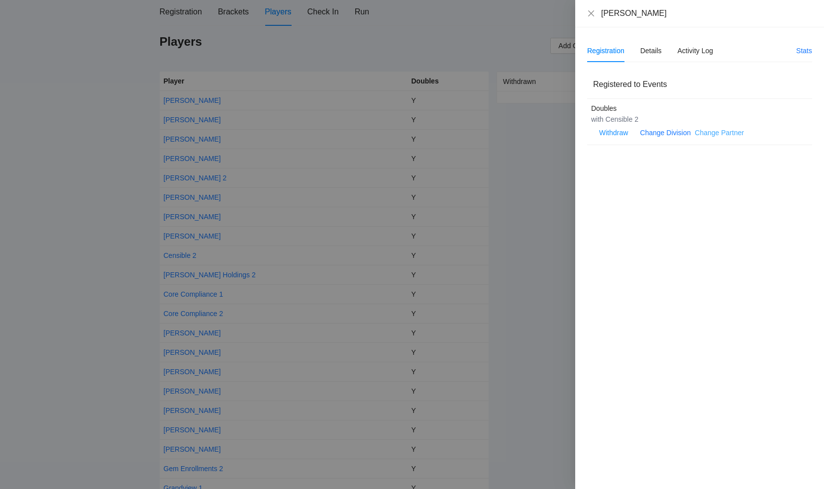
click at [710, 131] on link "Change Partner" at bounding box center [718, 133] width 49 height 8
click at [710, 131] on body "pb rally [PERSON_NAME] [DATE], 2025 48 Players Registered Registration Brackets…" at bounding box center [408, 145] width 816 height 489
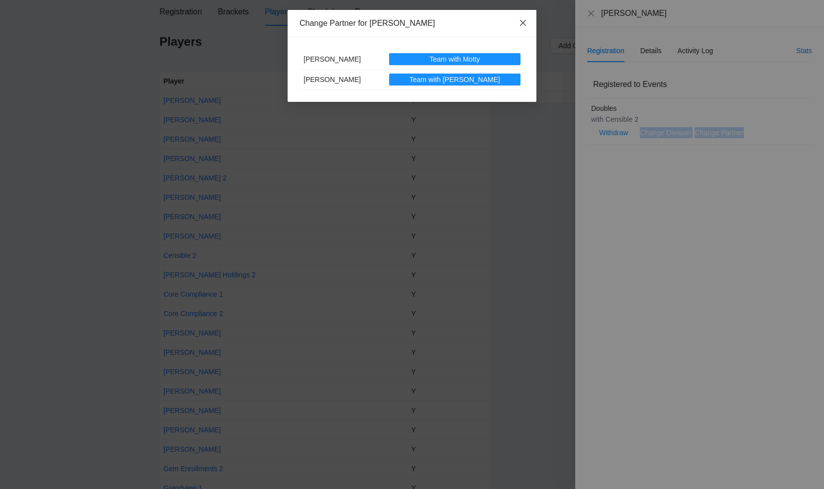
click at [522, 23] on icon "close" at bounding box center [523, 23] width 6 height 6
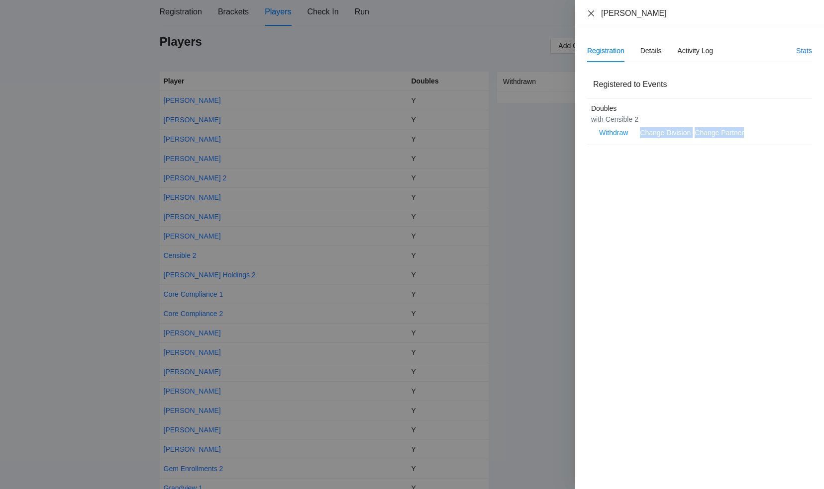
click at [592, 11] on icon "close" at bounding box center [591, 13] width 6 height 6
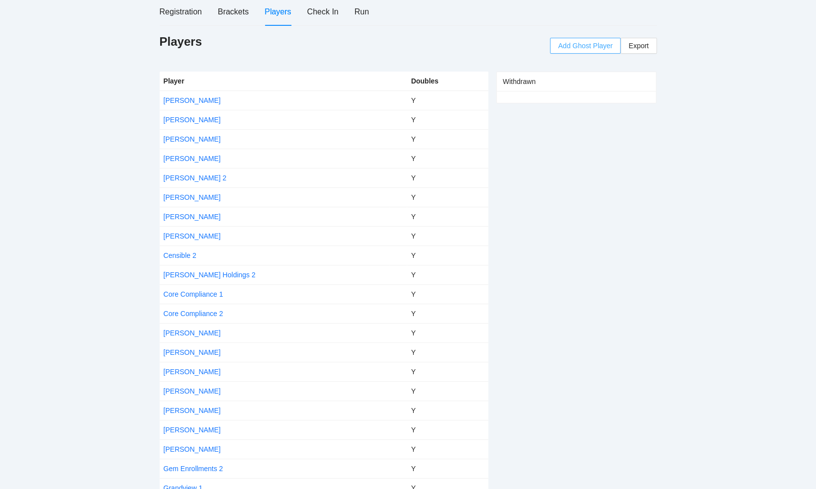
click at [587, 46] on span "Add Ghost Player" at bounding box center [585, 45] width 55 height 11
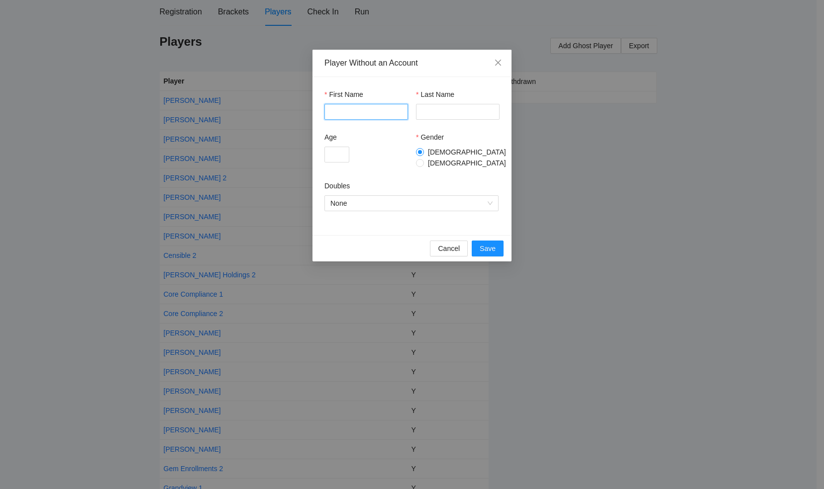
click at [359, 114] on input "First Name" at bounding box center [366, 112] width 84 height 16
type input "**"
click at [432, 114] on input "Last Name" at bounding box center [458, 112] width 84 height 16
type input "********"
click at [487, 244] on span "Save" at bounding box center [488, 248] width 16 height 11
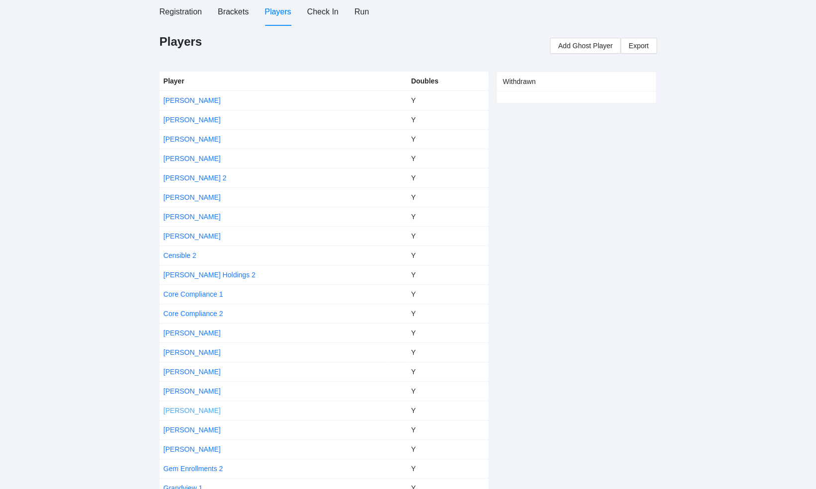
click at [180, 408] on link "[PERSON_NAME]" at bounding box center [192, 411] width 57 height 8
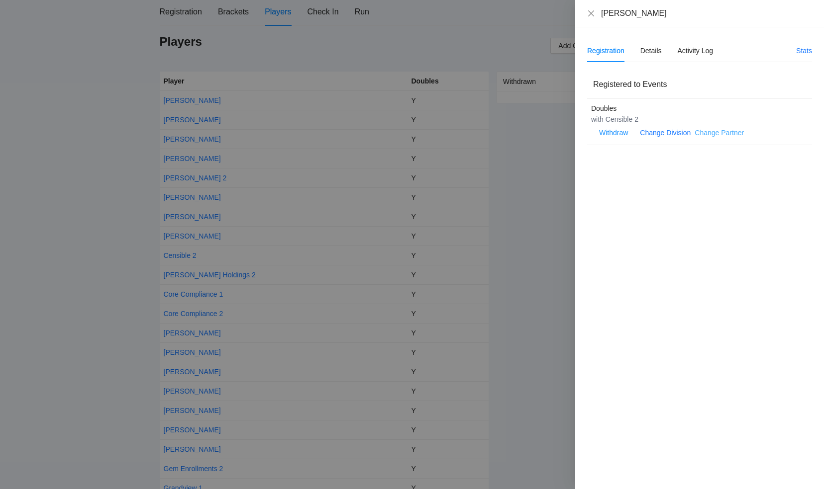
click at [703, 130] on link "Change Partner" at bounding box center [718, 133] width 49 height 8
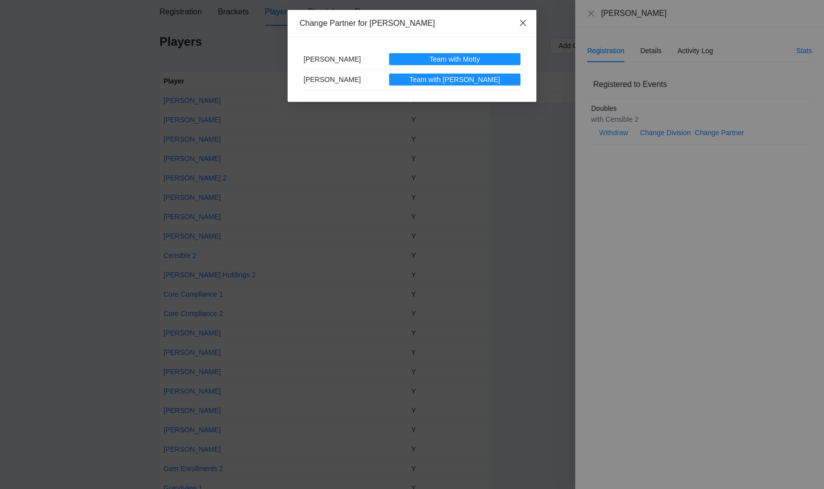
click at [524, 23] on icon "close" at bounding box center [523, 23] width 8 height 8
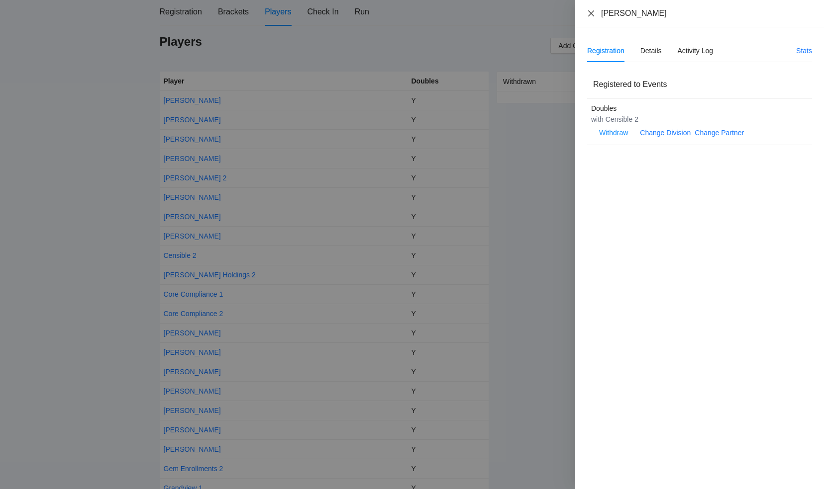
click at [593, 11] on icon "close" at bounding box center [591, 13] width 8 height 8
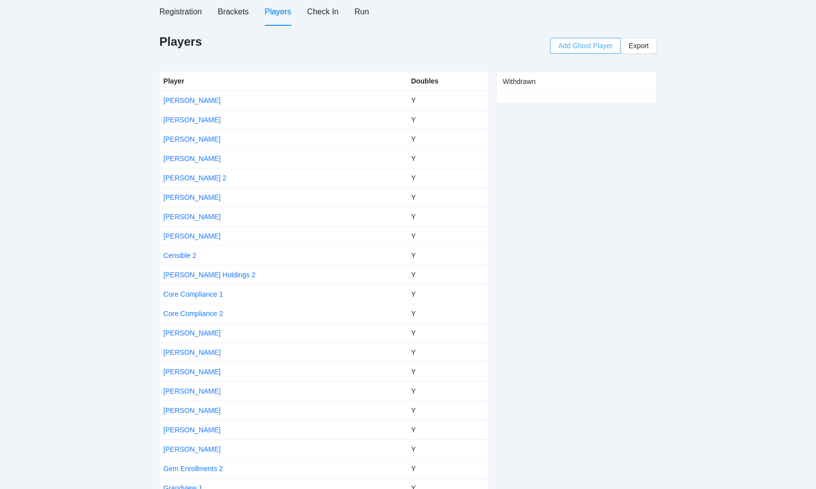
click at [575, 45] on span "Add Ghost Player" at bounding box center [585, 45] width 55 height 11
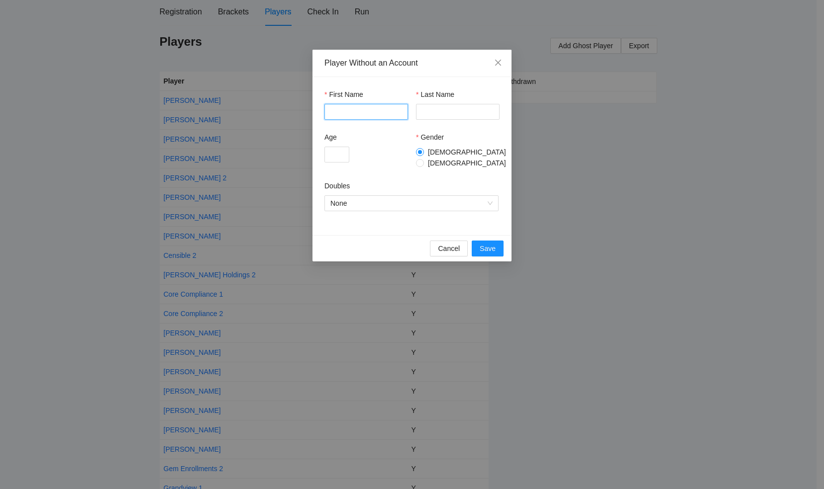
click at [352, 108] on input "First Name" at bounding box center [366, 112] width 84 height 16
type input "**"
type input "********"
click at [337, 153] on input "Age" at bounding box center [336, 155] width 25 height 16
click at [381, 199] on span "None" at bounding box center [411, 203] width 162 height 15
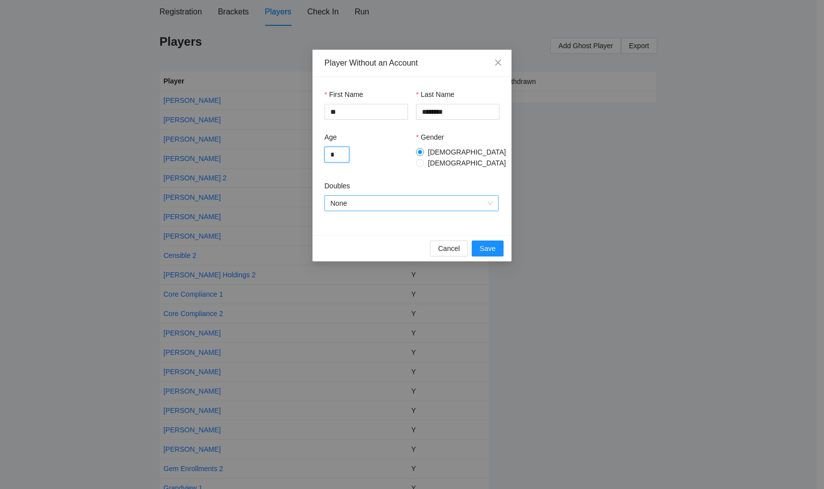
type input "*"
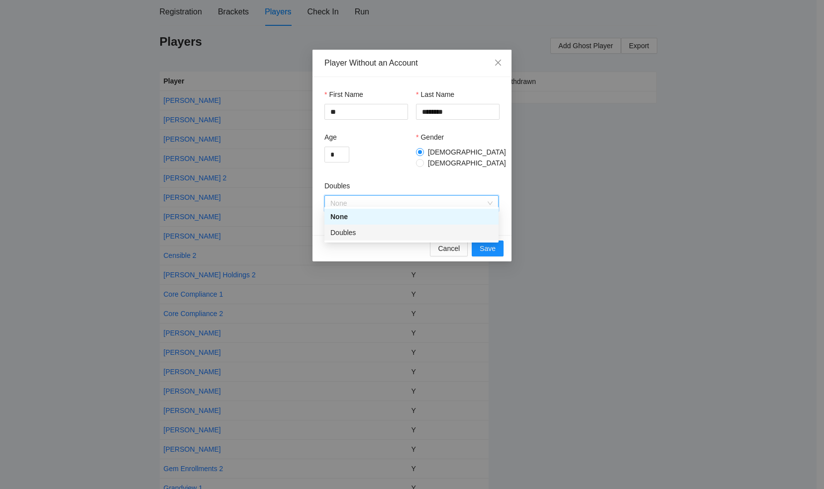
click at [371, 235] on div "Doubles" at bounding box center [411, 232] width 162 height 11
click at [485, 243] on span "Save" at bounding box center [488, 248] width 16 height 11
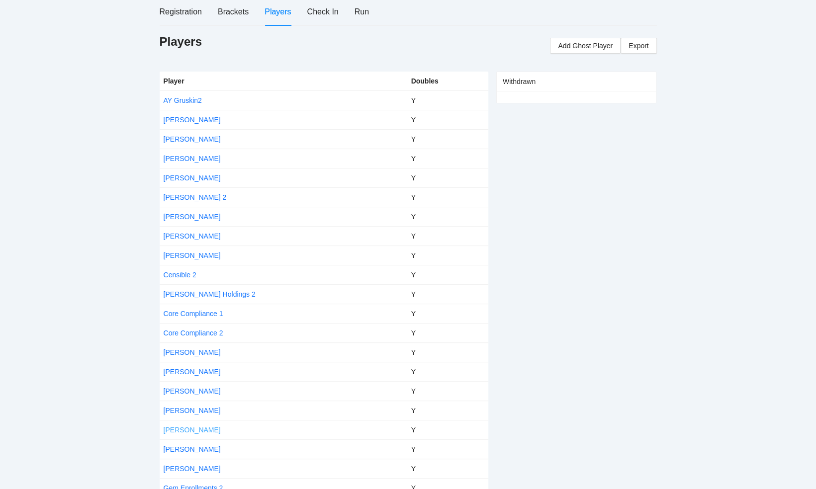
click at [179, 429] on link "[PERSON_NAME]" at bounding box center [192, 430] width 57 height 8
click at [179, 390] on body "pb rally [PERSON_NAME] [DATE], 2025 48 Players Registered Registration Brackets…" at bounding box center [408, 145] width 816 height 489
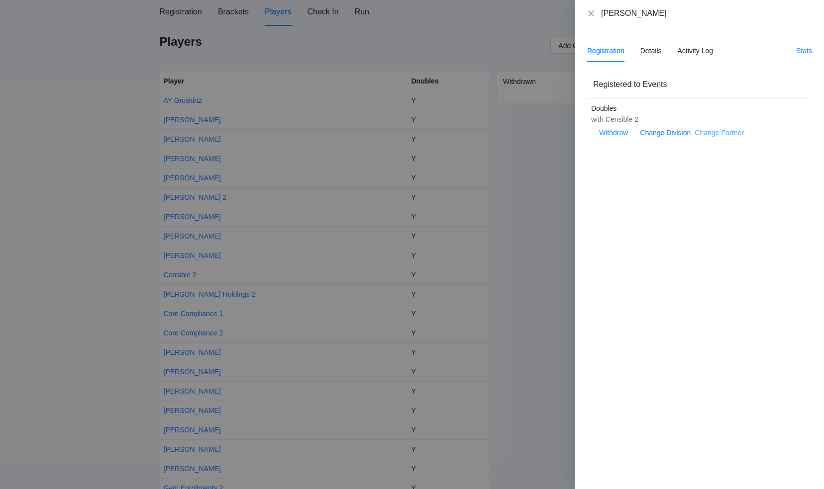
click at [716, 129] on link "Change Partner" at bounding box center [718, 133] width 49 height 8
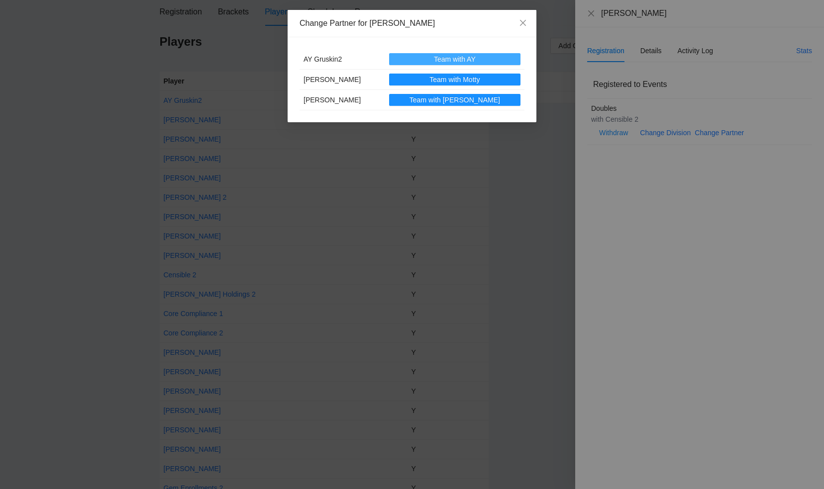
click at [461, 57] on span "Team with AY" at bounding box center [455, 59] width 42 height 11
click at [522, 23] on icon "close" at bounding box center [523, 23] width 6 height 6
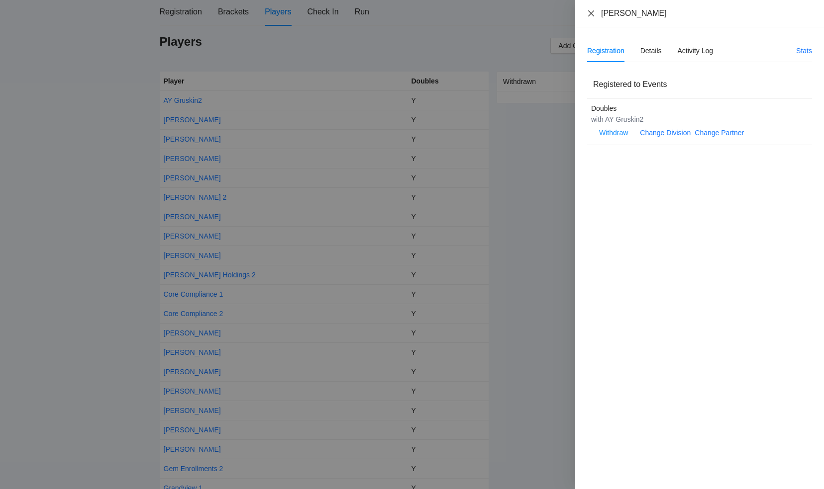
click at [591, 13] on icon "close" at bounding box center [591, 13] width 6 height 6
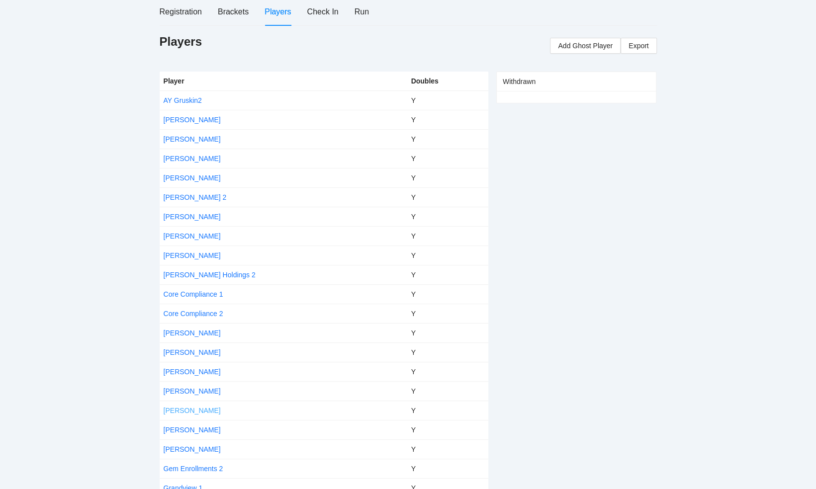
click at [192, 411] on link "[PERSON_NAME]" at bounding box center [192, 411] width 57 height 8
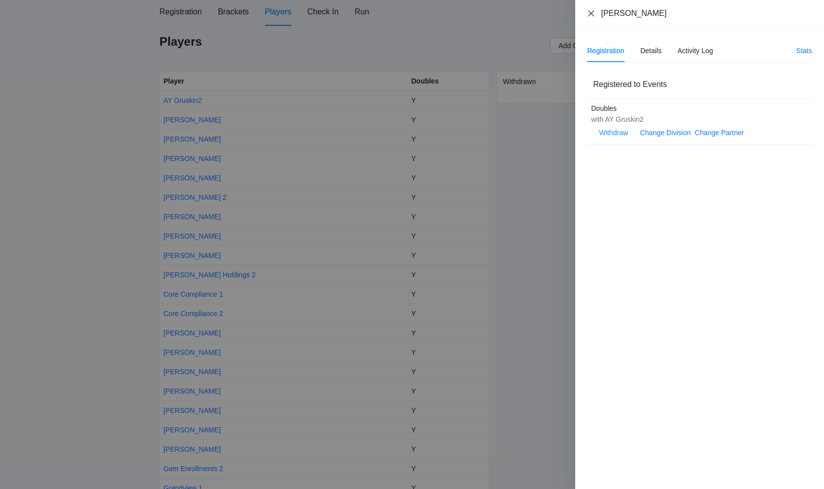
click at [589, 11] on icon "close" at bounding box center [591, 13] width 6 height 6
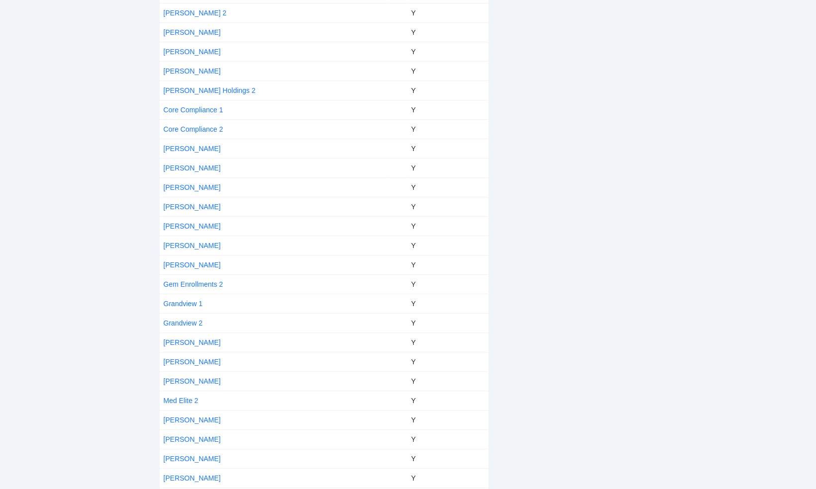
scroll to position [298, 0]
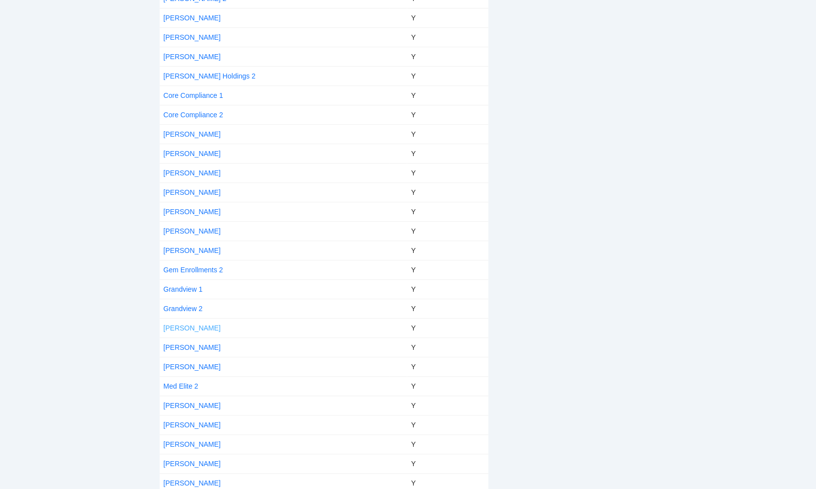
click at [185, 326] on link "[PERSON_NAME]" at bounding box center [192, 328] width 57 height 8
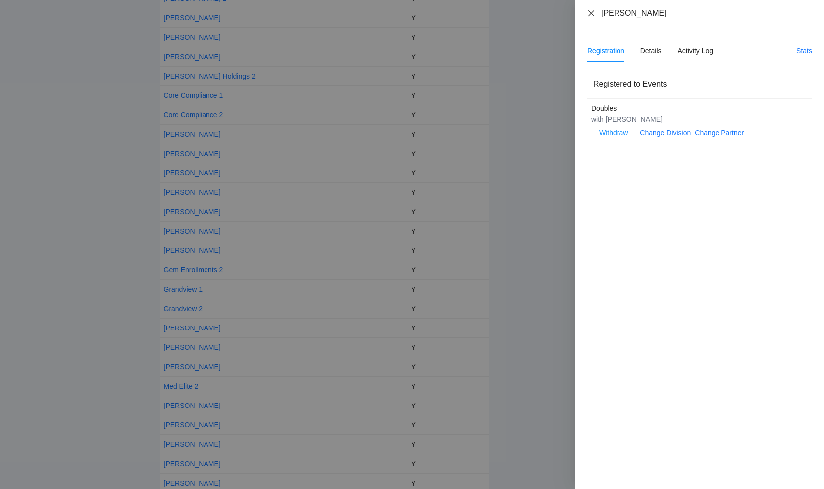
click at [591, 12] on icon "close" at bounding box center [591, 13] width 6 height 6
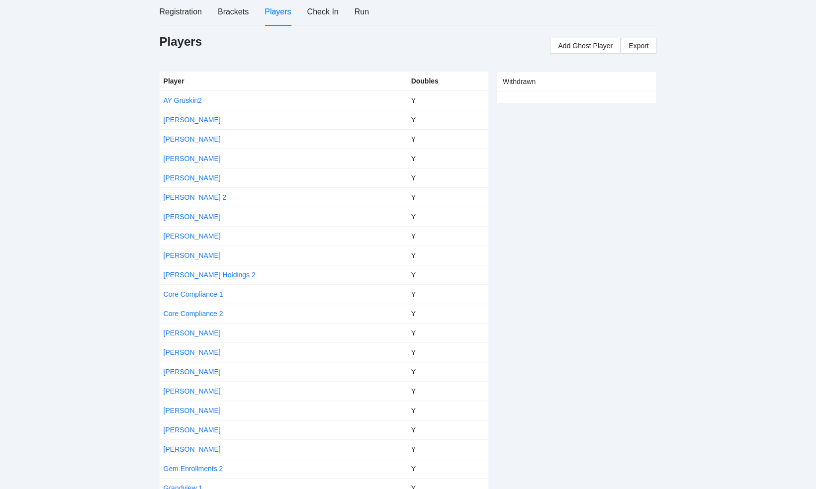
scroll to position [0, 0]
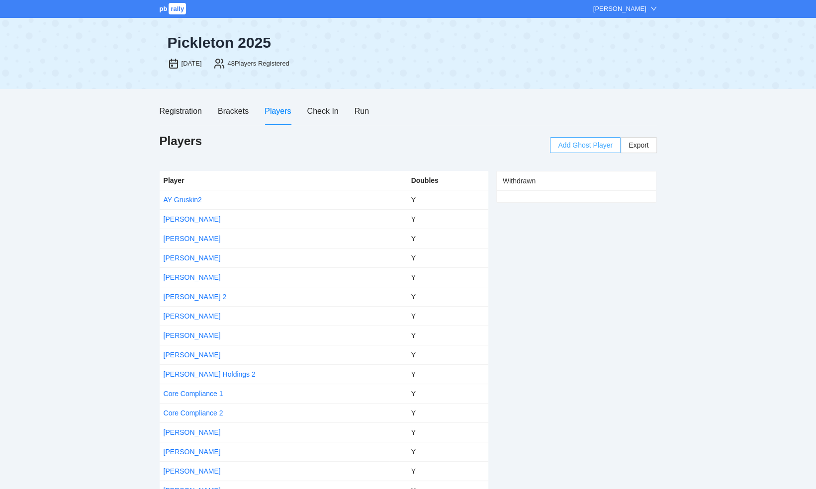
click at [589, 146] on span "Add Ghost Player" at bounding box center [585, 145] width 55 height 11
click at [589, 146] on body "pb rally [PERSON_NAME] [DATE], 2025 48 Players Registered Registration Brackets…" at bounding box center [408, 244] width 816 height 489
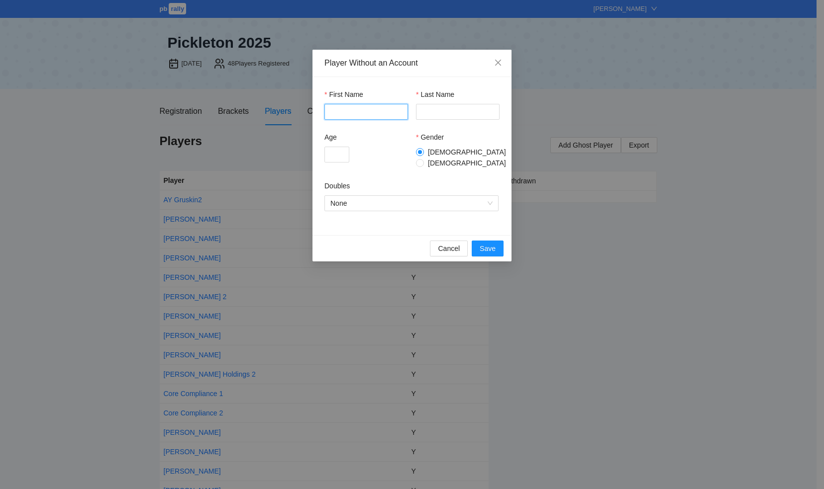
click at [360, 110] on input "First Name" at bounding box center [366, 112] width 84 height 16
type input "*****"
click at [435, 114] on input "Last Name" at bounding box center [458, 112] width 84 height 16
type input "*******"
click at [347, 154] on input "Age" at bounding box center [336, 155] width 25 height 16
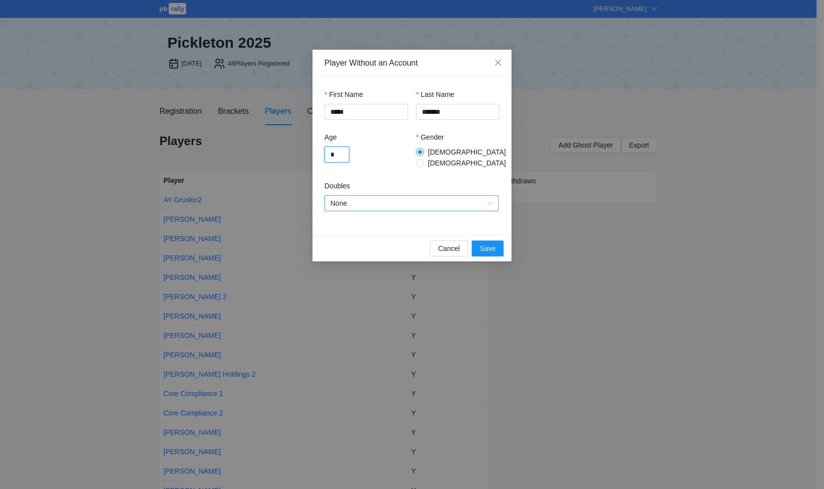
click at [353, 196] on span "None" at bounding box center [411, 203] width 162 height 15
type input "*"
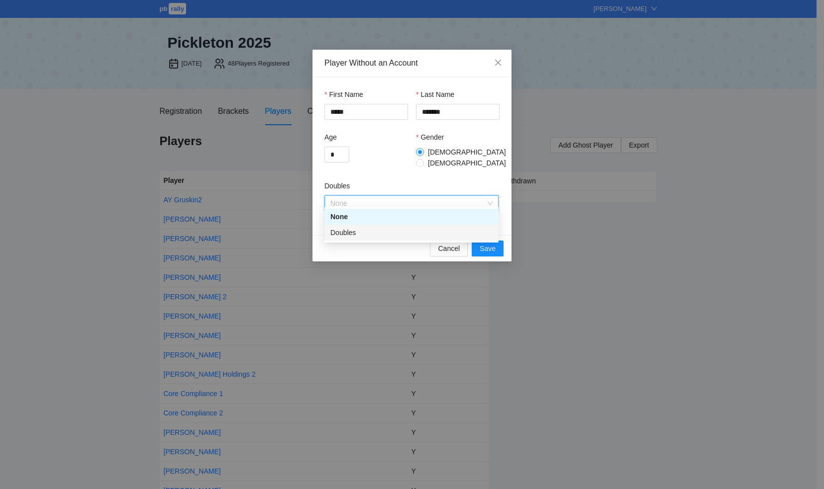
click at [351, 232] on div "Doubles" at bounding box center [411, 232] width 162 height 11
click at [482, 243] on span "Save" at bounding box center [488, 248] width 16 height 11
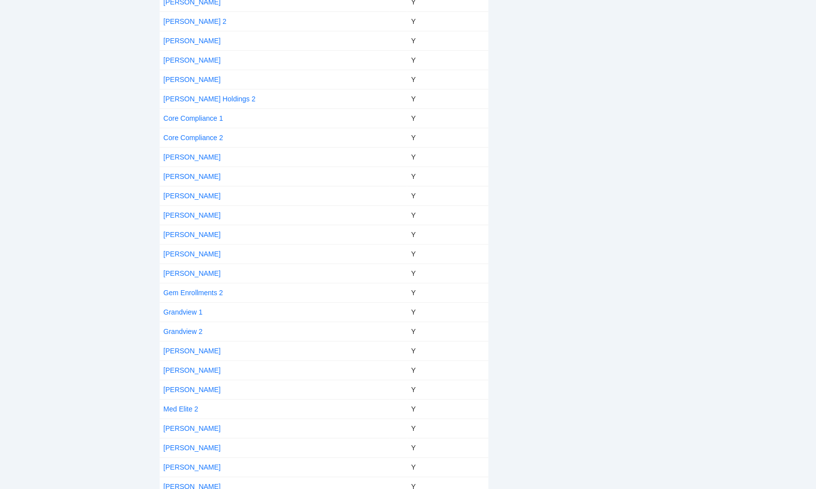
scroll to position [298, 0]
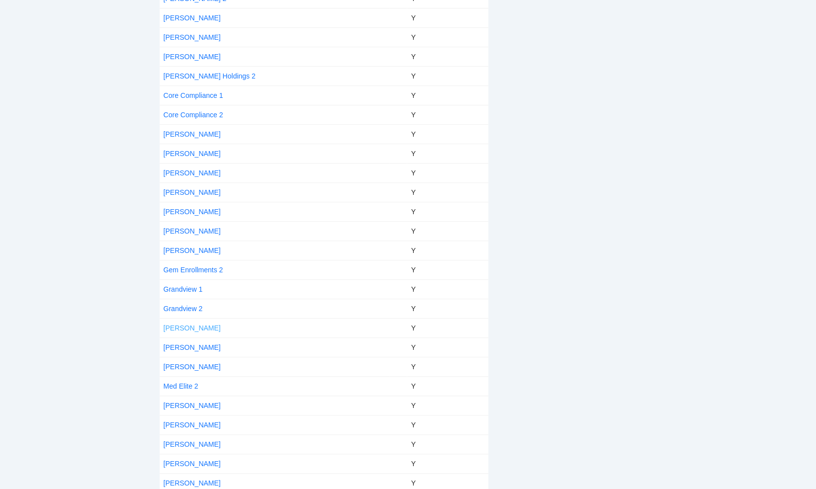
click at [193, 324] on link "[PERSON_NAME]" at bounding box center [192, 328] width 57 height 8
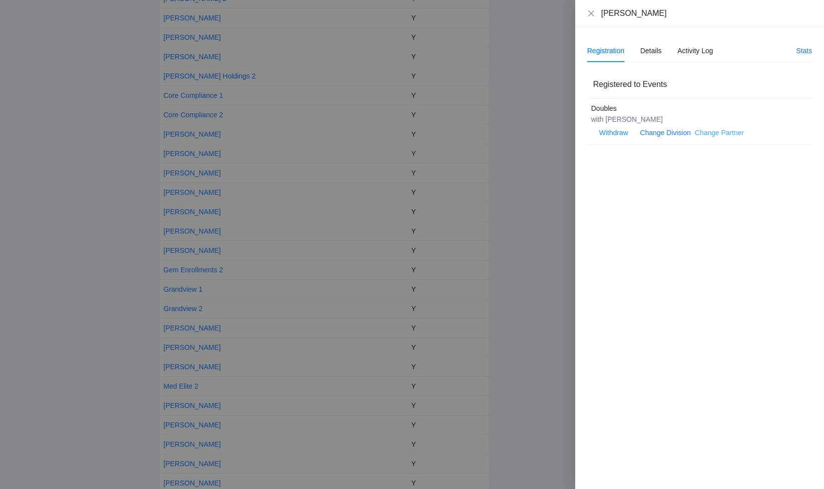
click at [714, 132] on link "Change Partner" at bounding box center [718, 133] width 49 height 8
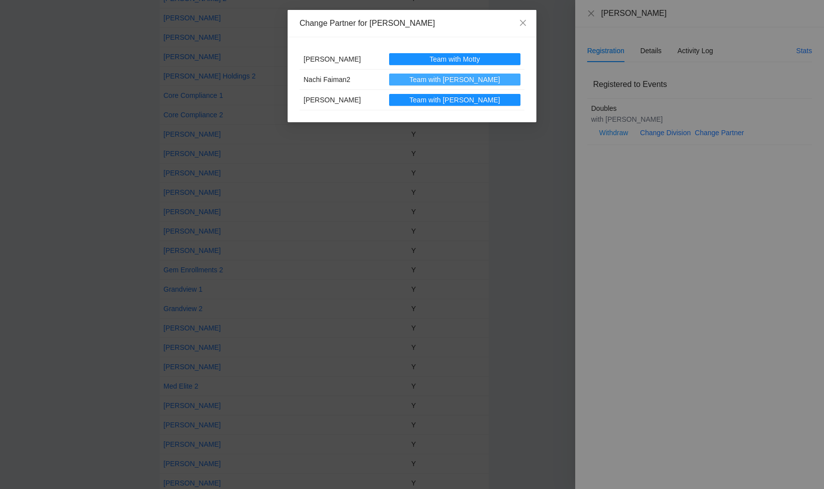
click at [463, 80] on span "Team with [PERSON_NAME]" at bounding box center [454, 79] width 91 height 11
click at [521, 19] on icon "close" at bounding box center [523, 23] width 8 height 8
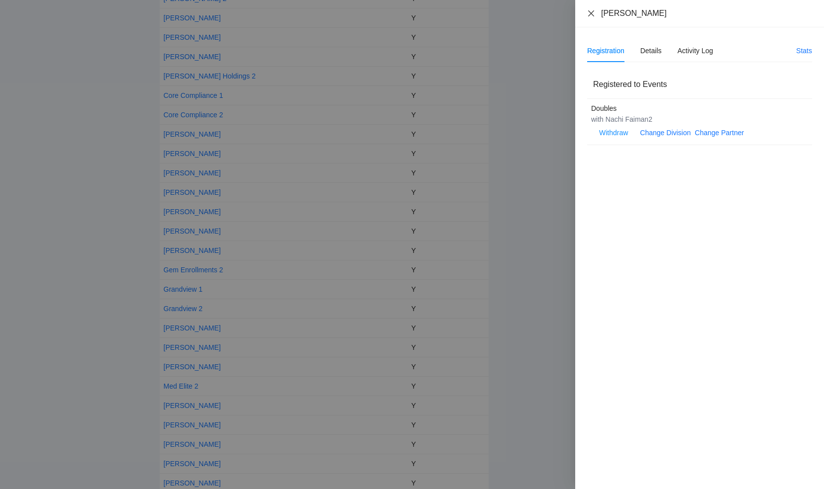
click at [590, 12] on icon "close" at bounding box center [591, 13] width 6 height 6
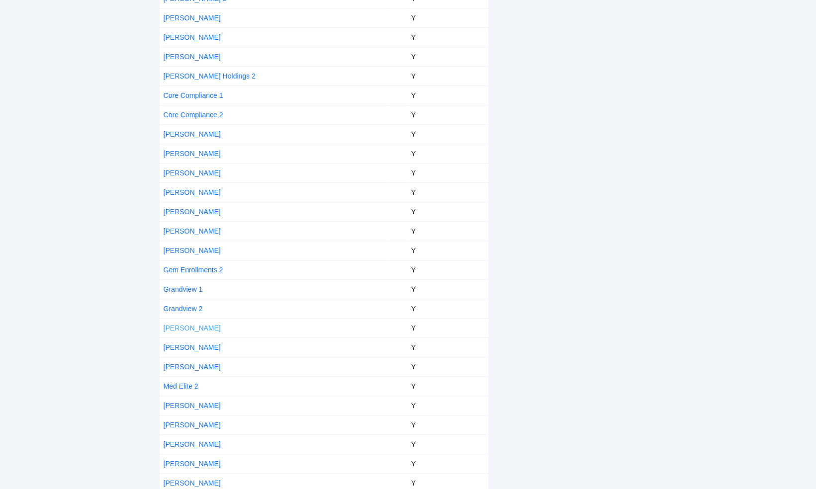
click at [194, 325] on link "[PERSON_NAME]" at bounding box center [192, 328] width 57 height 8
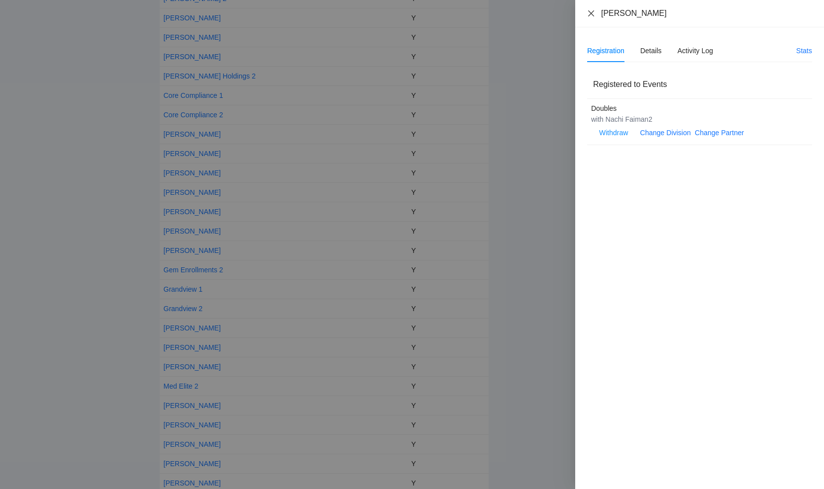
click at [593, 13] on icon "close" at bounding box center [591, 13] width 8 height 8
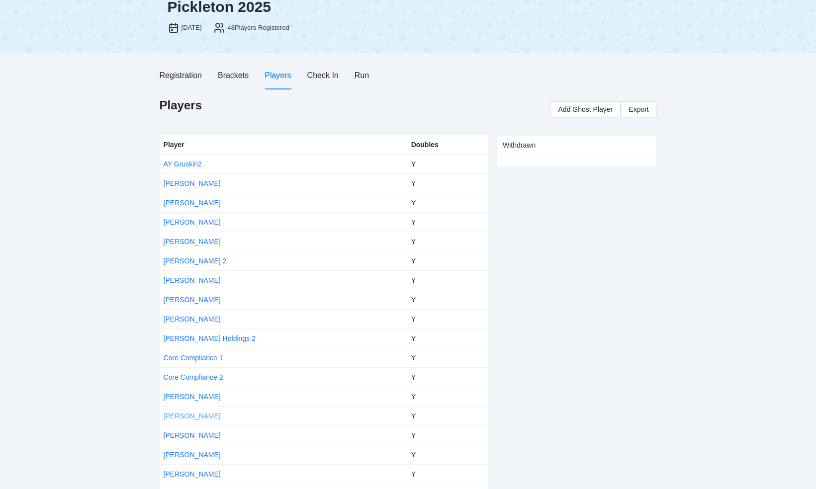
scroll to position [0, 0]
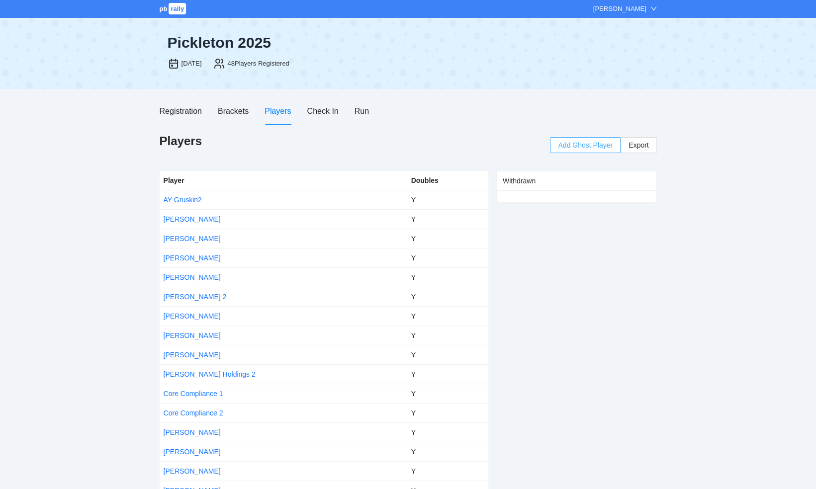
click at [579, 146] on span "Add Ghost Player" at bounding box center [585, 145] width 55 height 11
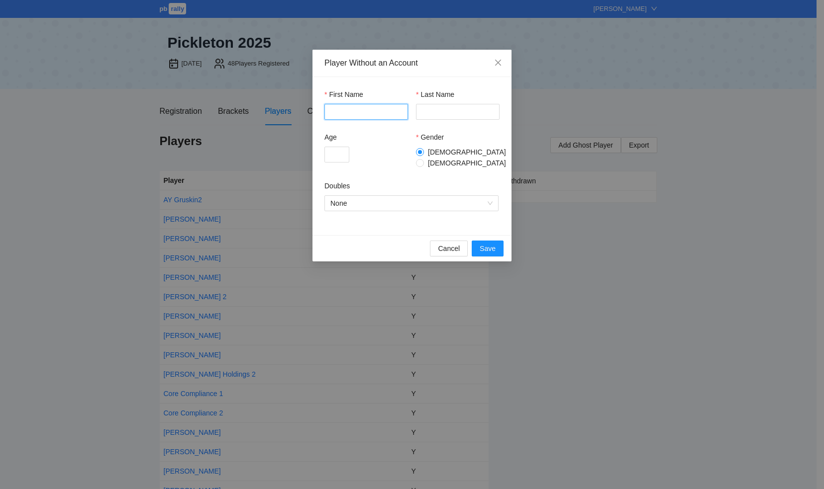
click at [362, 111] on input "First Name" at bounding box center [366, 112] width 84 height 16
type input "*****"
click at [424, 109] on input "Last Name" at bounding box center [458, 112] width 84 height 16
type input "****"
click at [333, 161] on input "Age" at bounding box center [336, 155] width 25 height 16
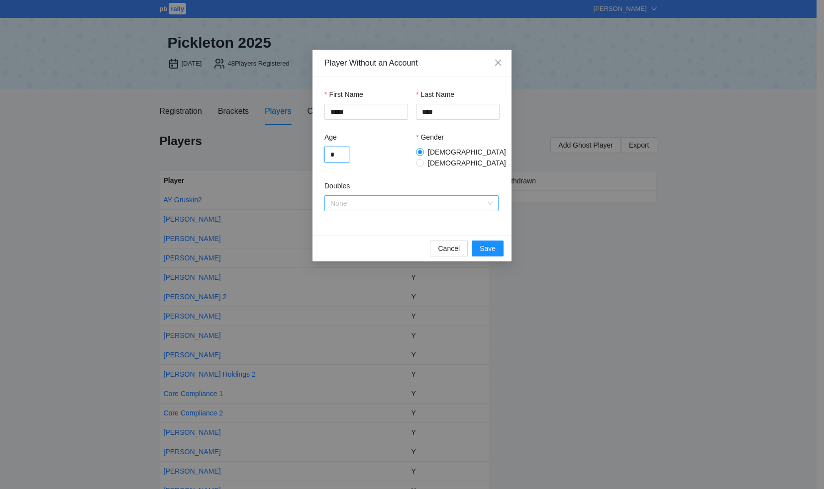
click at [358, 197] on span "None" at bounding box center [411, 203] width 162 height 15
type input "*"
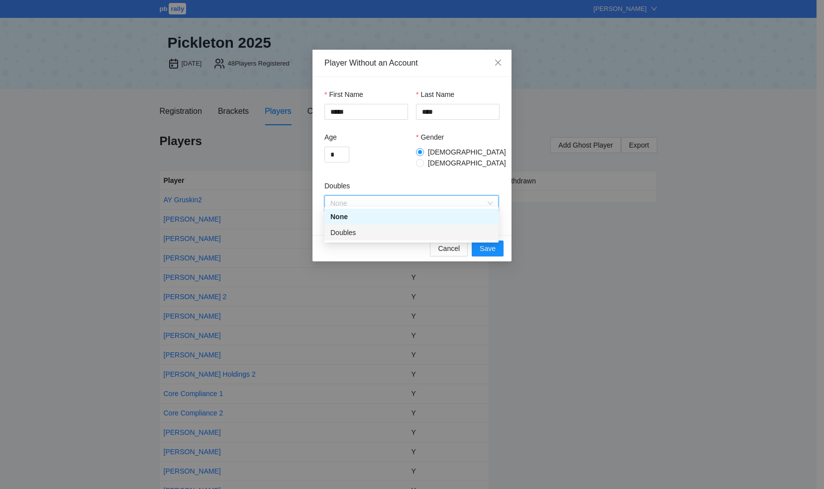
click at [359, 234] on div "Doubles" at bounding box center [411, 232] width 162 height 11
click at [493, 244] on span "Save" at bounding box center [488, 248] width 16 height 11
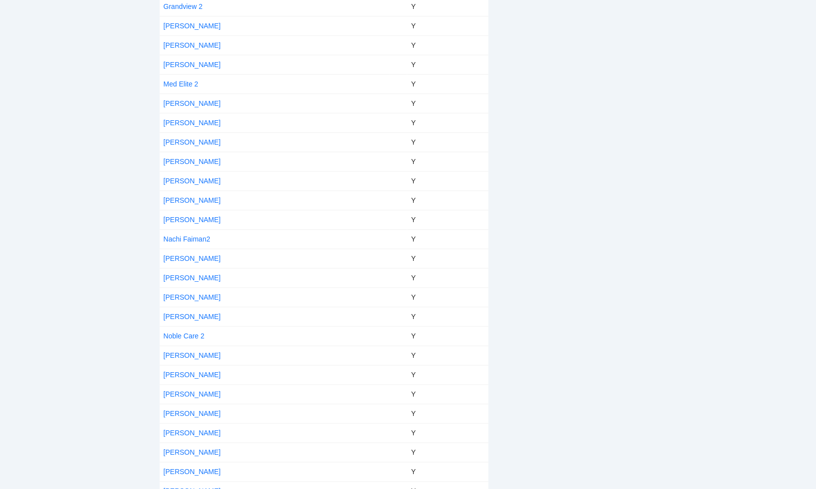
scroll to position [643, 0]
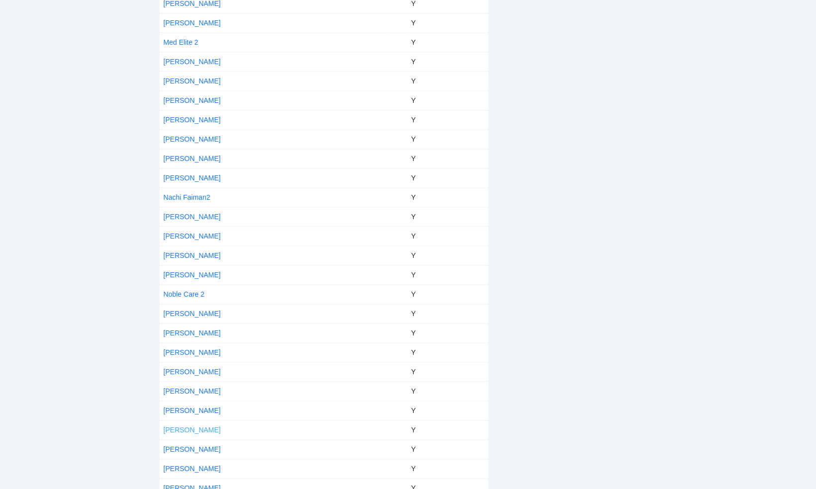
click at [187, 426] on link "[PERSON_NAME]" at bounding box center [192, 430] width 57 height 8
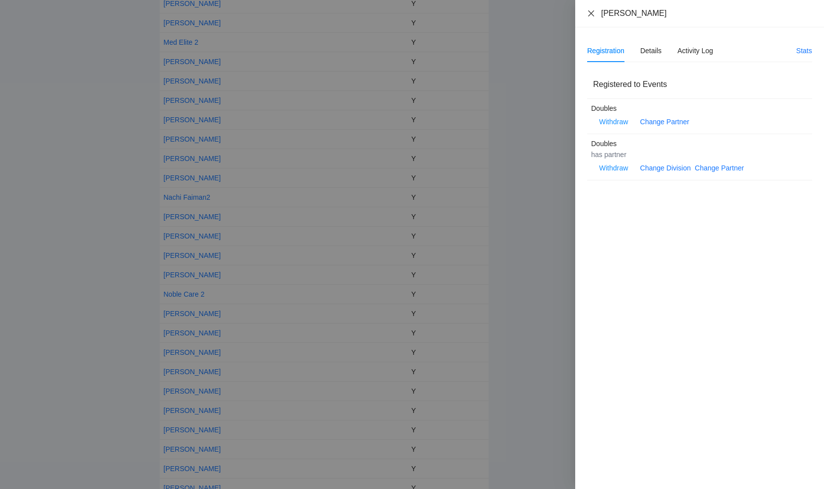
click at [592, 13] on icon "close" at bounding box center [591, 13] width 8 height 8
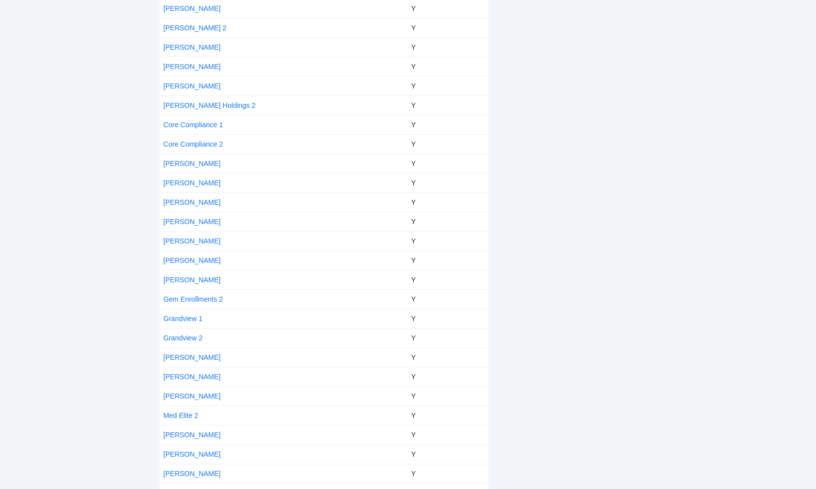
scroll to position [245, 0]
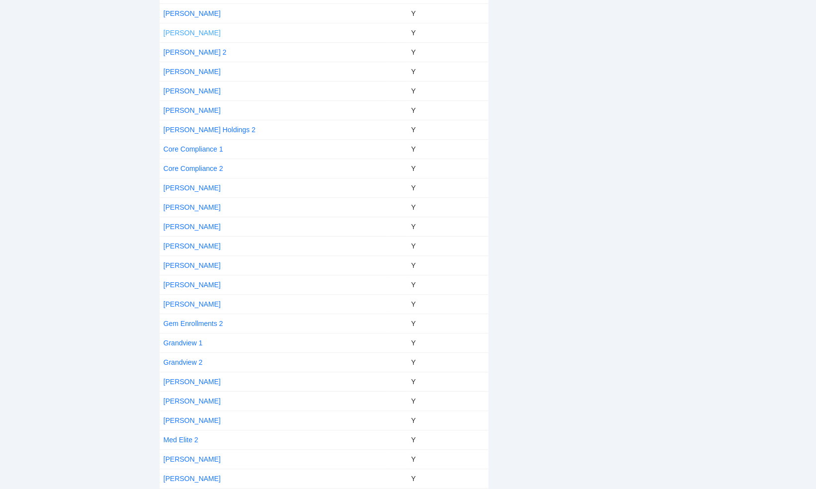
click at [174, 29] on link "[PERSON_NAME]" at bounding box center [192, 33] width 57 height 8
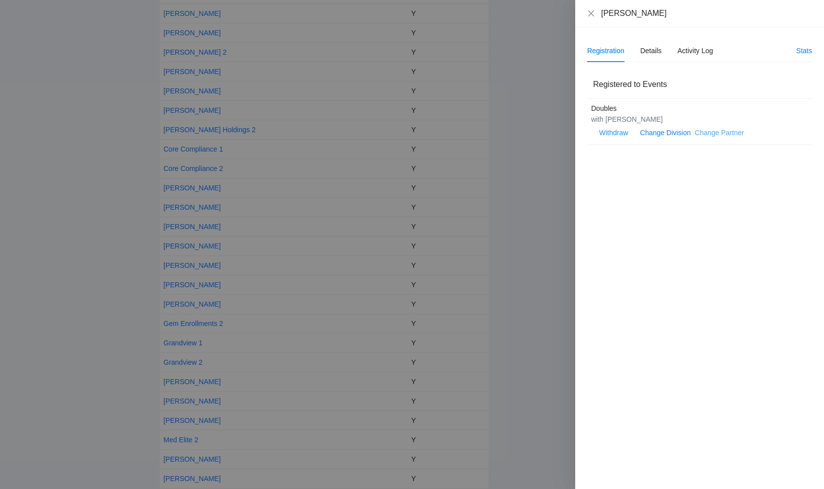
click at [702, 133] on link "Change Partner" at bounding box center [718, 133] width 49 height 8
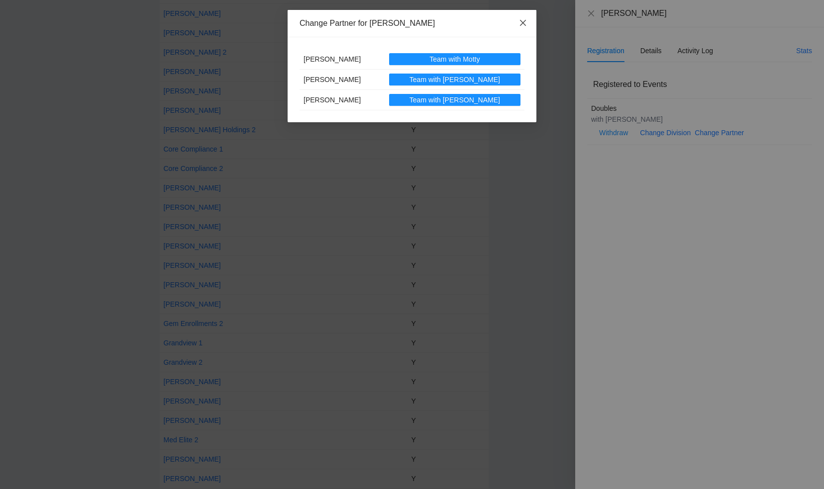
click at [523, 25] on icon "close" at bounding box center [523, 23] width 8 height 8
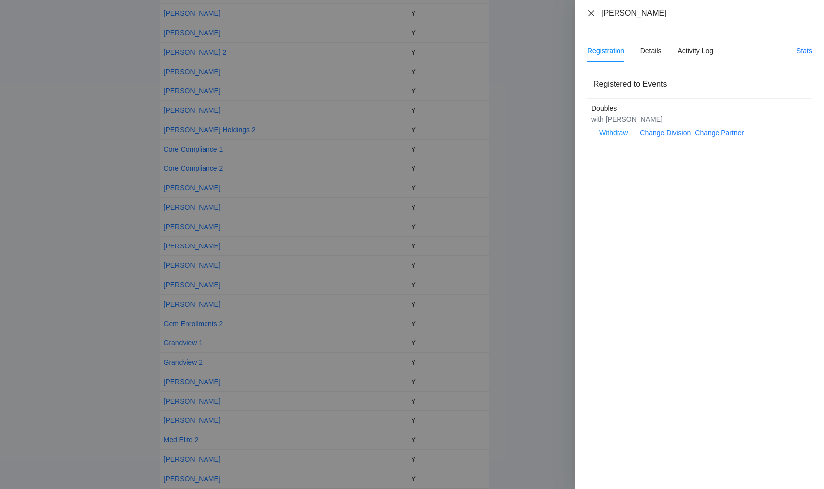
click at [592, 10] on icon "close" at bounding box center [591, 13] width 8 height 8
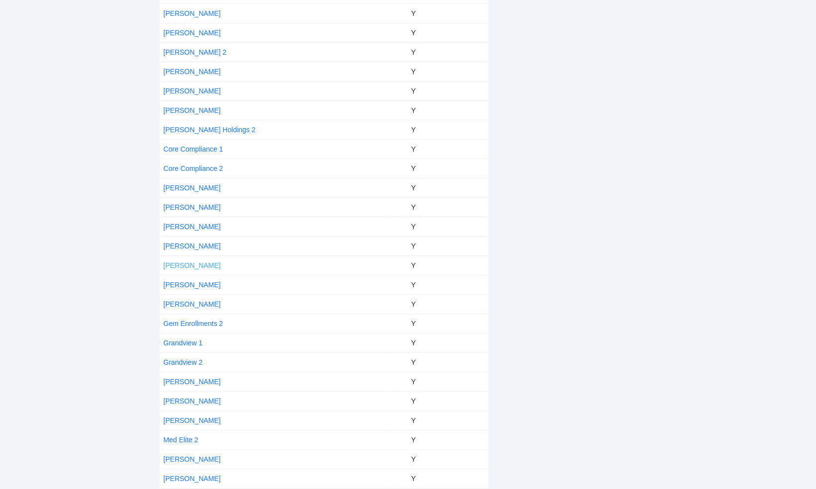
click at [188, 263] on link "[PERSON_NAME]" at bounding box center [192, 266] width 57 height 8
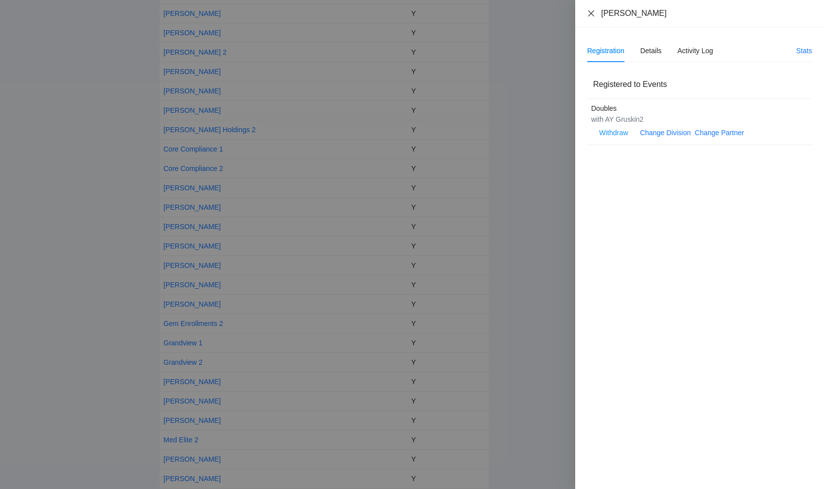
click at [590, 13] on icon "close" at bounding box center [591, 13] width 8 height 8
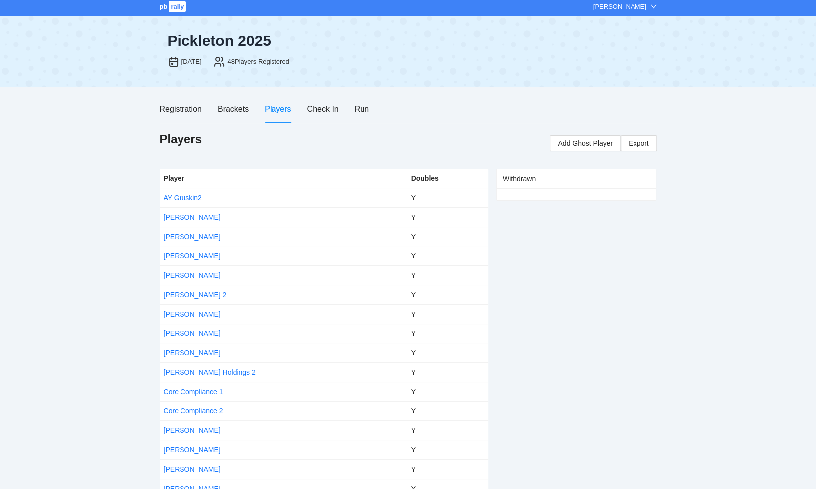
scroll to position [0, 0]
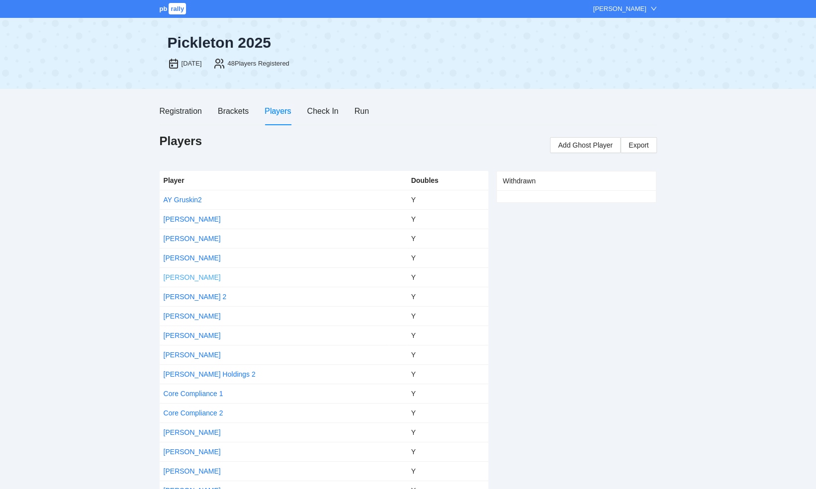
click at [186, 276] on link "[PERSON_NAME]" at bounding box center [192, 278] width 57 height 8
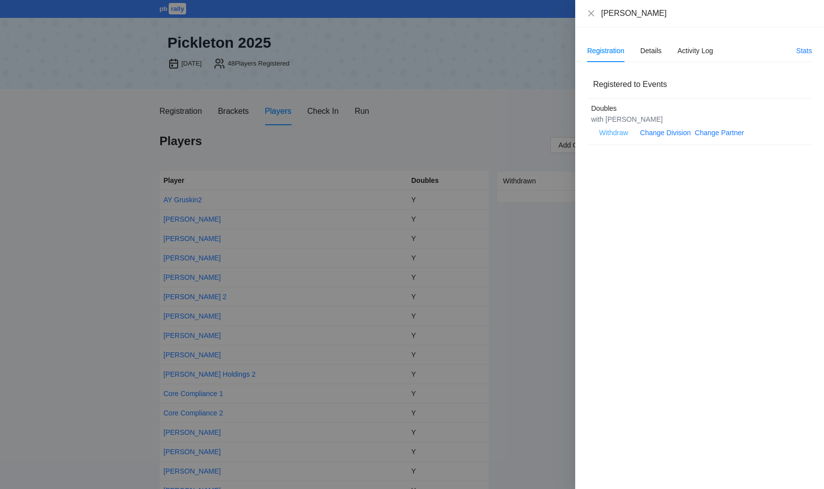
click at [608, 132] on span "Withdraw" at bounding box center [613, 132] width 29 height 11
click at [642, 100] on span "OK" at bounding box center [644, 101] width 10 height 11
click at [590, 14] on icon "close" at bounding box center [591, 13] width 6 height 6
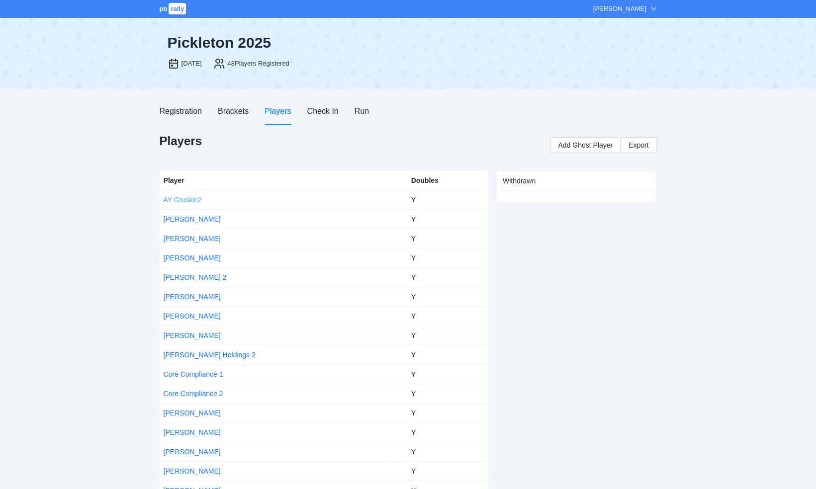
click at [174, 199] on link "AY Gruskin2" at bounding box center [183, 200] width 38 height 8
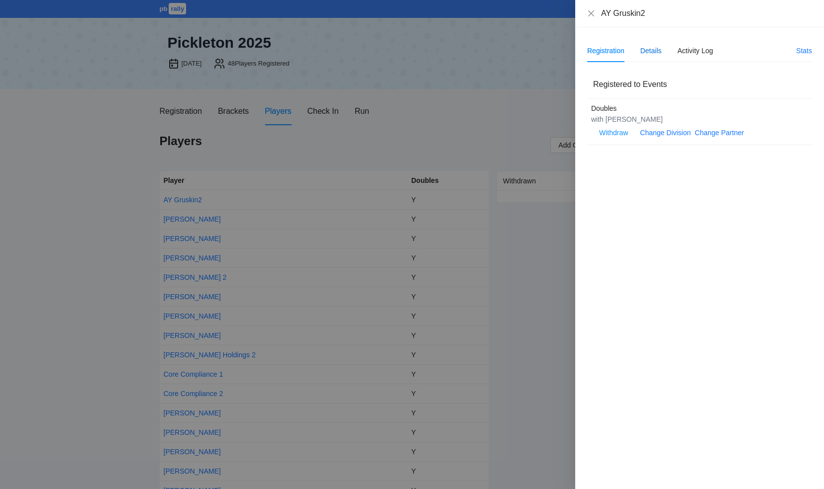
click at [651, 48] on div "Details" at bounding box center [650, 50] width 21 height 11
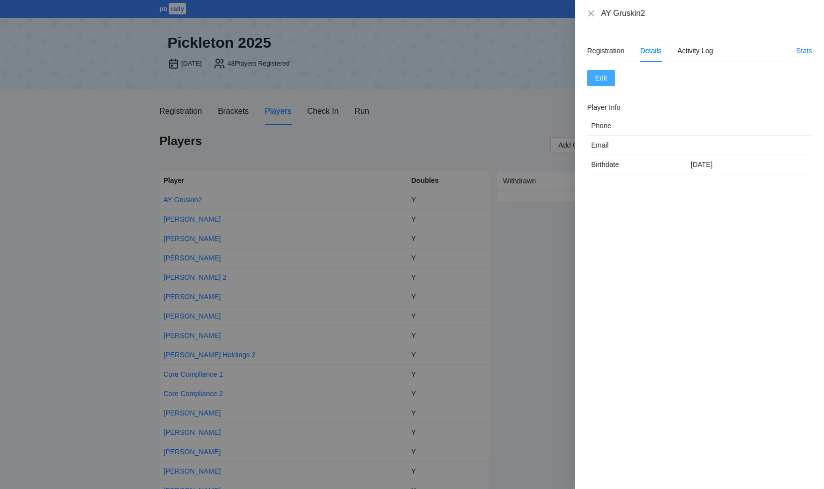
click at [599, 76] on span "Edit" at bounding box center [601, 78] width 12 height 11
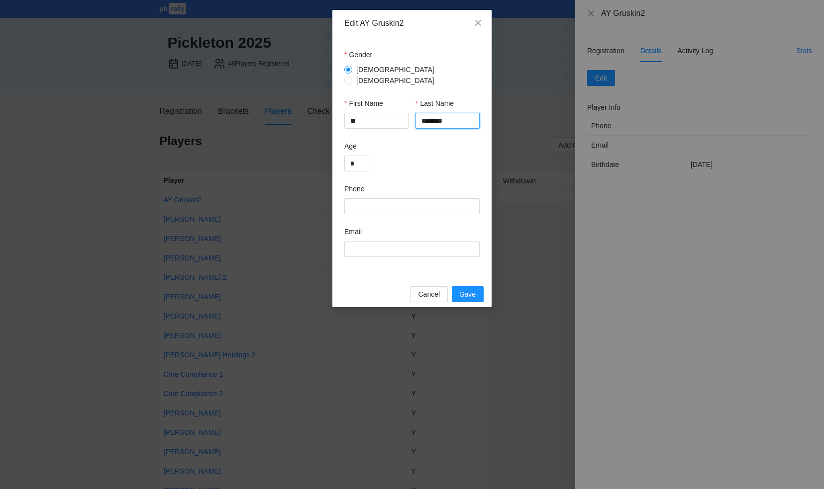
click at [454, 117] on input "********" at bounding box center [447, 121] width 64 height 16
type input "*******"
click at [507, 247] on div "Edit AY Gruskin2 Gender [DEMOGRAPHIC_DATA] [DEMOGRAPHIC_DATA] First Name ** Las…" at bounding box center [412, 244] width 824 height 489
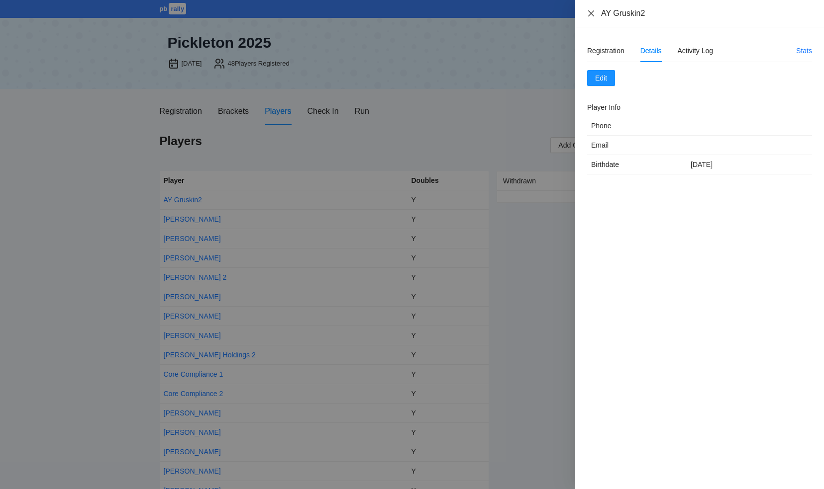
click at [590, 10] on icon "close" at bounding box center [591, 13] width 8 height 8
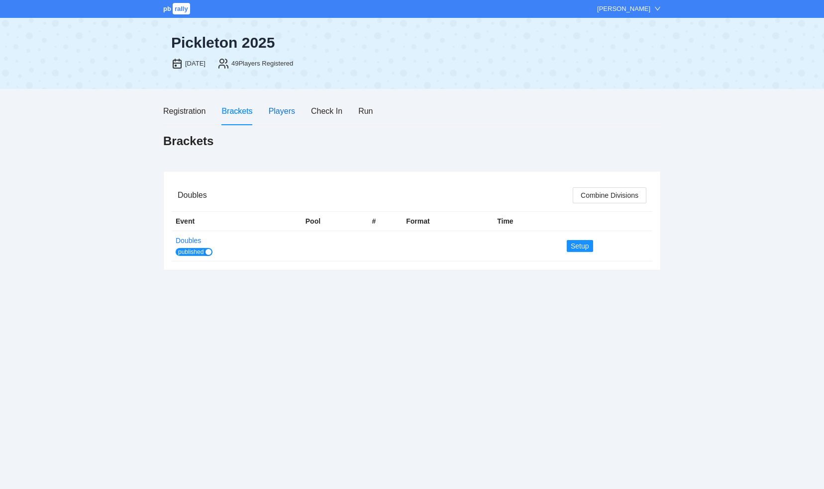
click at [283, 111] on div "Players" at bounding box center [282, 111] width 26 height 12
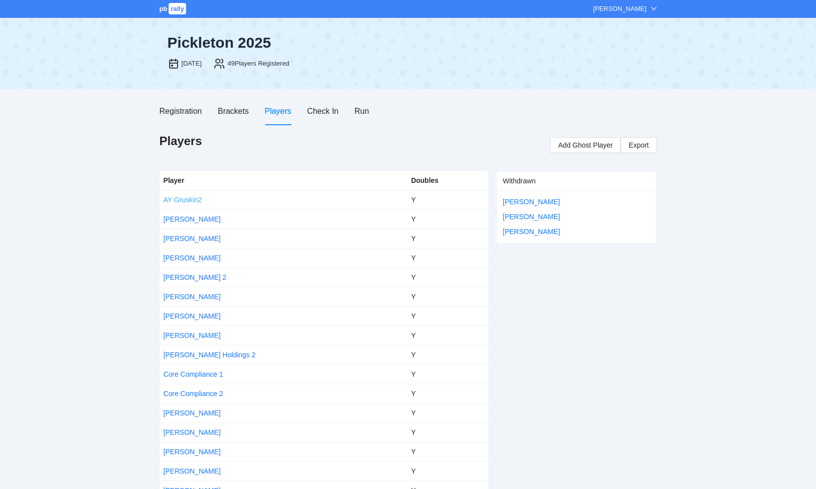
click at [191, 198] on link "AY Gruskin2" at bounding box center [183, 200] width 38 height 8
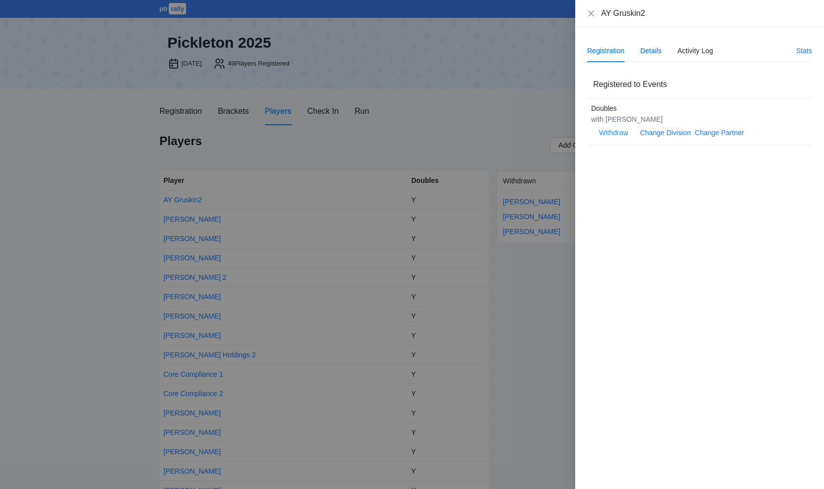
click at [654, 51] on div "Details" at bounding box center [650, 50] width 21 height 11
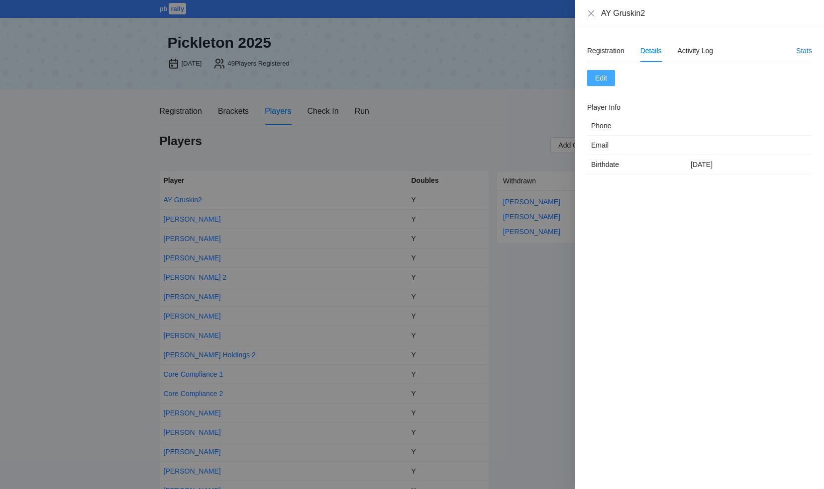
click at [602, 79] on span "Edit" at bounding box center [601, 78] width 12 height 11
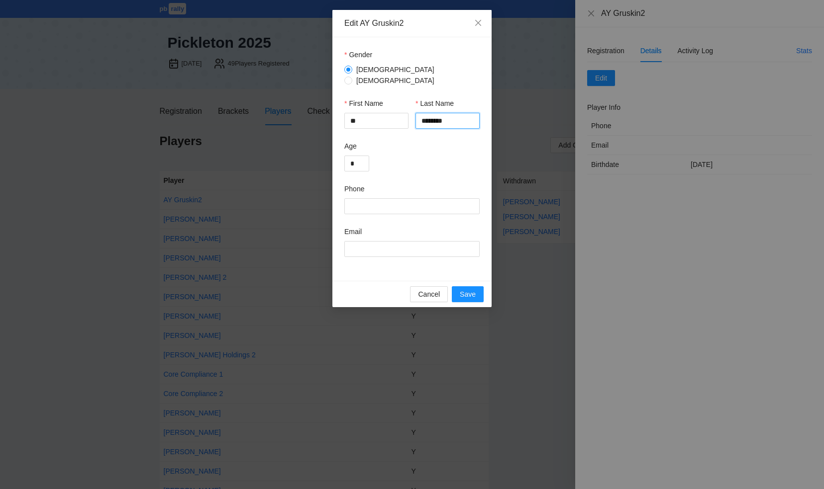
click at [451, 114] on input "********" at bounding box center [447, 121] width 64 height 16
type input "*******"
click at [354, 113] on input "**" at bounding box center [376, 121] width 64 height 16
type input "**"
click at [472, 289] on span "Save" at bounding box center [468, 294] width 16 height 11
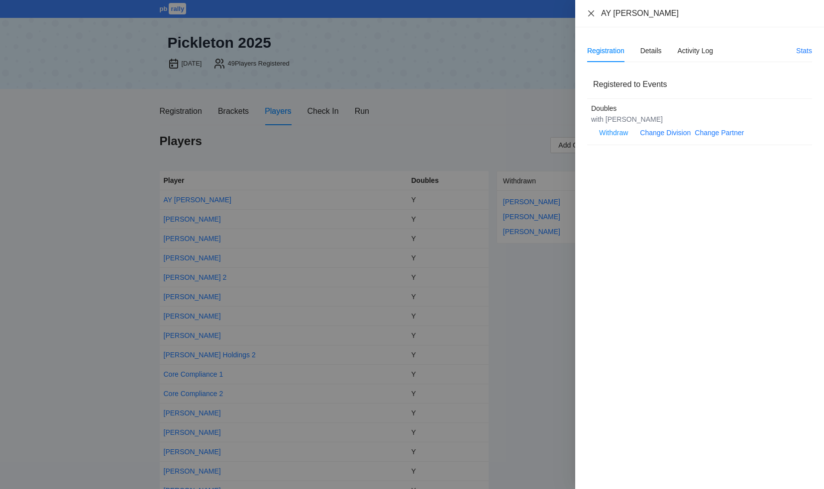
click at [589, 11] on icon "close" at bounding box center [591, 13] width 6 height 6
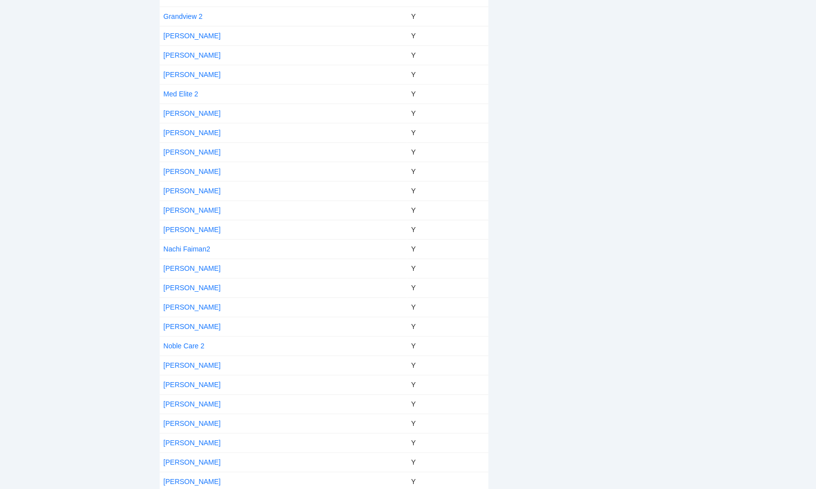
scroll to position [624, 0]
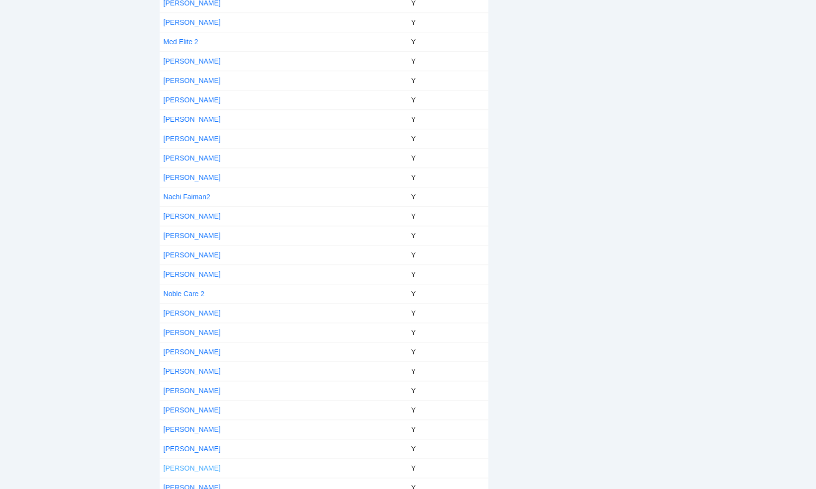
click at [181, 465] on link "[PERSON_NAME]" at bounding box center [192, 469] width 57 height 8
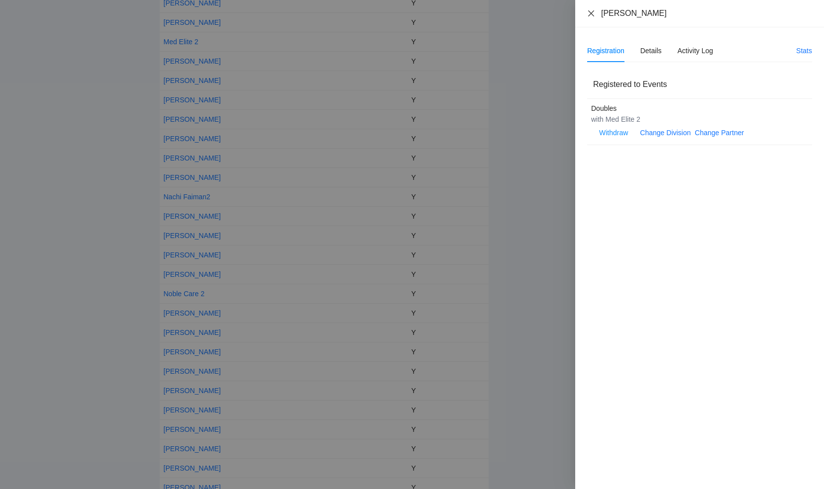
click at [589, 10] on icon "close" at bounding box center [591, 13] width 8 height 8
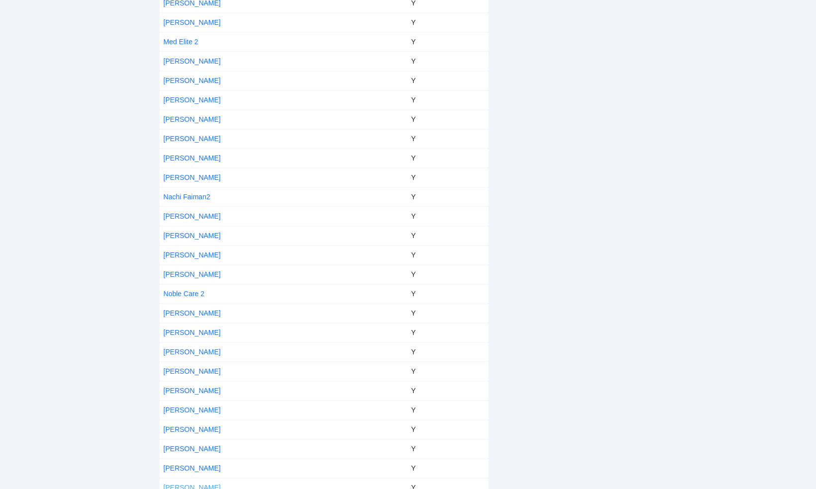
click at [189, 484] on link "[PERSON_NAME]" at bounding box center [192, 488] width 57 height 8
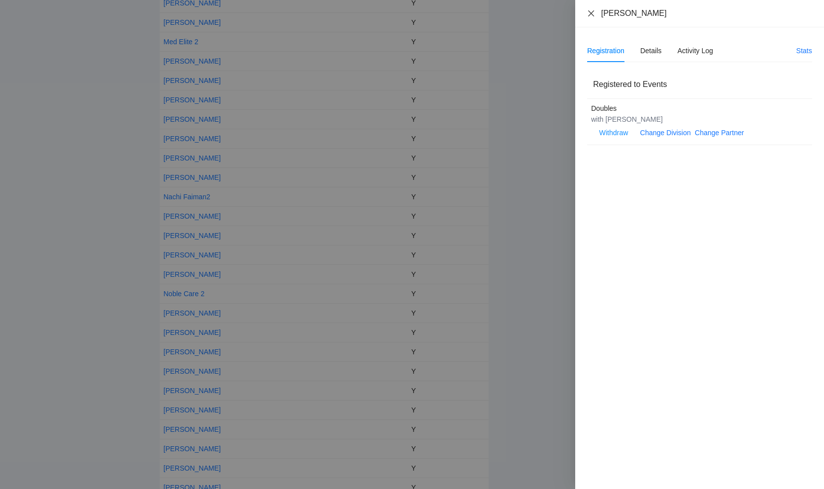
click at [589, 11] on icon "close" at bounding box center [591, 13] width 8 height 8
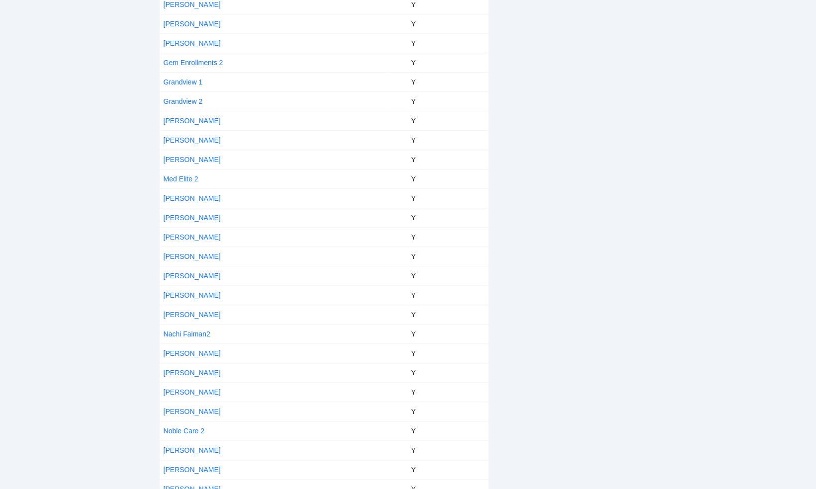
scroll to position [475, 0]
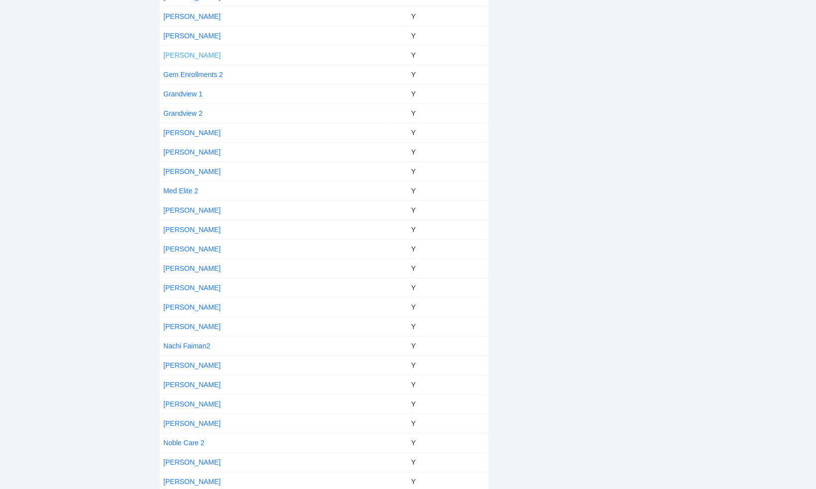
click at [193, 51] on link "[PERSON_NAME]" at bounding box center [192, 55] width 57 height 8
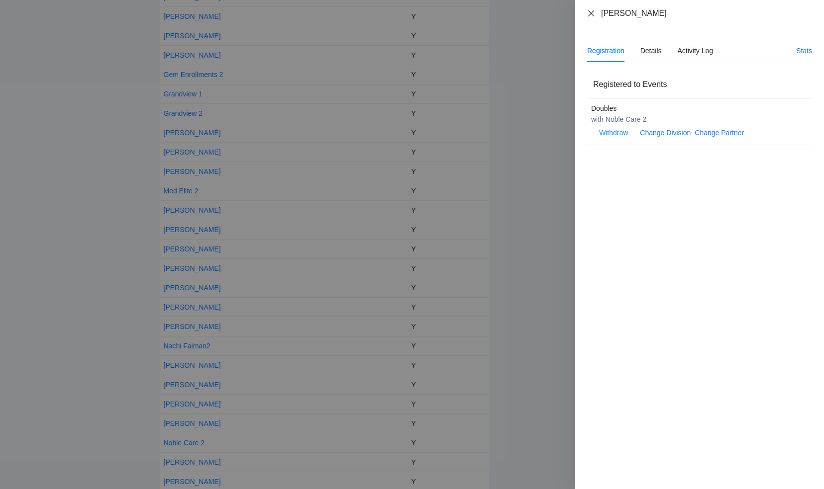
click at [591, 14] on icon "close" at bounding box center [591, 13] width 8 height 8
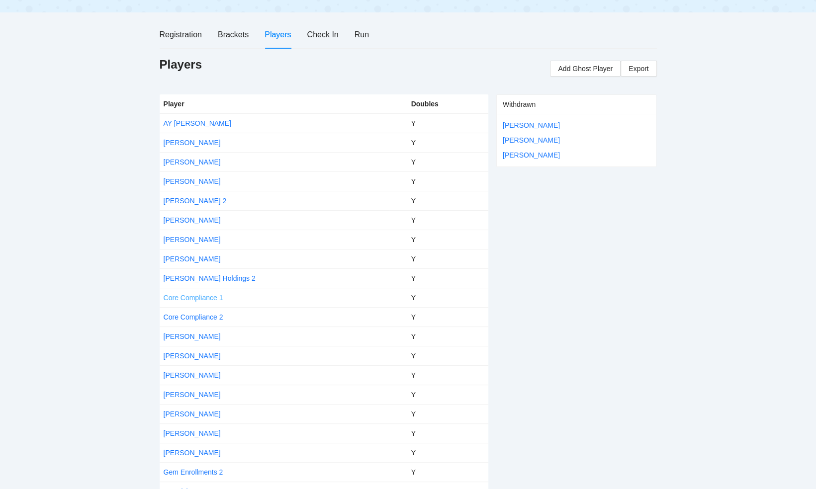
scroll to position [77, 0]
click at [582, 70] on span "Add Ghost Player" at bounding box center [585, 68] width 55 height 11
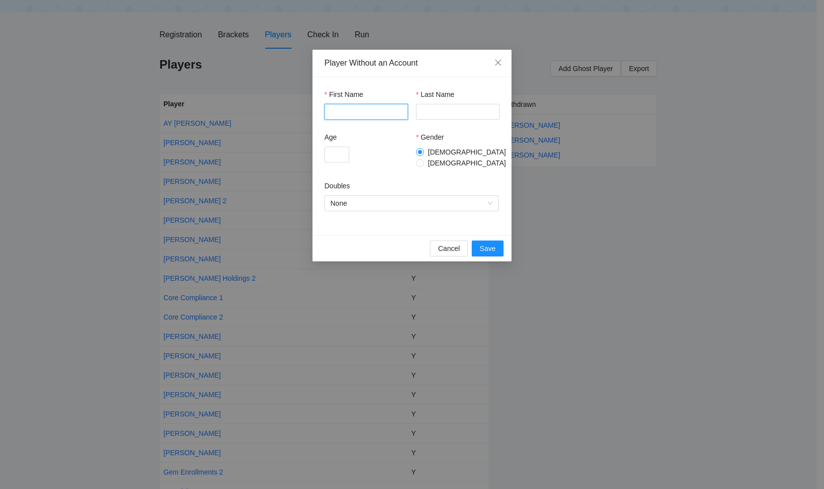
click at [381, 108] on input "First Name" at bounding box center [366, 112] width 84 height 16
type input "********"
click at [436, 114] on input "Last Name" at bounding box center [458, 112] width 84 height 16
type input "*"
click at [339, 156] on input "Age" at bounding box center [336, 155] width 25 height 16
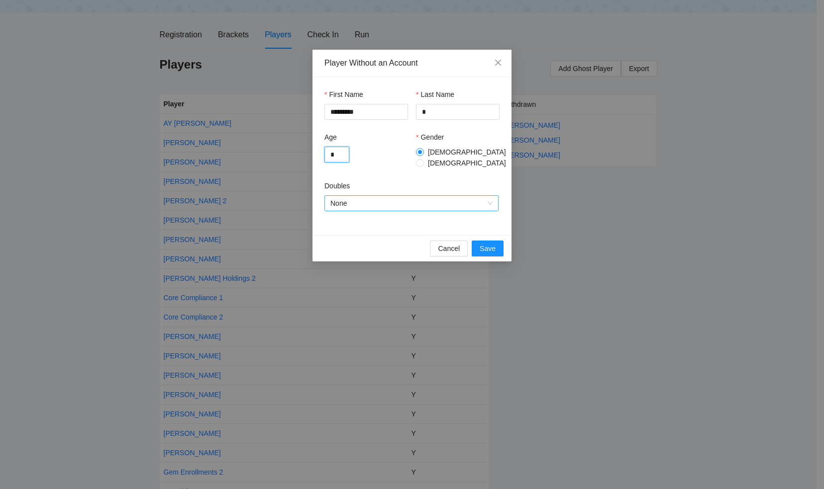
click at [364, 201] on span "None" at bounding box center [411, 203] width 162 height 15
type input "*"
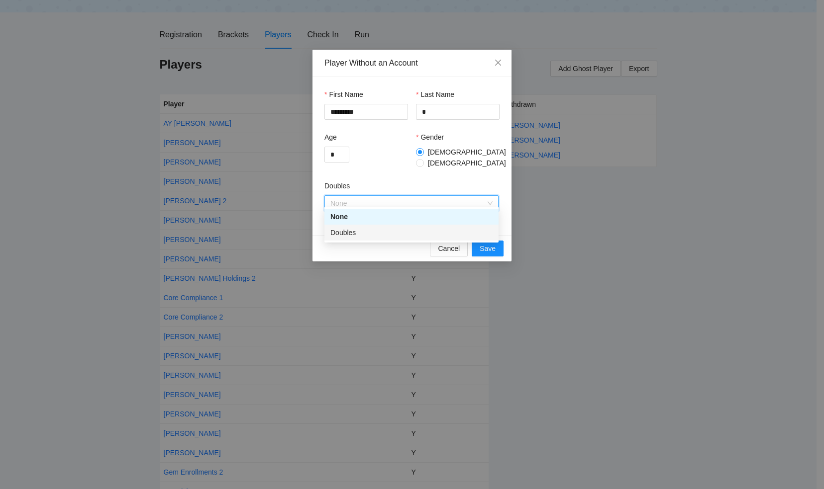
click at [356, 233] on div "Doubles" at bounding box center [411, 232] width 162 height 11
click at [486, 244] on span "Save" at bounding box center [488, 248] width 16 height 11
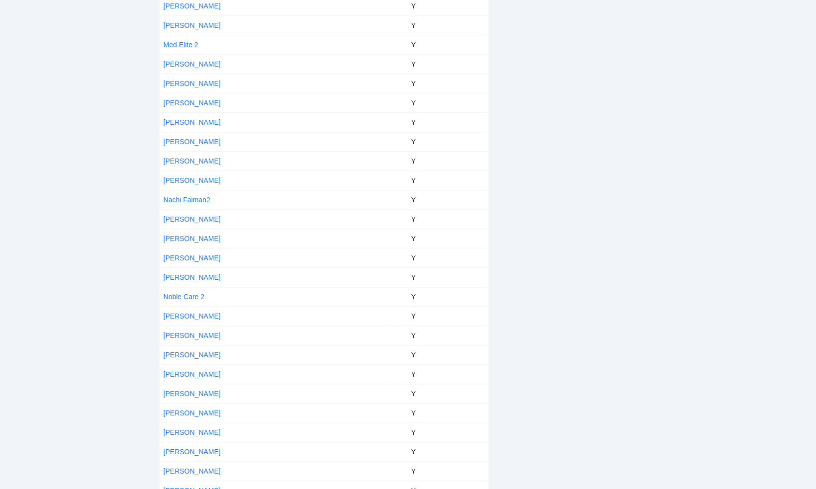
scroll to position [643, 0]
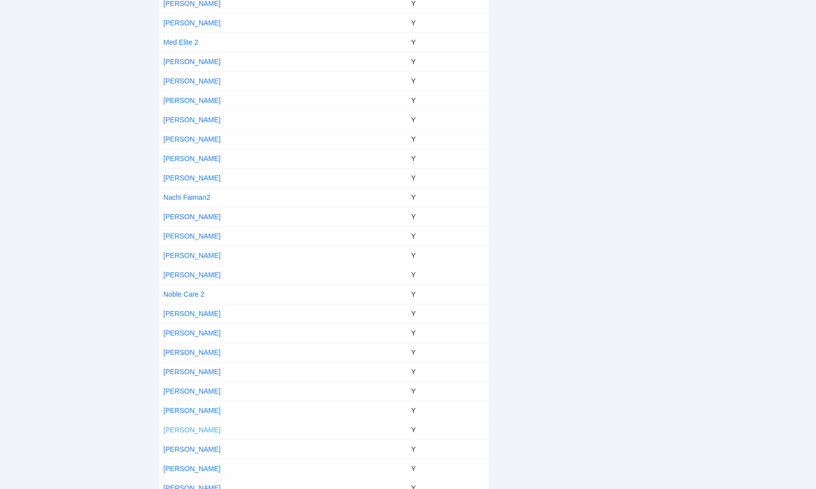
click at [178, 426] on link "[PERSON_NAME]" at bounding box center [192, 430] width 57 height 8
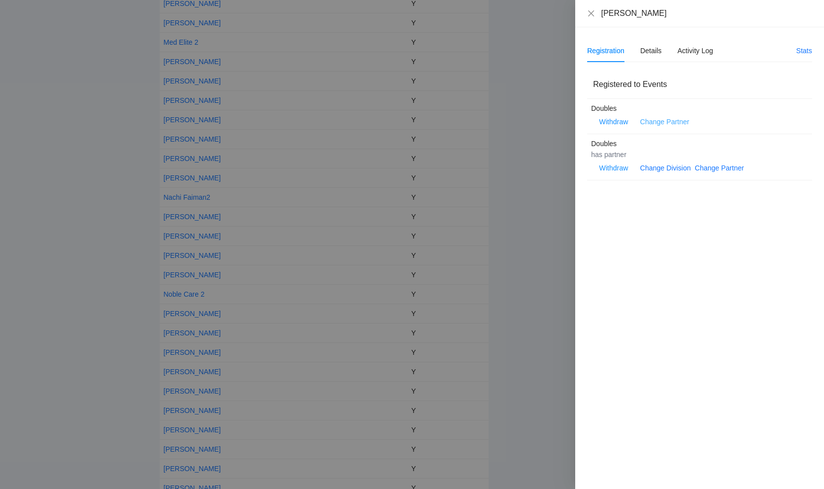
click at [656, 121] on link "Change Partner" at bounding box center [664, 122] width 49 height 8
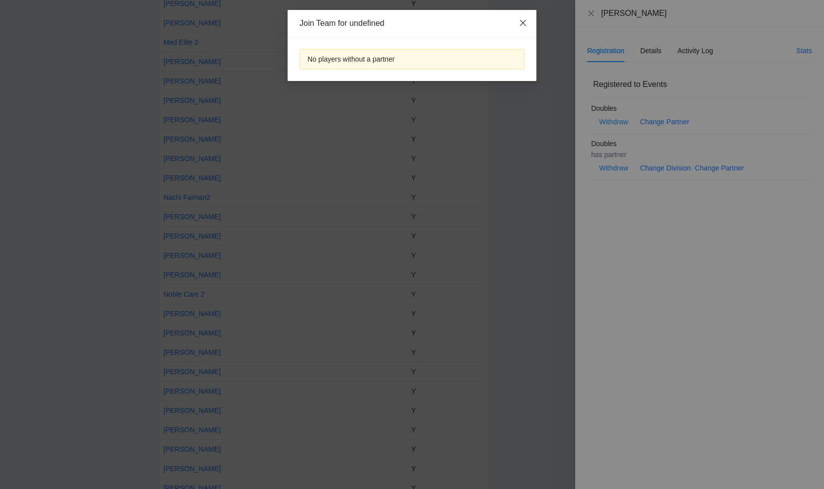
click at [524, 20] on icon "close" at bounding box center [523, 23] width 8 height 8
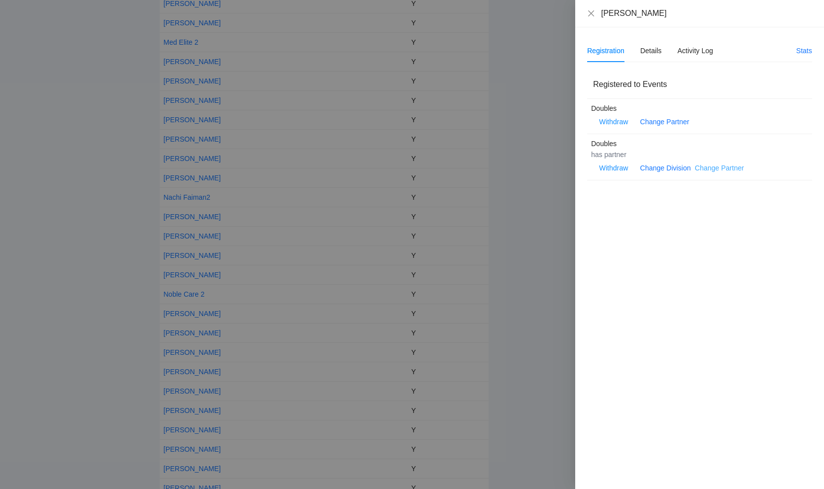
click at [713, 170] on link "Change Partner" at bounding box center [718, 168] width 49 height 8
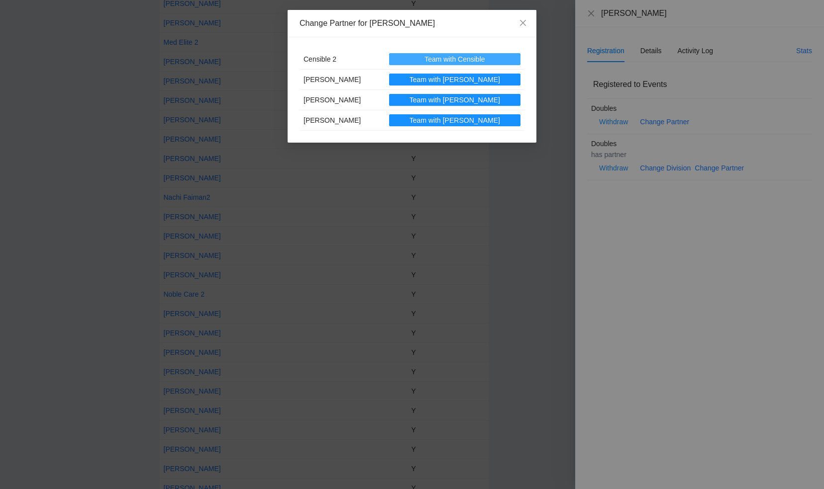
click at [452, 59] on span "Team with Censible" at bounding box center [454, 59] width 60 height 11
click at [525, 20] on icon "close" at bounding box center [523, 23] width 8 height 8
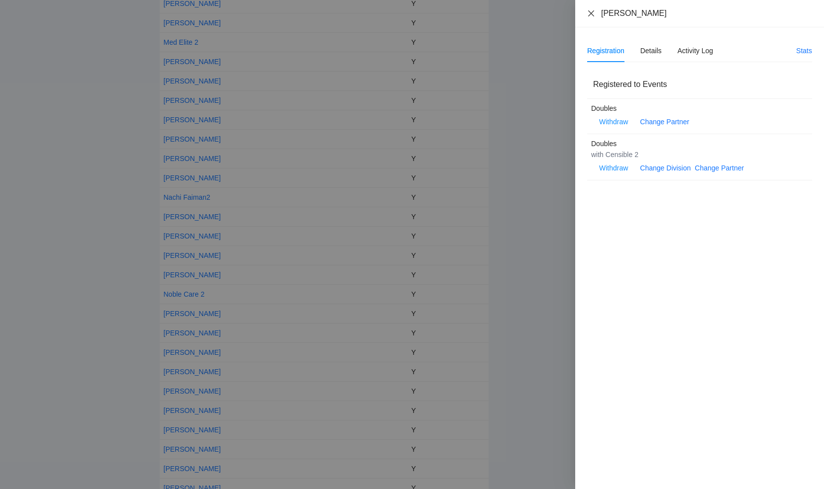
click at [591, 13] on icon "close" at bounding box center [591, 13] width 8 height 8
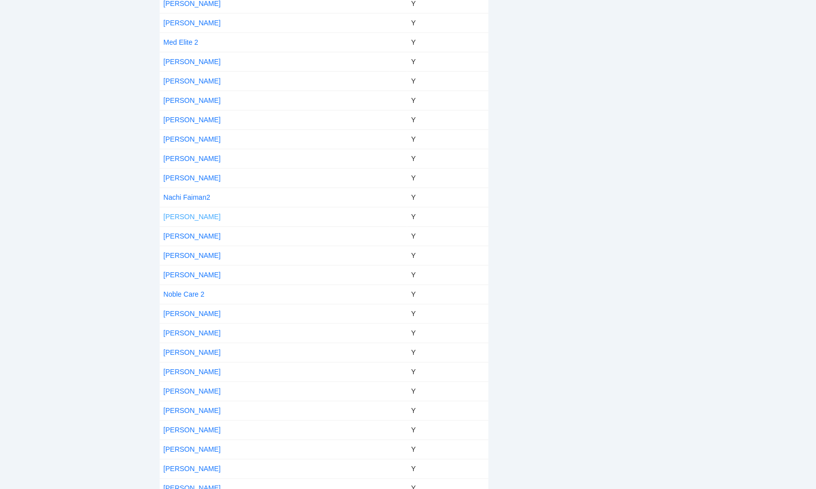
click at [194, 213] on link "[PERSON_NAME]" at bounding box center [192, 217] width 57 height 8
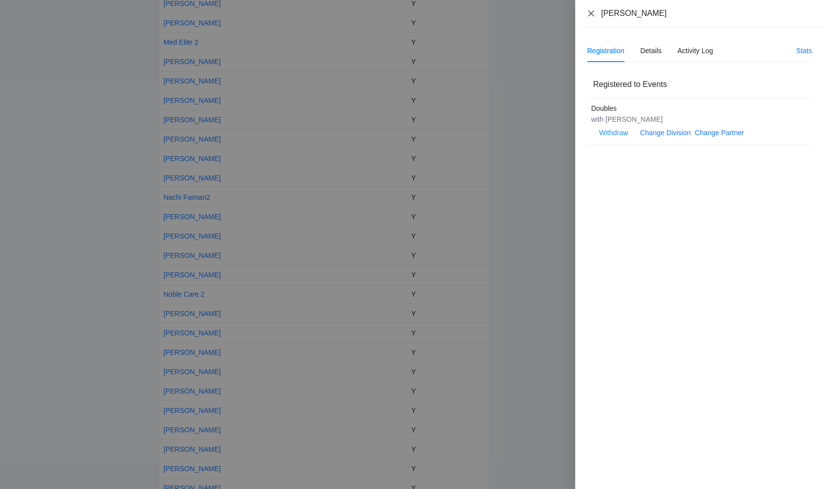
click at [590, 11] on icon "close" at bounding box center [591, 13] width 8 height 8
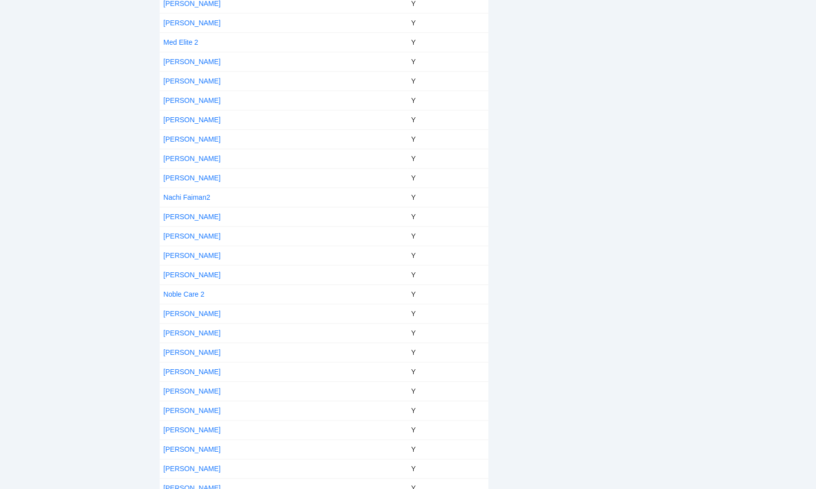
click at [230, 226] on td "[PERSON_NAME]" at bounding box center [274, 235] width 229 height 19
click at [195, 232] on link "[PERSON_NAME]" at bounding box center [192, 236] width 57 height 8
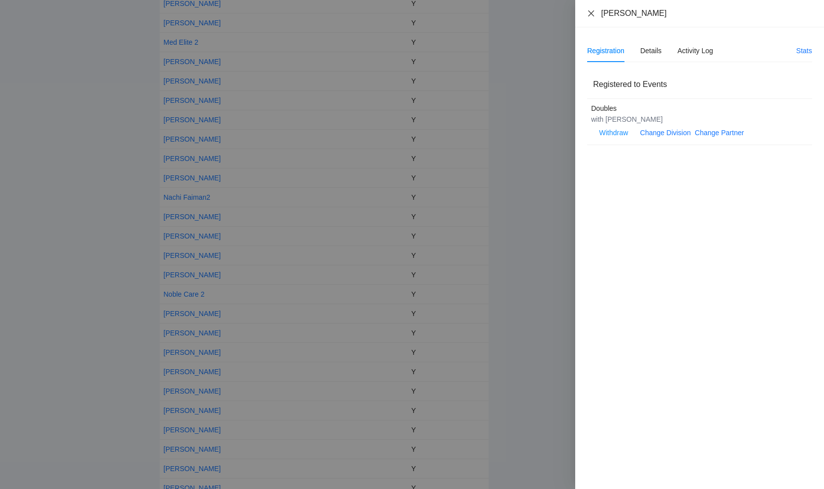
click at [592, 12] on icon "close" at bounding box center [591, 13] width 8 height 8
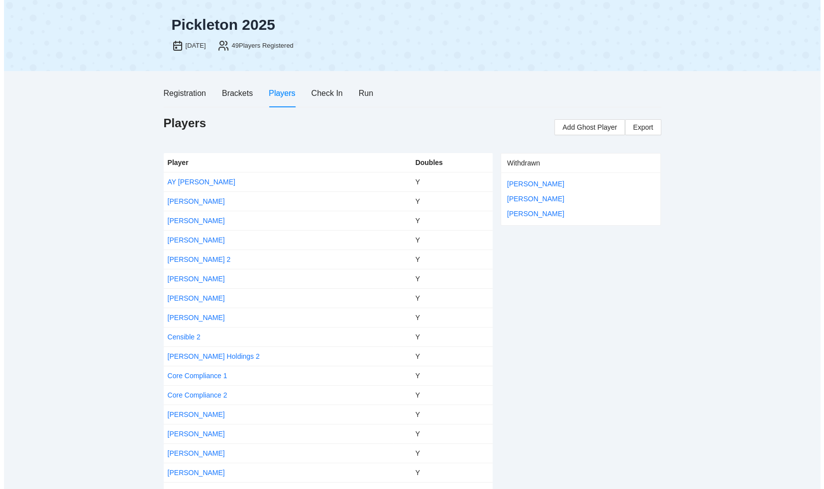
scroll to position [0, 0]
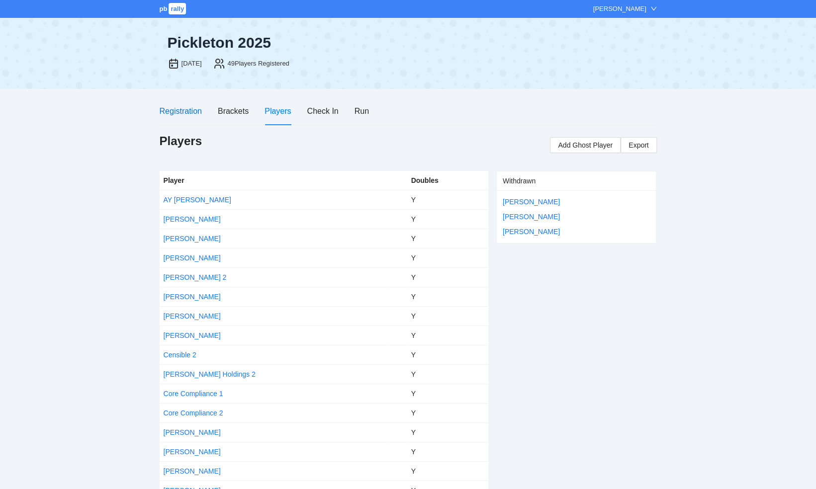
click at [189, 109] on div "Registration" at bounding box center [181, 111] width 42 height 12
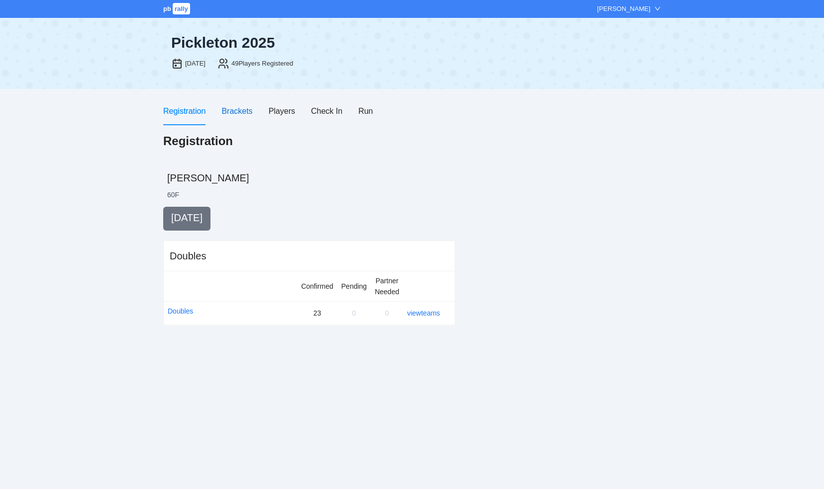
click at [241, 109] on div "Brackets" at bounding box center [236, 111] width 31 height 12
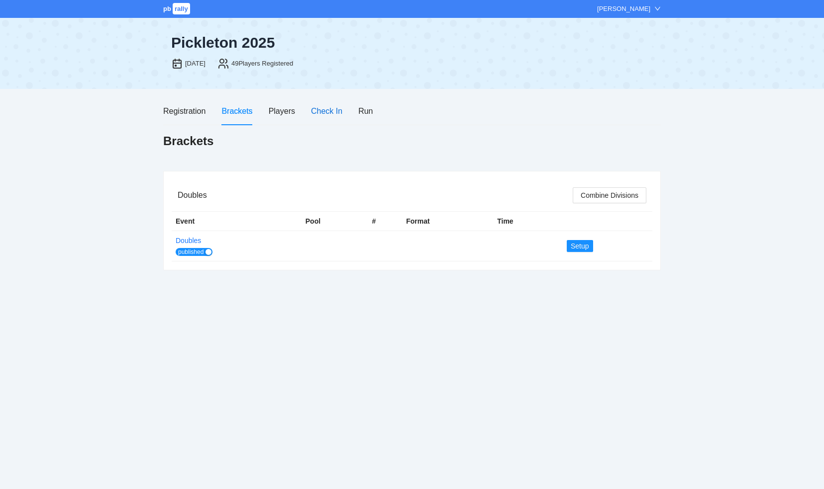
click at [322, 109] on div "Check In" at bounding box center [326, 111] width 31 height 12
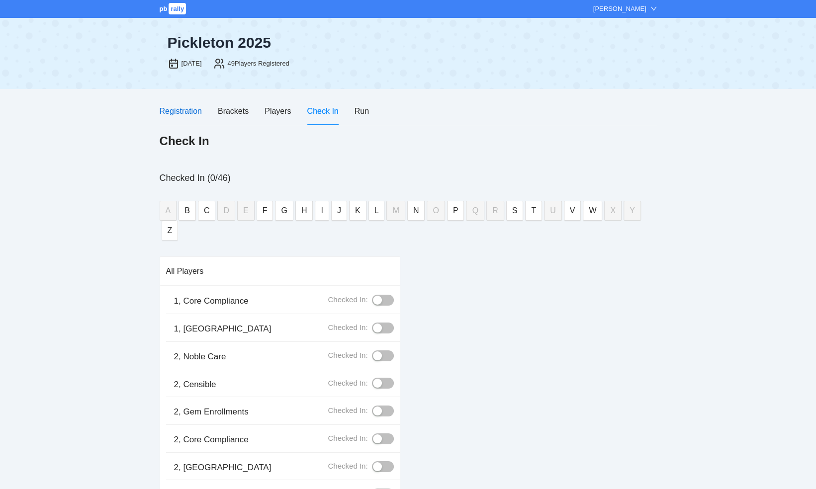
click at [176, 111] on div "Registration" at bounding box center [181, 111] width 42 height 12
